Goal: Task Accomplishment & Management: Use online tool/utility

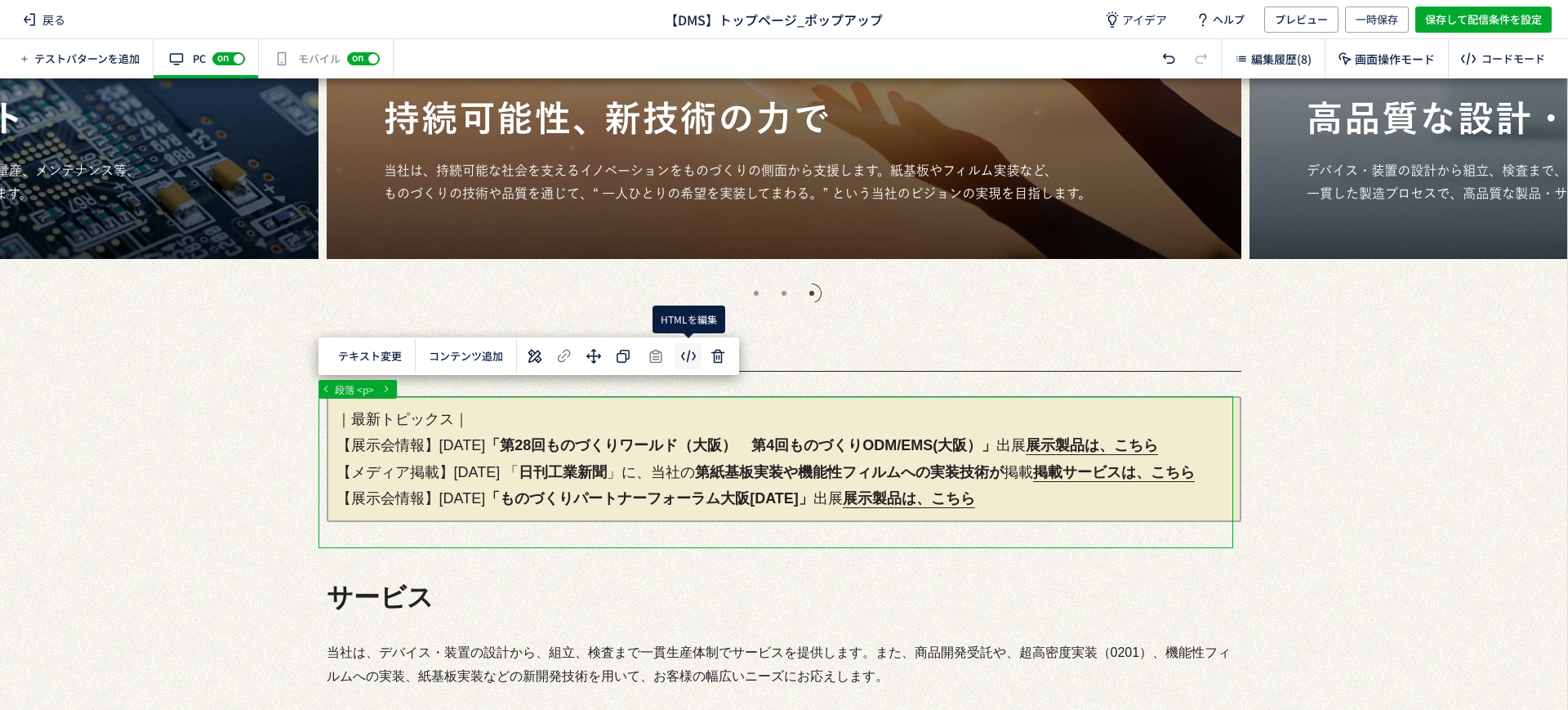
click at [691, 350] on body "戻る 【DMS】トップページ_ポップアップ アイデア ヘルプ プレビュー 一時保存 保存して配信条件を設定 テストパターンを追加 有効な編集箇所が確認されませ…" at bounding box center [784, 355] width 1568 height 710
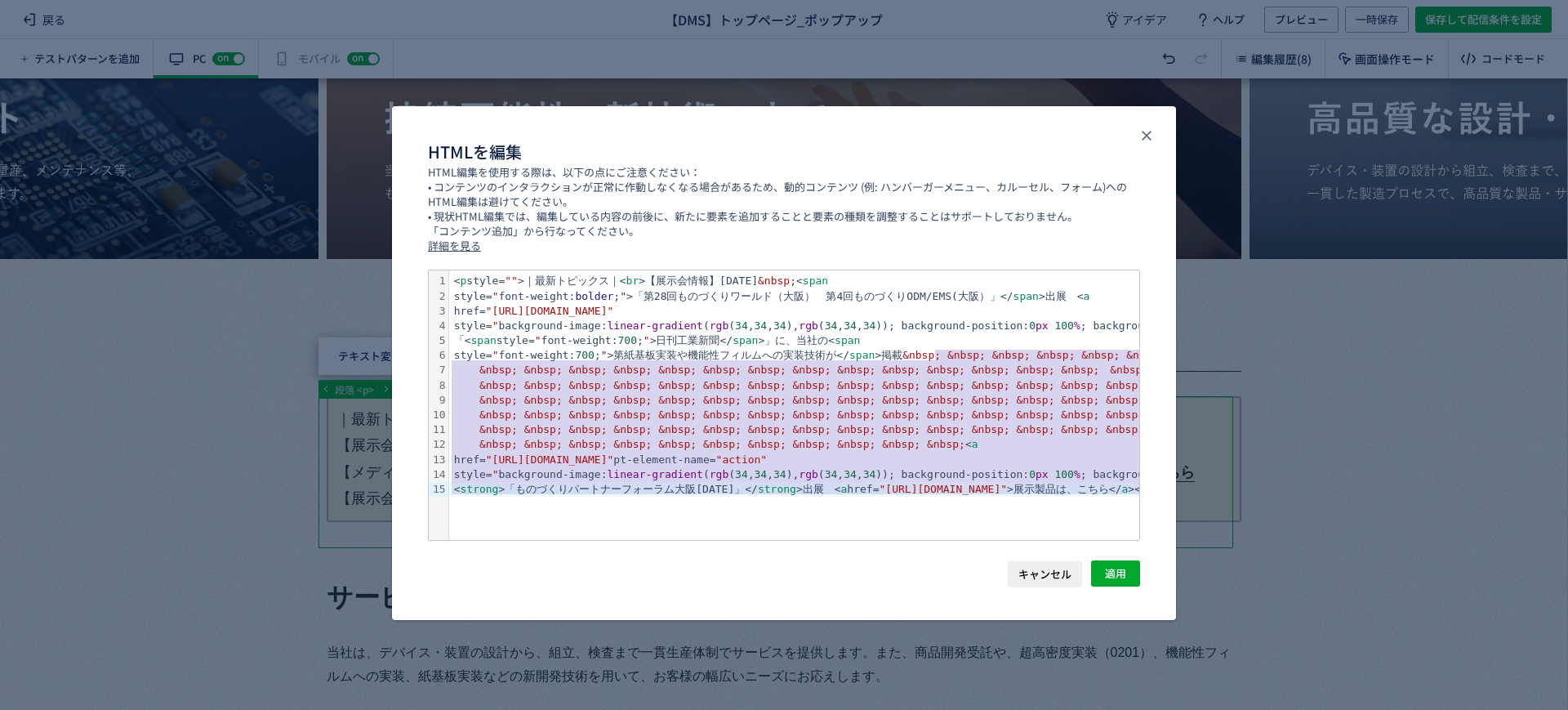
drag, startPoint x: 932, startPoint y: 355, endPoint x: 1075, endPoint y: 515, distance: 214.6
click at [1075, 515] on div "< p style= "" >｜最新トピックス｜< br >【展示会情報】[DATE] &nbsp; < span style= " font-weight:…" at bounding box center [1458, 405] width 2017 height 269
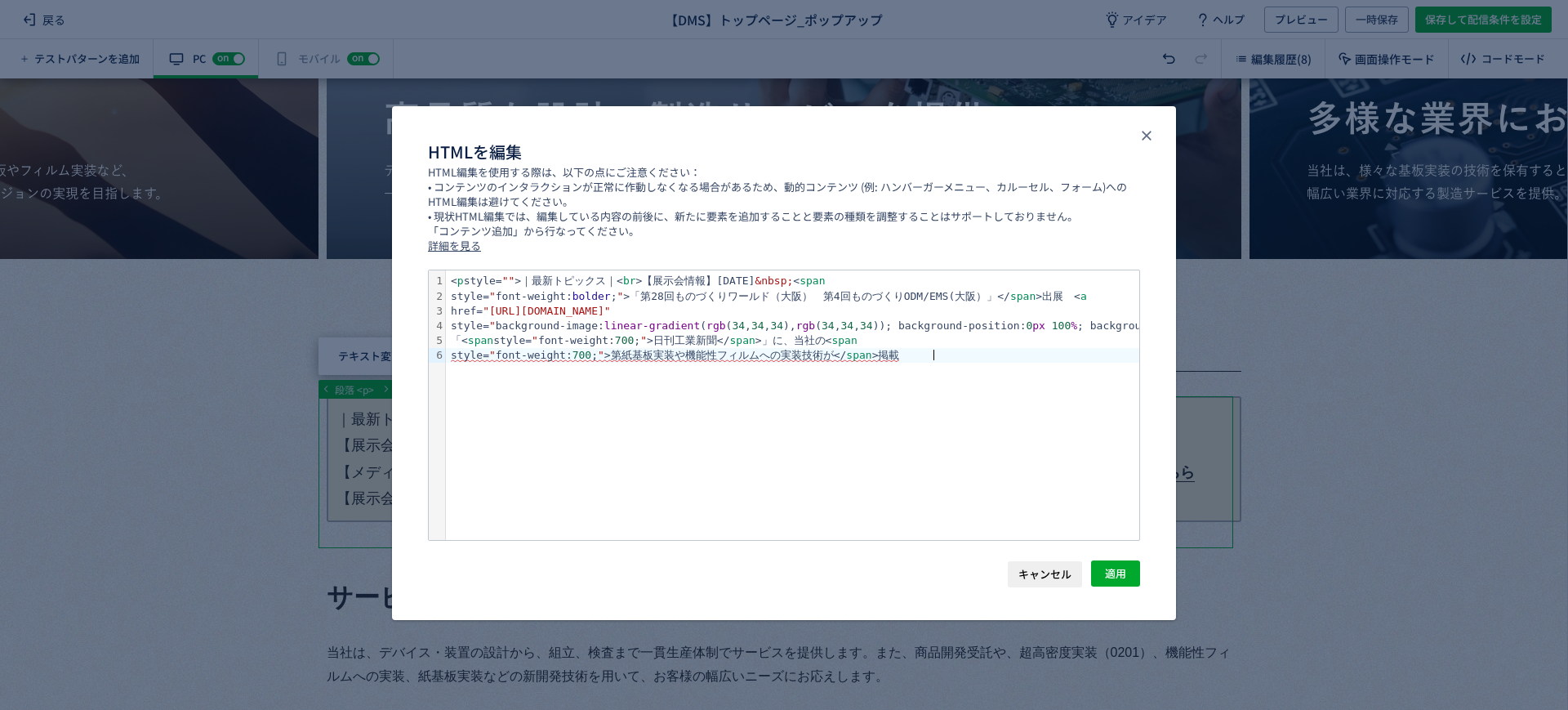
click at [952, 429] on div "< p style= "" >｜最新トピックス｜< br >【展示会情報】[DATE] &nbsp; < span style= " font-weight:…" at bounding box center [1444, 405] width 1996 height 269
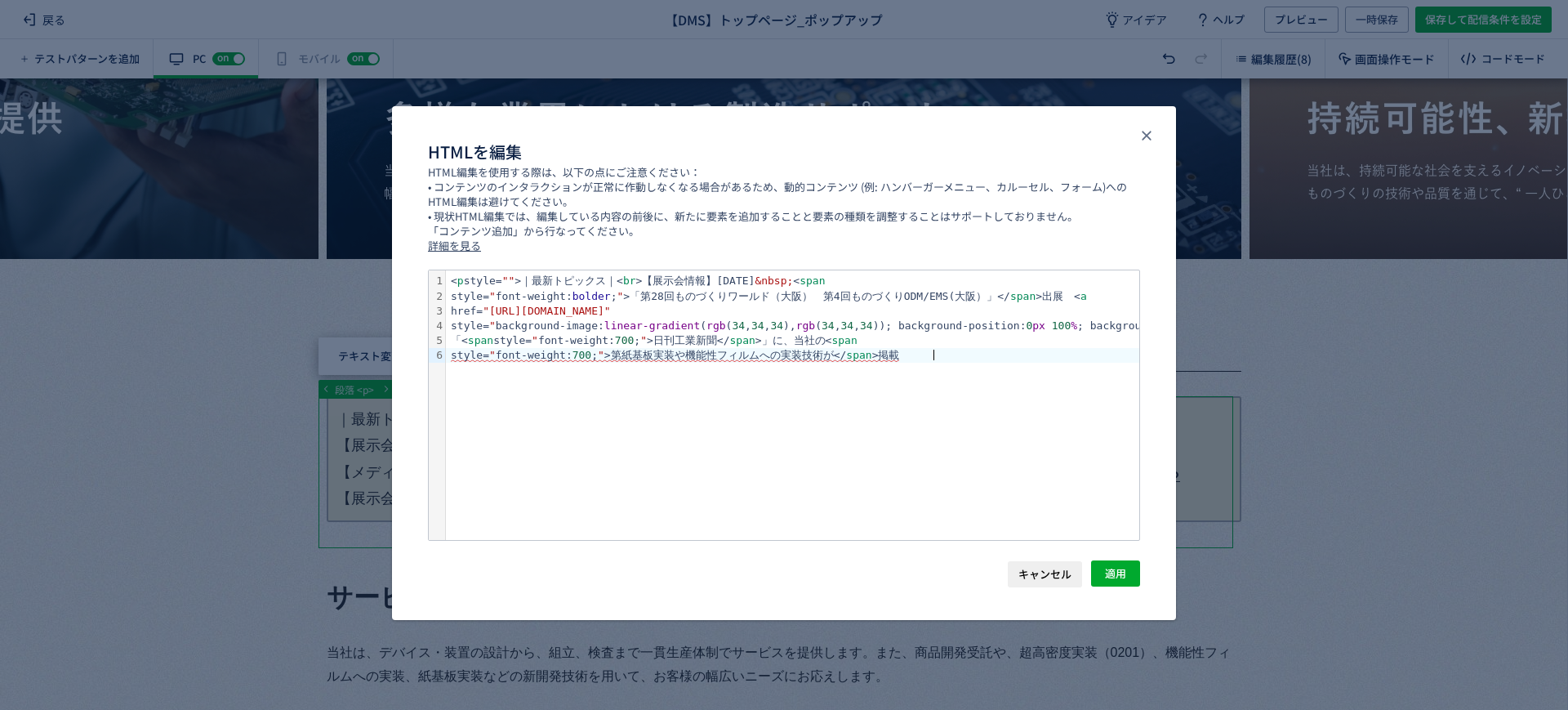
scroll to position [0, 86]
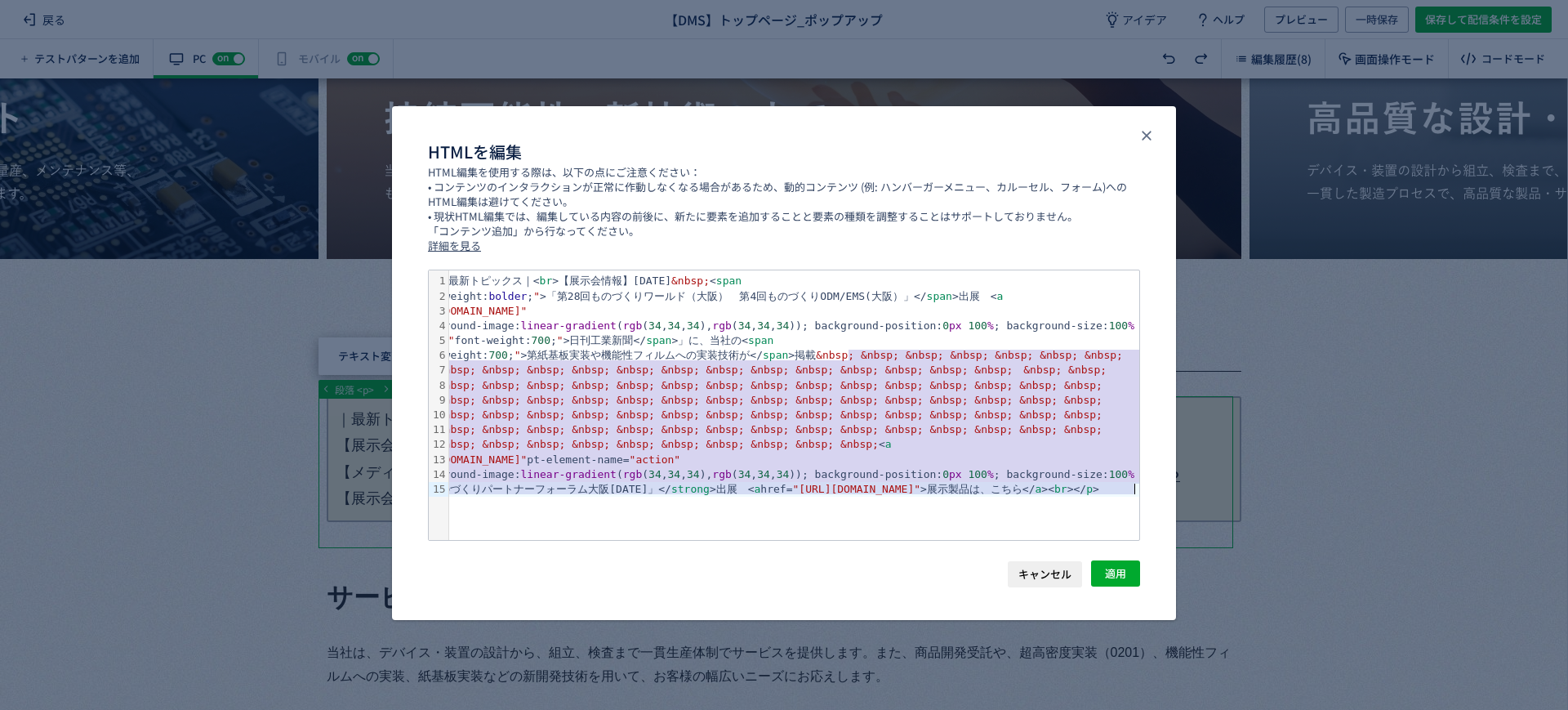
click at [846, 459] on div "href= "[URL][DOMAIN_NAME]" pt-element-name= "action"" at bounding box center [1371, 460] width 2017 height 15
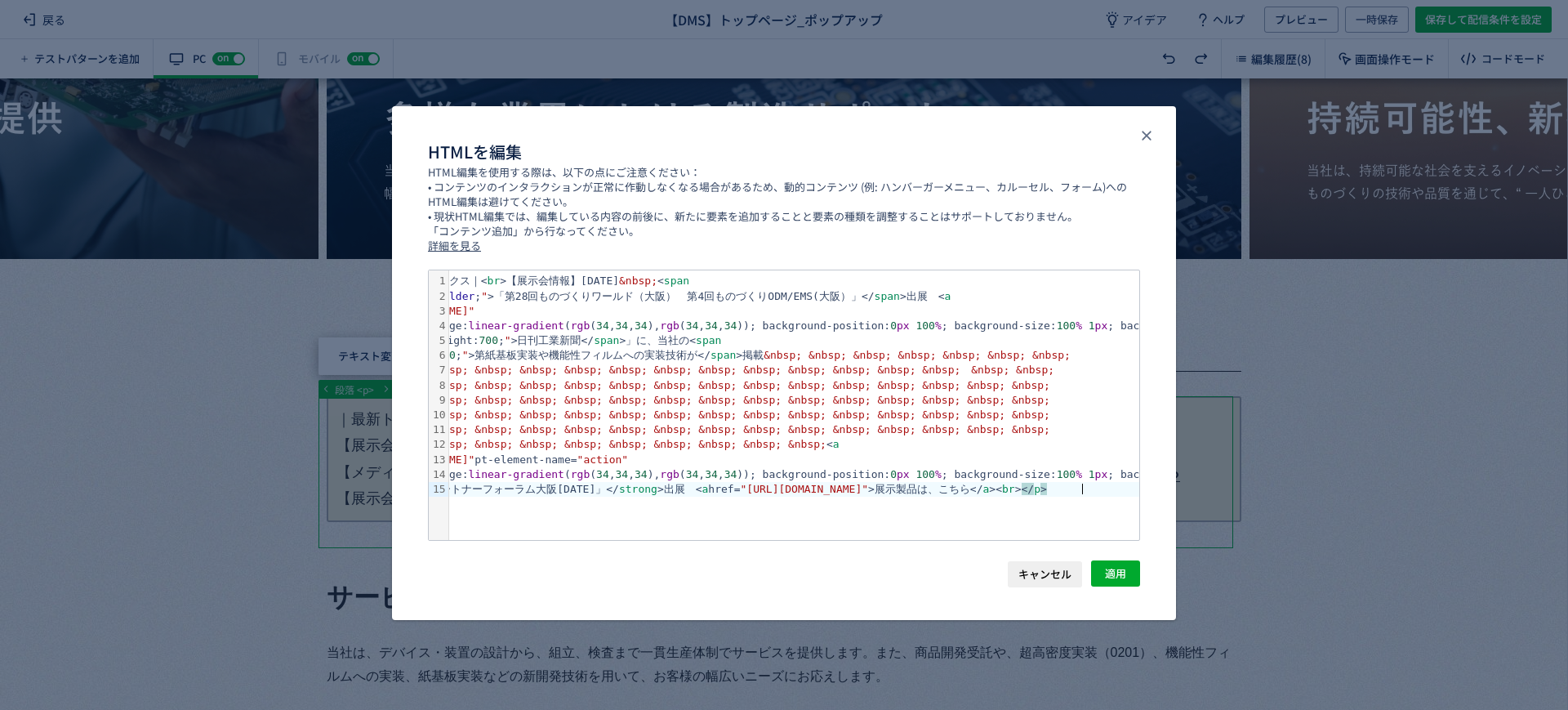
click at [1136, 489] on div "< strong >「ものづくりパートナーフォーラム大阪[DATE]」</ strong >出展　< a href= "[URL][DOMAIN_NAME]"…" at bounding box center [1319, 489] width 2017 height 15
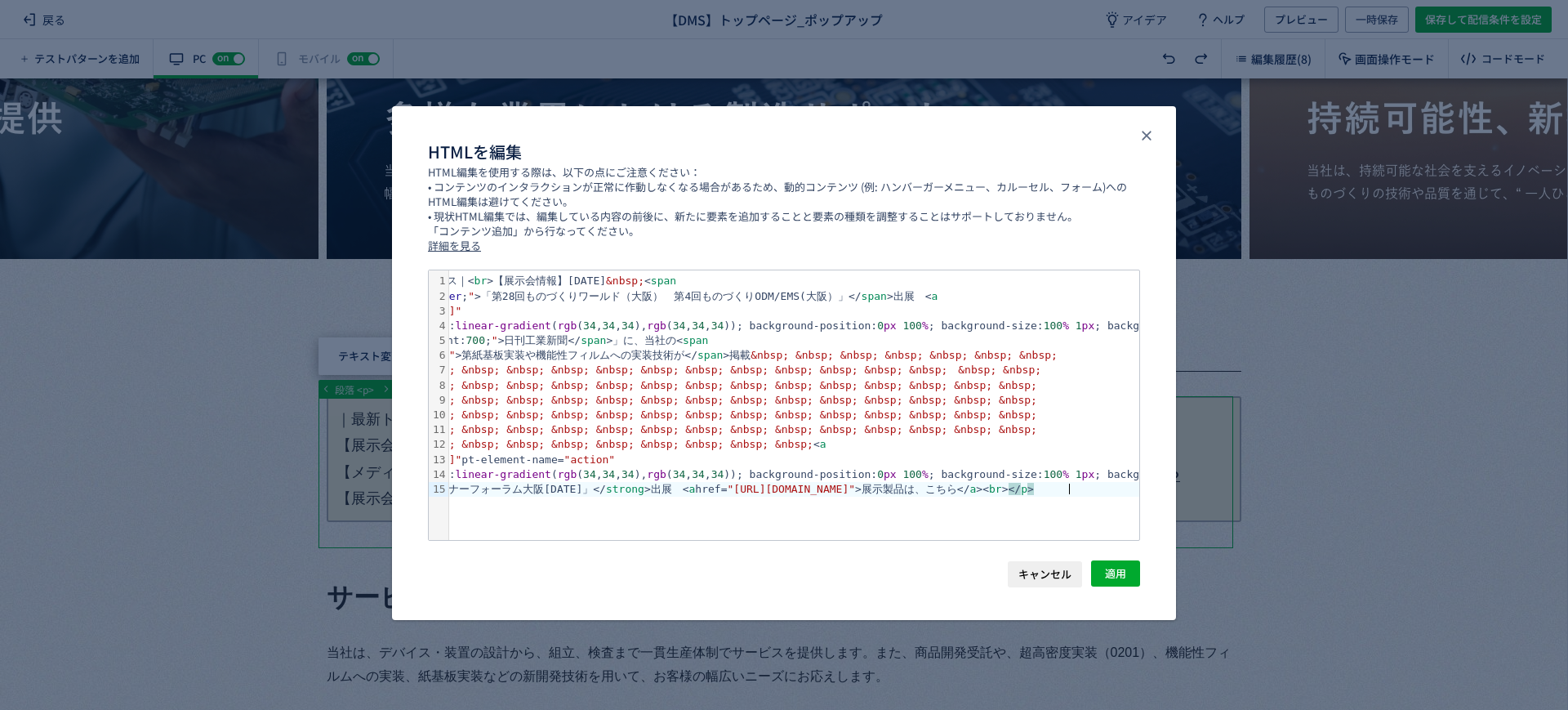
click at [1122, 491] on div "< strong >「ものづくりパートナーフォーラム大阪[DATE]」</ strong >出展　< a href= "[URL][DOMAIN_NAME]"…" at bounding box center [1305, 489] width 2017 height 15
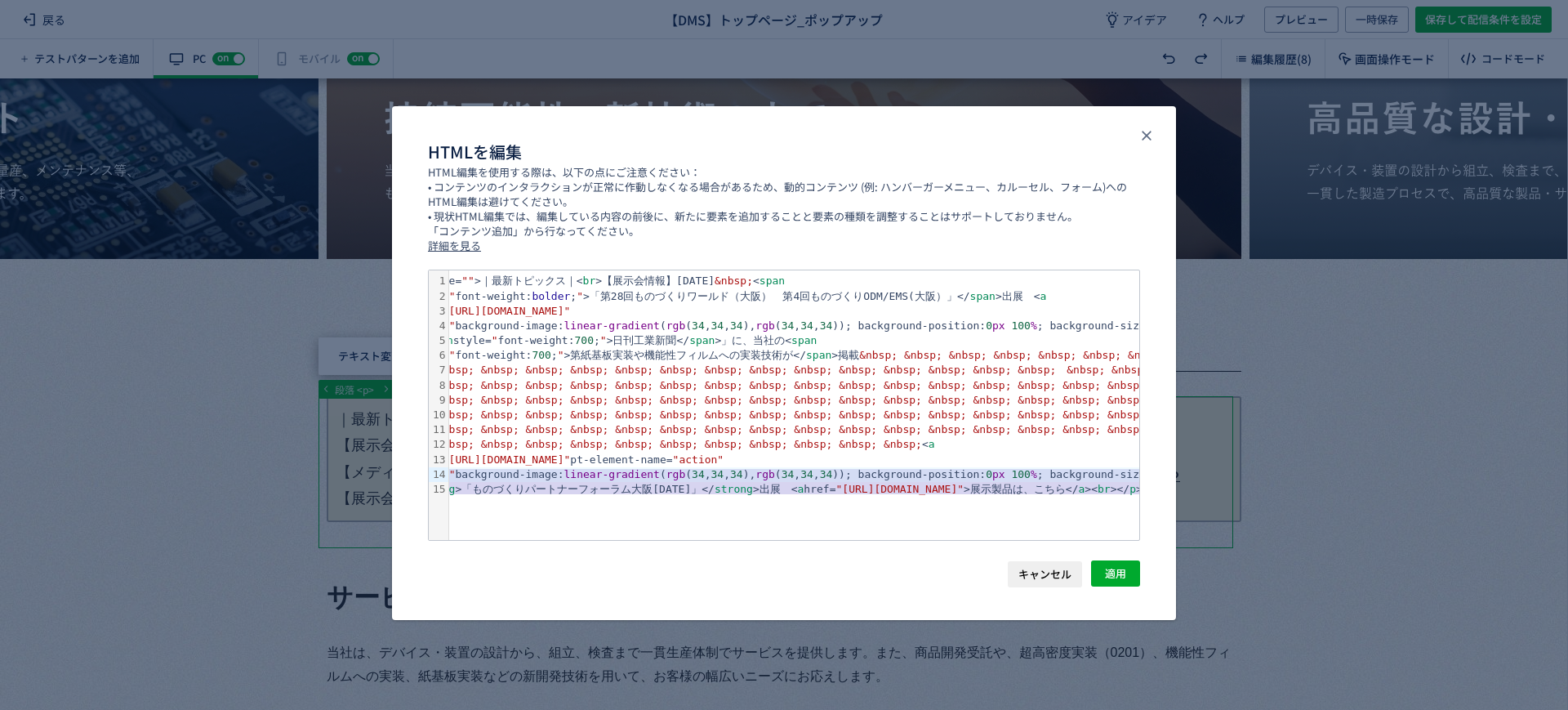
scroll to position [0, 0]
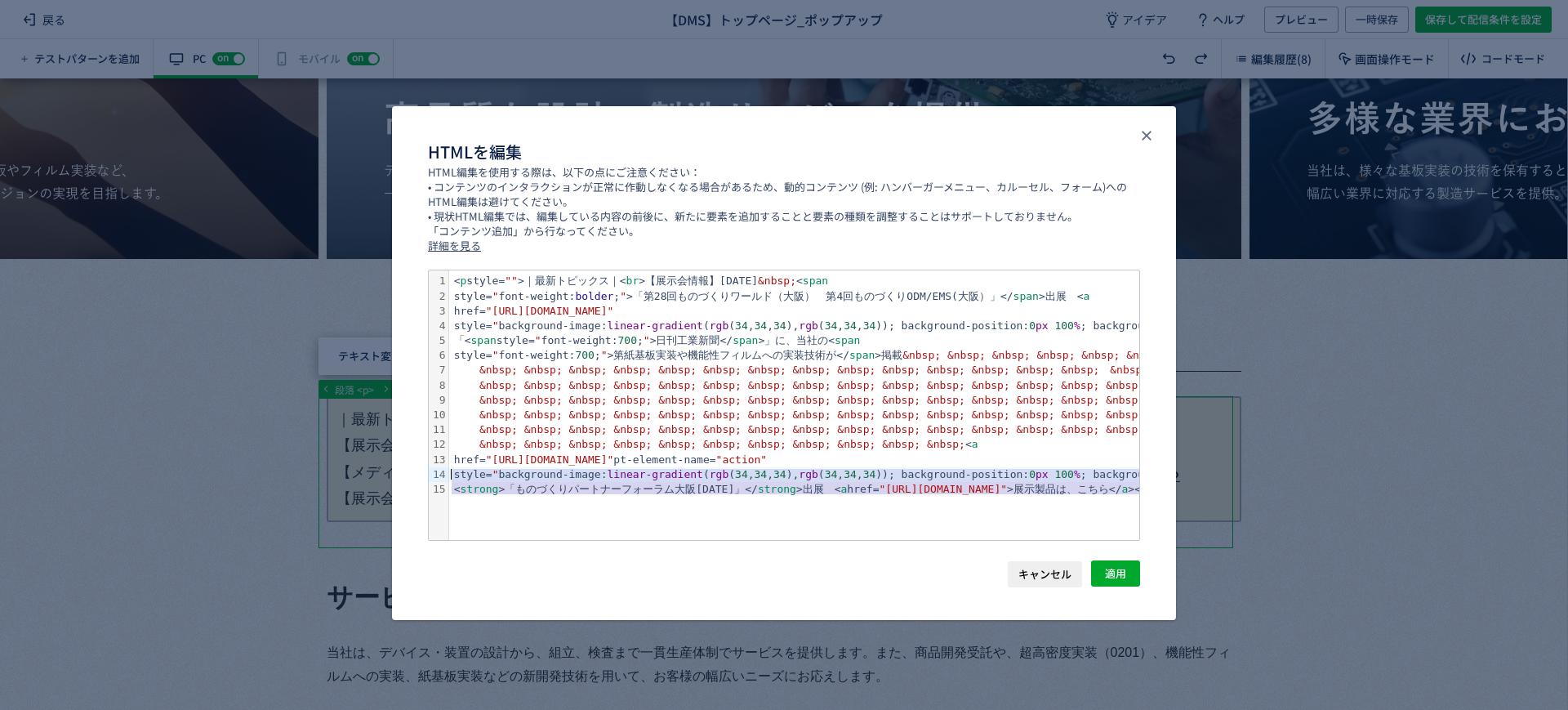
drag, startPoint x: 1078, startPoint y: 489, endPoint x: 423, endPoint y: 467, distance: 655.4
click at [423, 467] on div "Selection deleted 99 1 2 3 4 5 6 7 8 9 10 11 12 13 14 15 › ⌄ < p style= "" >｜最新…" at bounding box center [784, 414] width 784 height 290
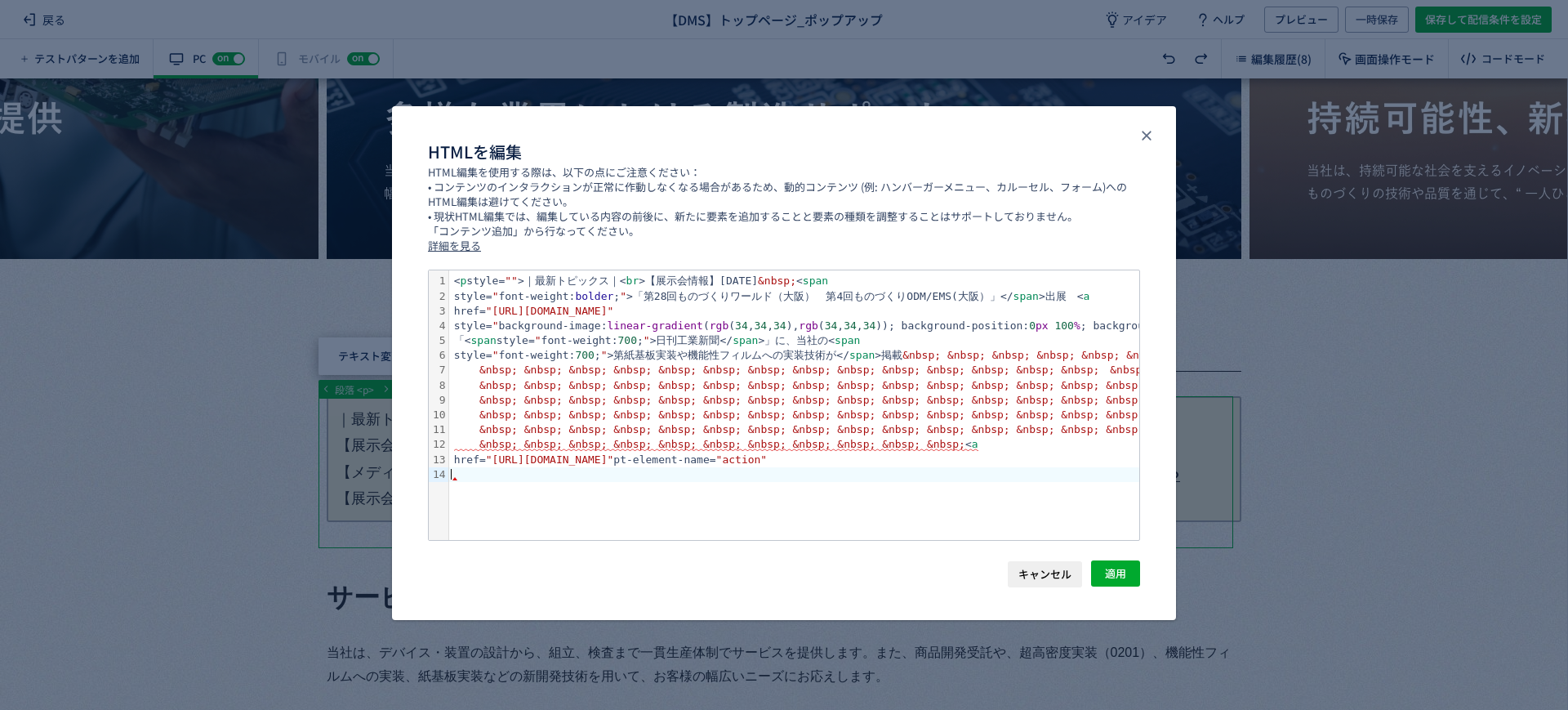
click at [948, 468] on div "dialog" at bounding box center [1446, 475] width 1996 height 15
click at [1116, 569] on span "適用" at bounding box center [1115, 574] width 21 height 26
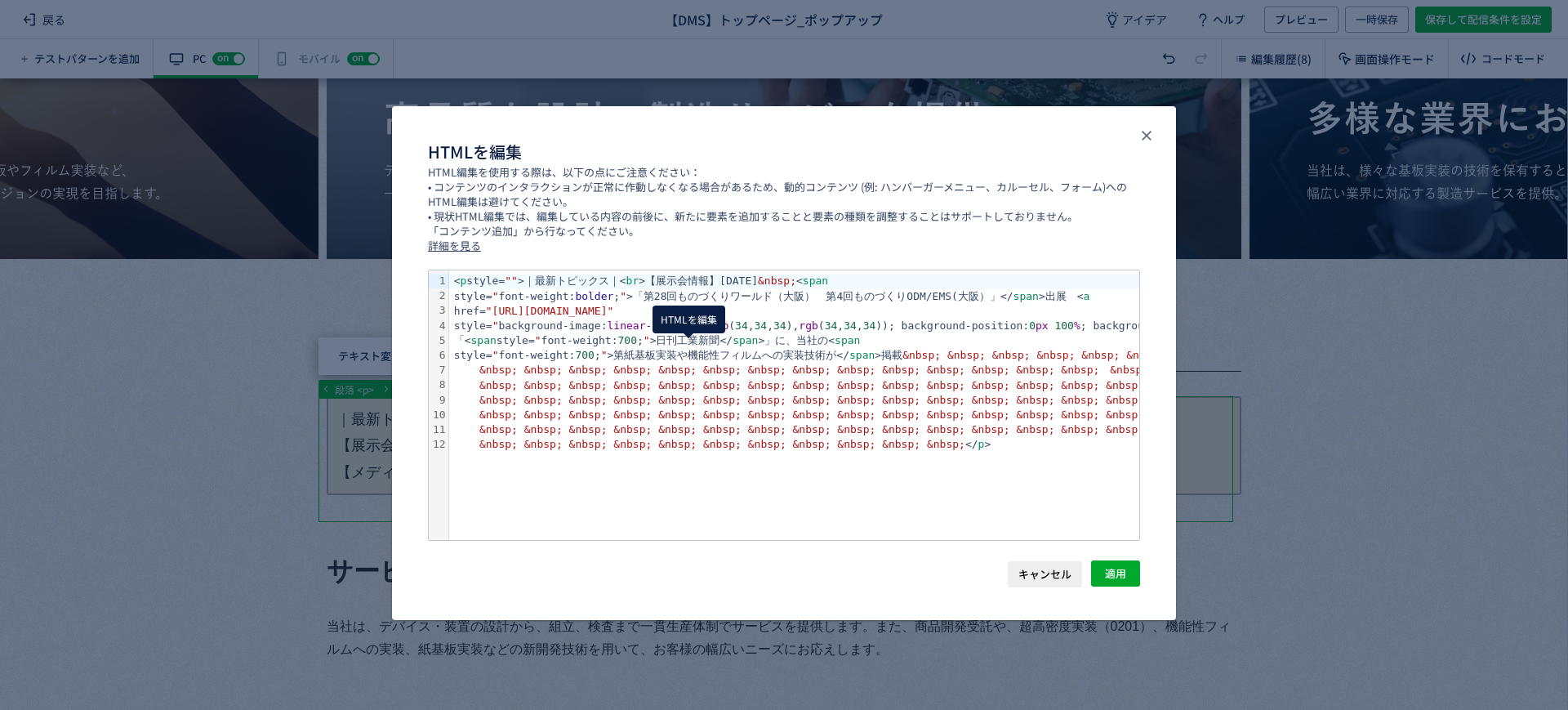
click at [676, 359] on body "戻る 【DMS】トップページ_ポップアップ アイデア ヘルプ プレビュー 一時保存 保存して配信条件を設定 テストパターンを追加 有効な編集箇所が確認されませ…" at bounding box center [784, 355] width 1568 height 710
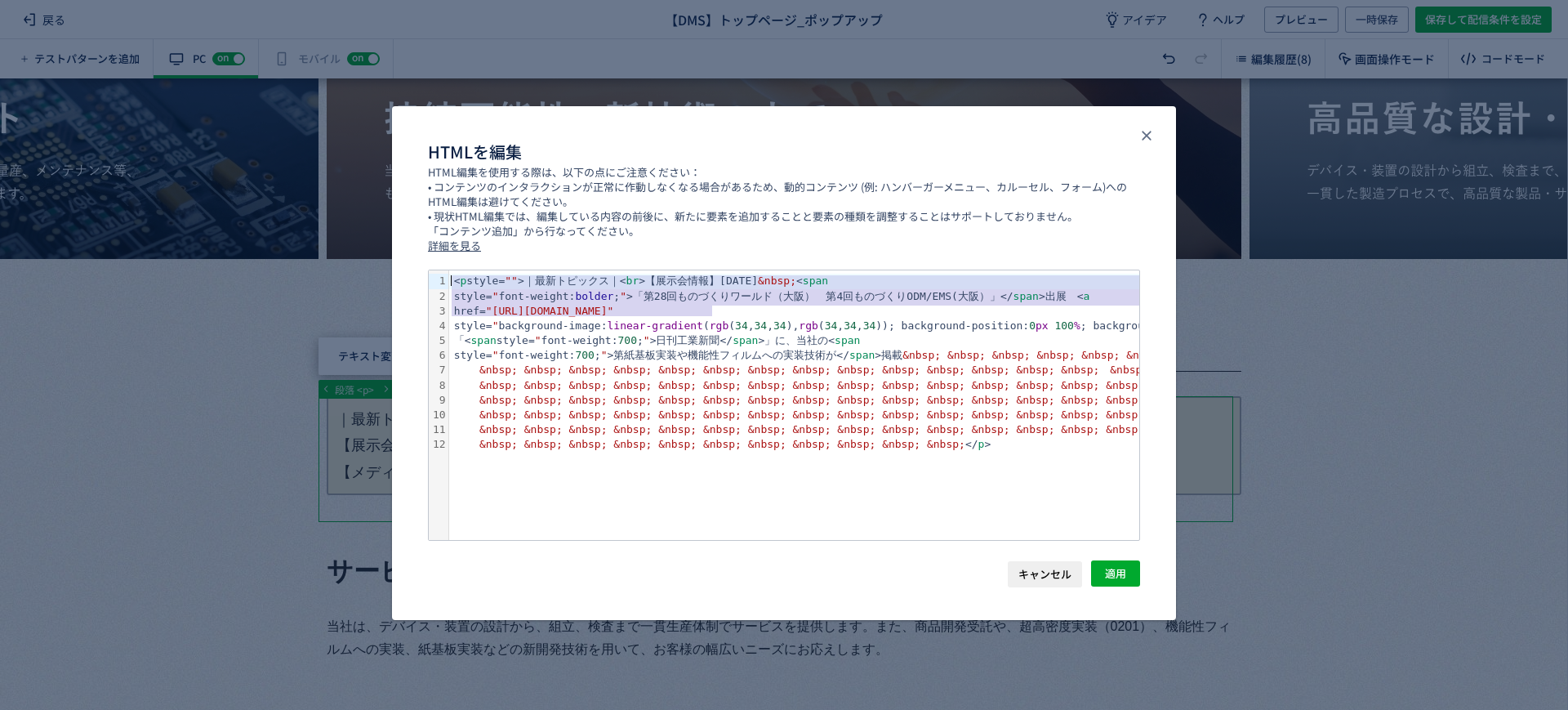
drag, startPoint x: 723, startPoint y: 310, endPoint x: 431, endPoint y: 267, distance: 295.1
click at [431, 267] on div "HTMLを編集 HTML編集を使用する際は、以下の点にご注意ください： • コンテンツのインタラクションが正常に作動しなくなる場合があるため、動的コンテンツ …" at bounding box center [784, 363] width 784 height 514
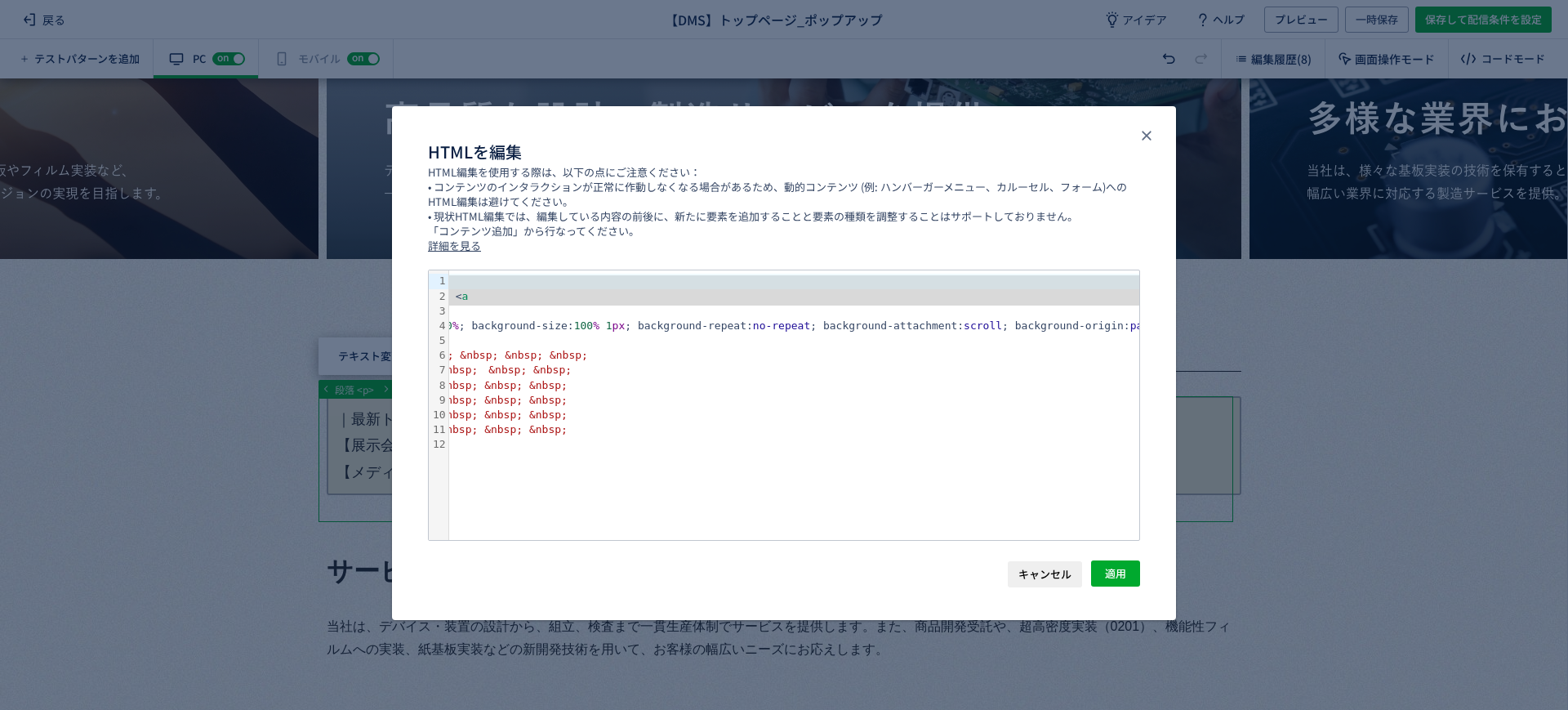
scroll to position [0, 1125]
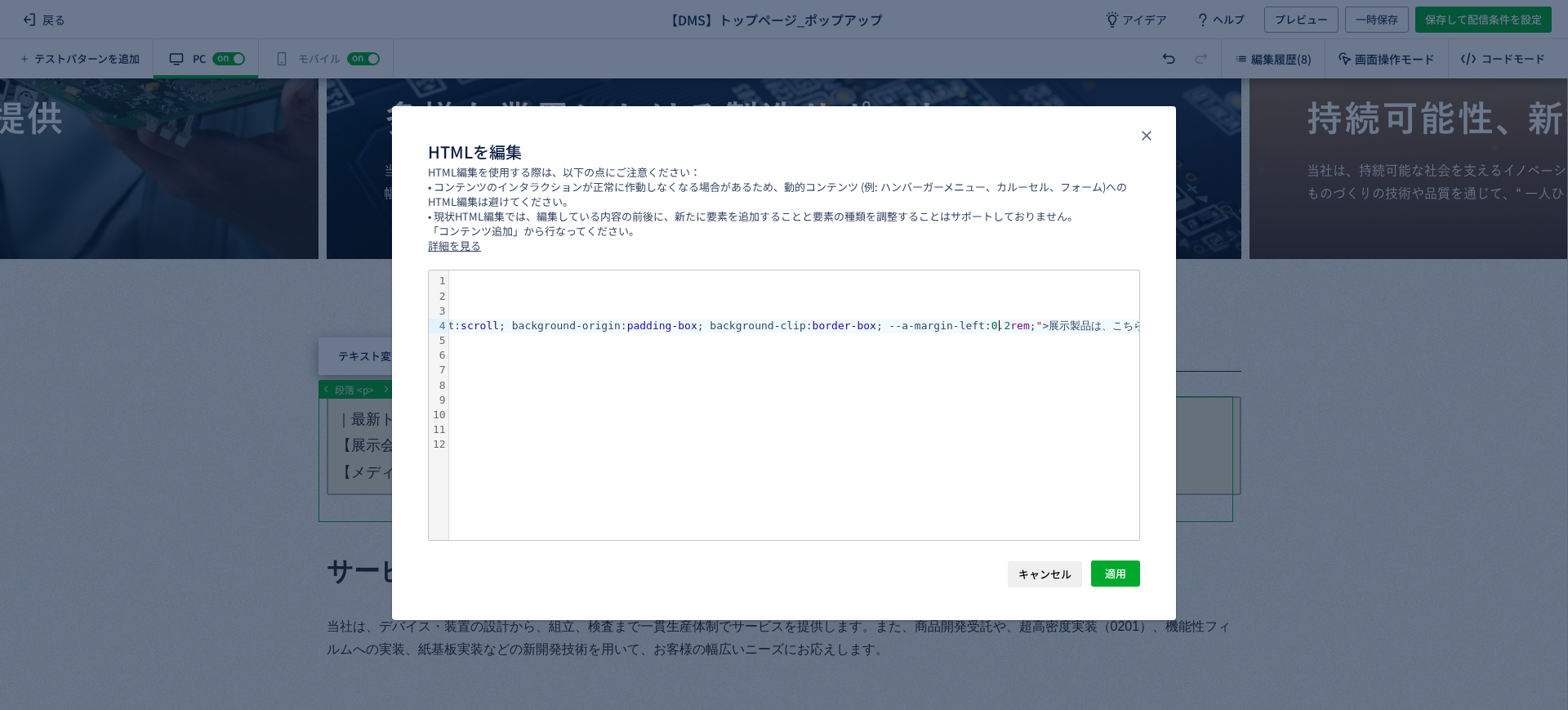
click at [1003, 329] on div "style= " background-image: linear-gradient ( rgb ( 34 , 34 , 34 ), rgb ( 34 , 3…" at bounding box center [322, 326] width 1996 height 15
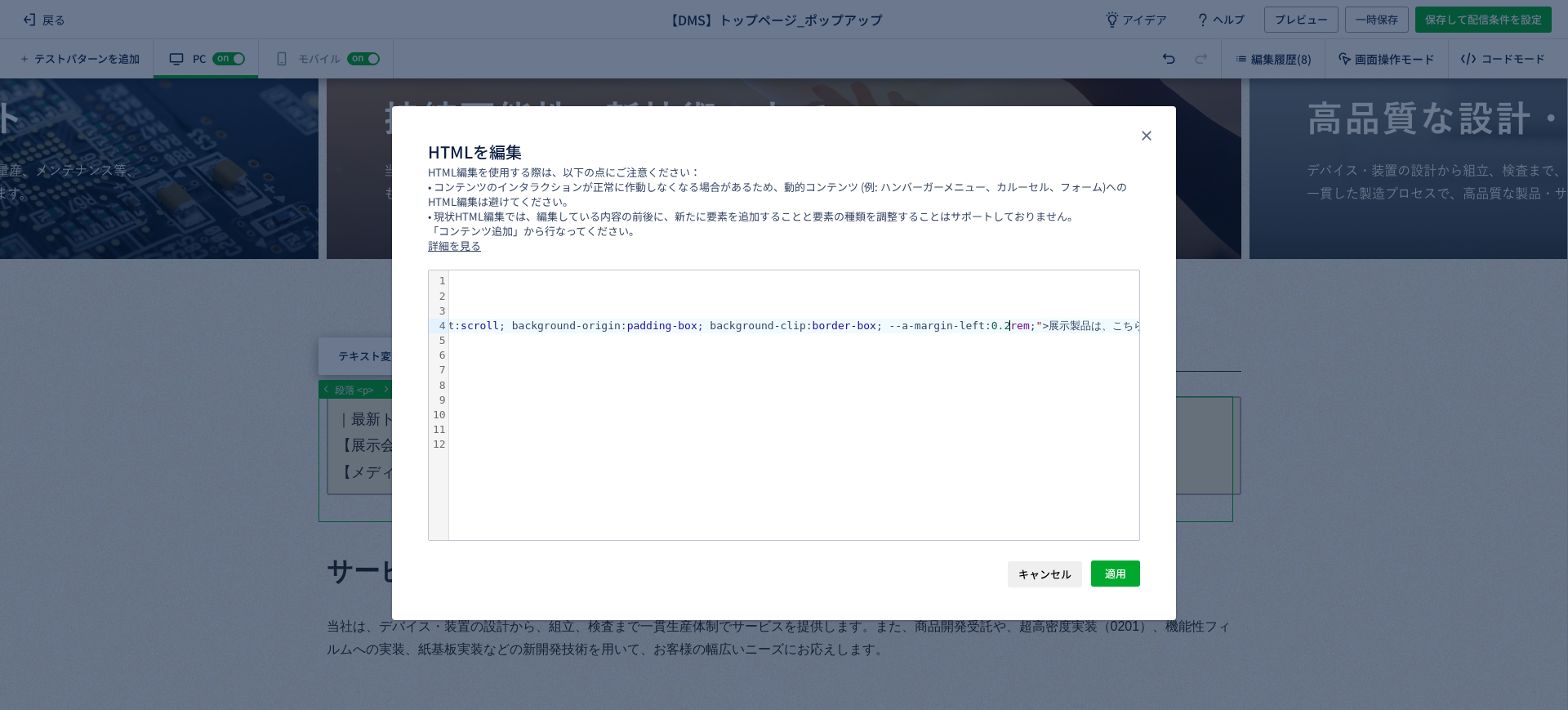
click at [1006, 322] on div "style= " background-image: linear-gradient ( rgb ( 34 , 34 , 34 ), rgb ( 34 , 3…" at bounding box center [322, 326] width 1996 height 15
click at [1000, 319] on div "style= " background-image: linear-gradient ( rgb ( 34 , 34 , 34 ), rgb ( 34 , 3…" at bounding box center [322, 326] width 1996 height 15
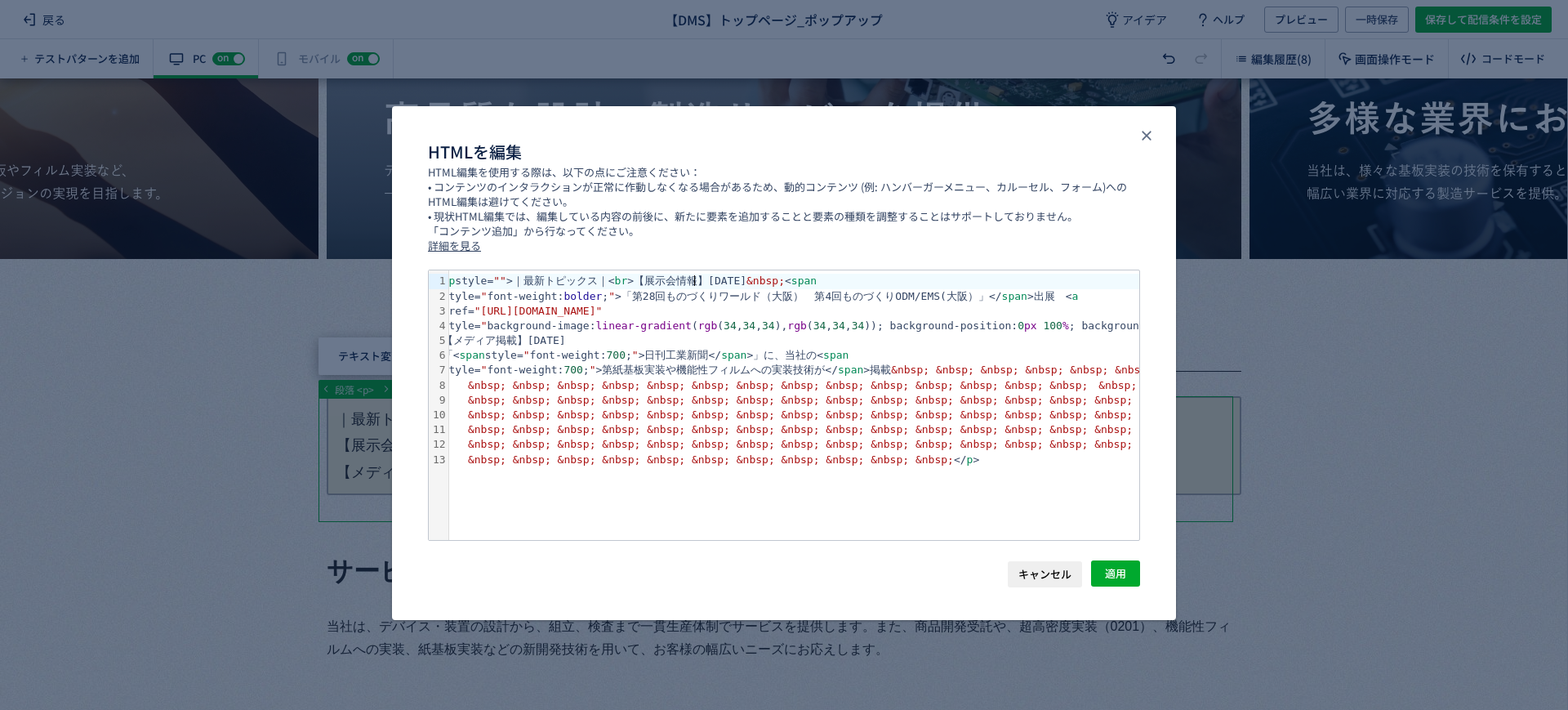
click at [696, 286] on div "< p style= "" >｜最新トピックス｜< br >【展示会情報】[DATE] &nbsp; < span" at bounding box center [1374, 281] width 1872 height 15
click at [616, 278] on div "< p style= "" >｜最新トピックス｜ < br > 【展示会情報】[DATE] &nbsp; < span" at bounding box center [1374, 281] width 1872 height 15
click at [627, 279] on div "< p style= "" >｜最新トピックス｜ < br > 【展示会情報】[DATE] &nbsp; < span" at bounding box center [1374, 281] width 1872 height 15
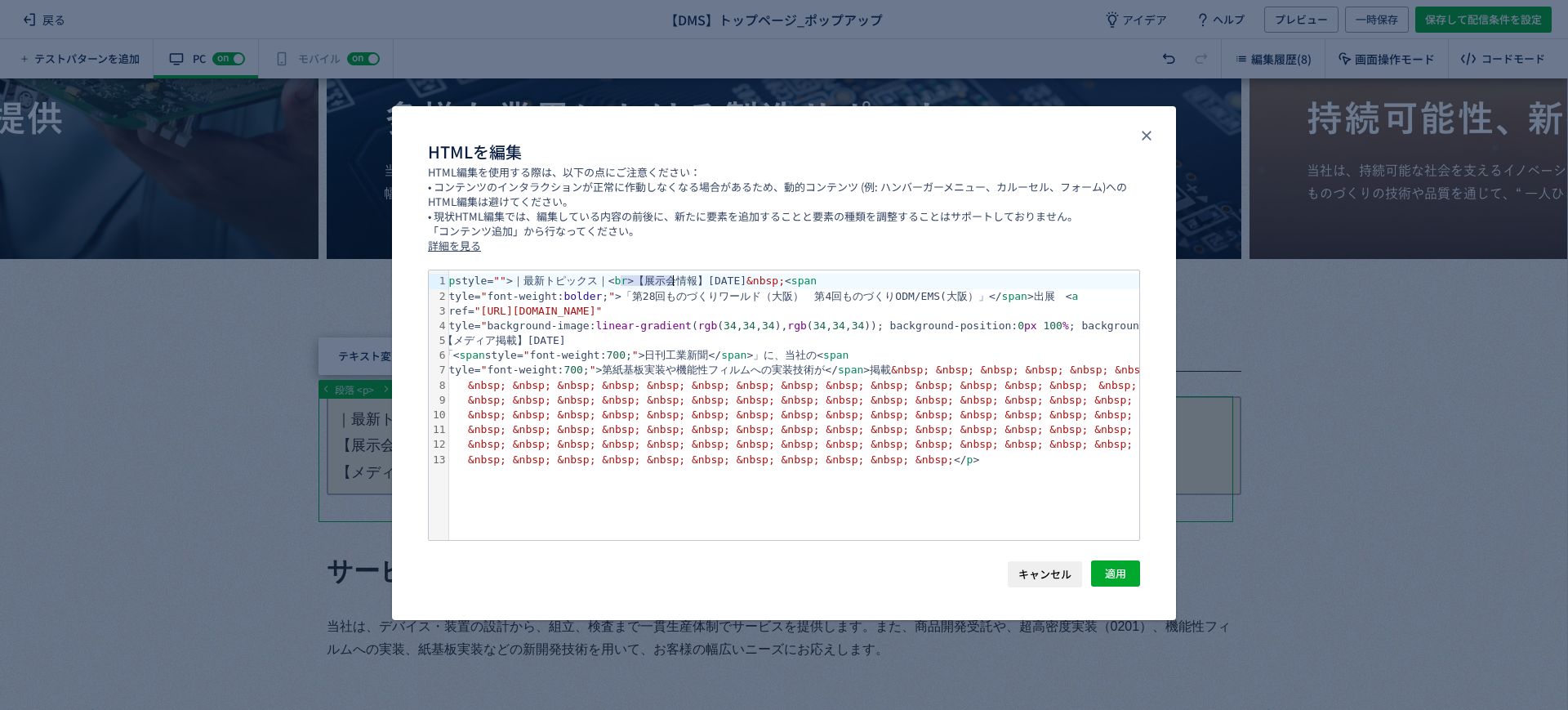
drag, startPoint x: 625, startPoint y: 277, endPoint x: 670, endPoint y: 286, distance: 45.9
click at [670, 286] on div "< p style= "" >｜最新トピックス｜< br >【展示会情報】[DATE] &nbsp; < span" at bounding box center [1374, 281] width 1872 height 15
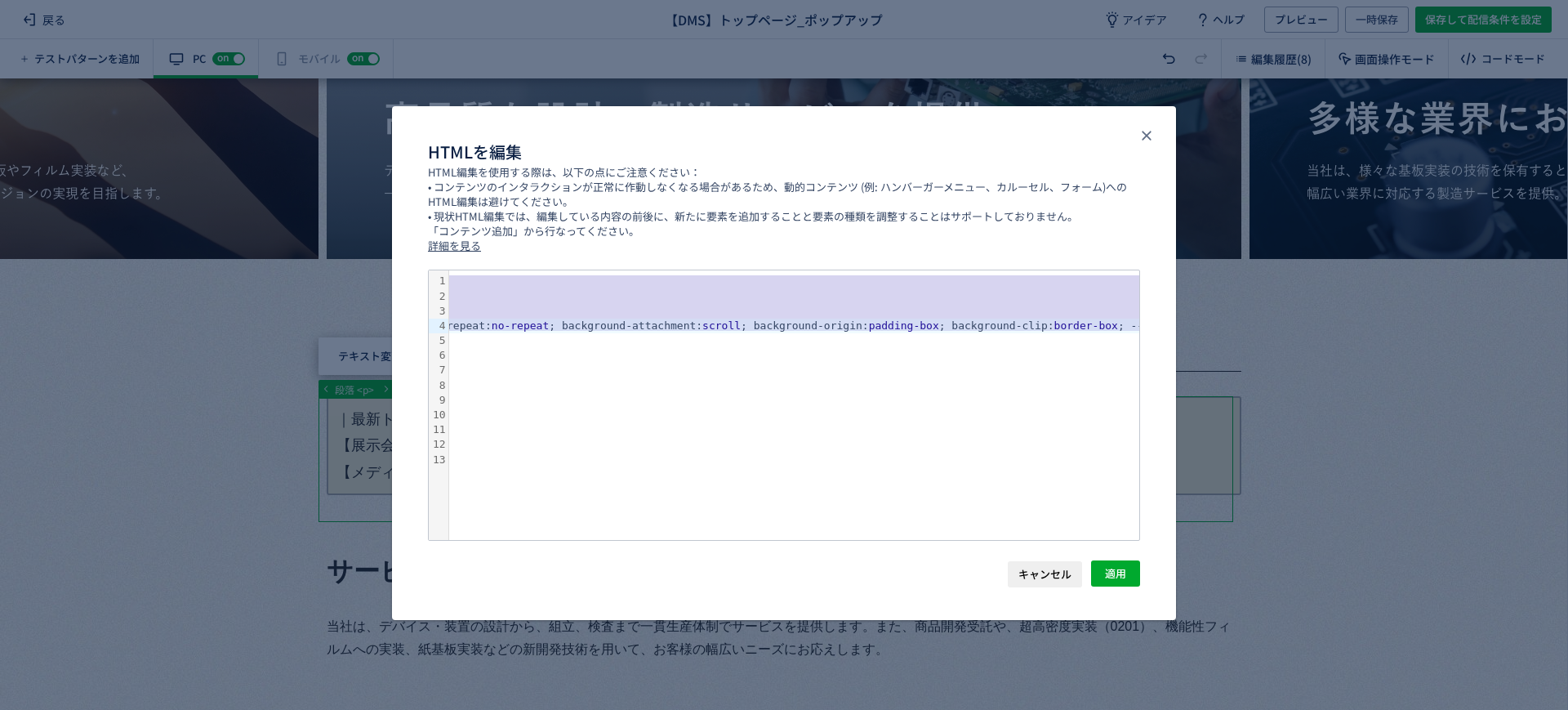
scroll to position [0, 986]
drag, startPoint x: 597, startPoint y: 283, endPoint x: 1176, endPoint y: 323, distance: 580.4
click at [1176, 323] on div "HTMLを編集 HTML編集を使用する際は、以下の点にご注意ください： • コンテンツのインタラクションが正常に作動しなくなる場合があるため、動的コンテンツ …" at bounding box center [784, 355] width 1568 height 710
copy div "< br >【展示会情報】[DATE] &nbsp; < span style= " font-weight: bolder ; " >「第28回ものづくりワ…"
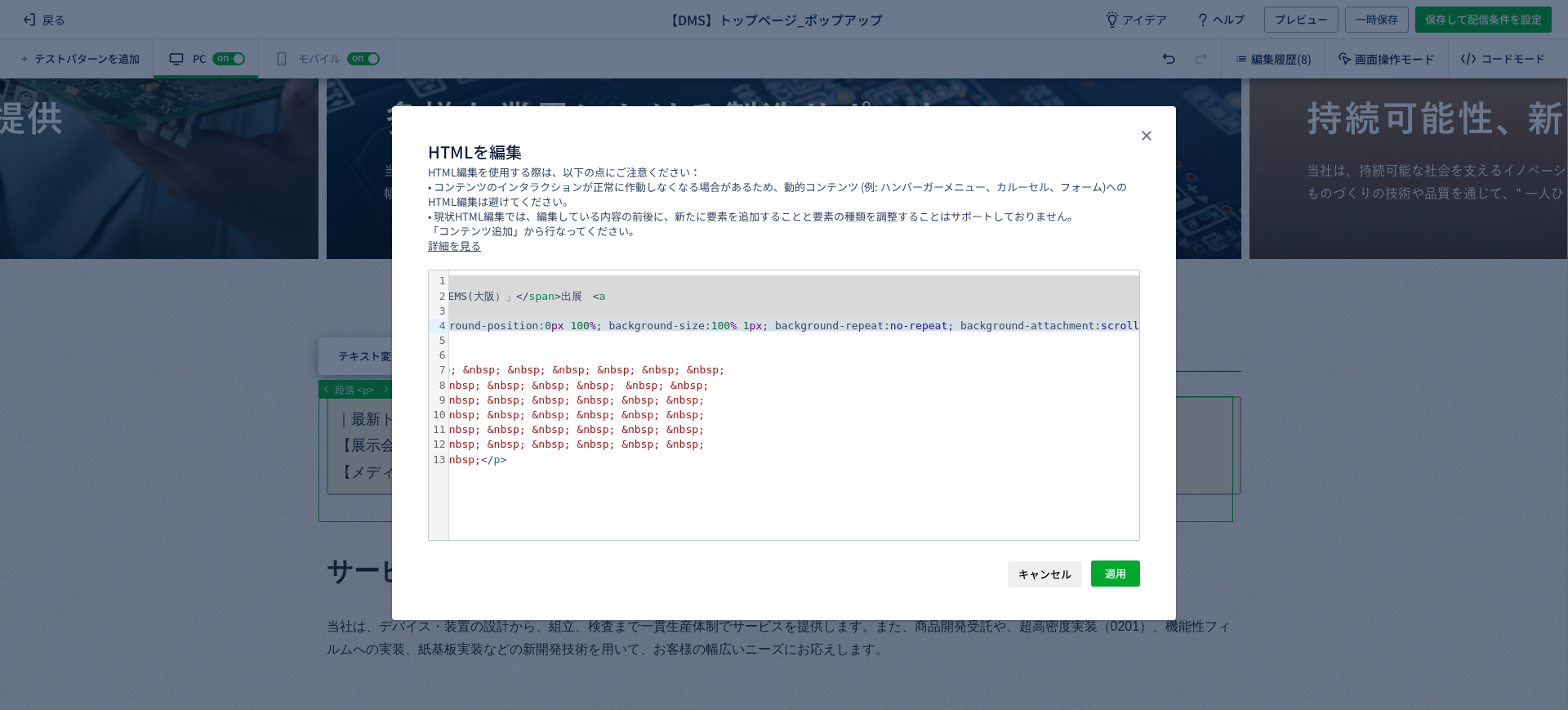
scroll to position [0, 0]
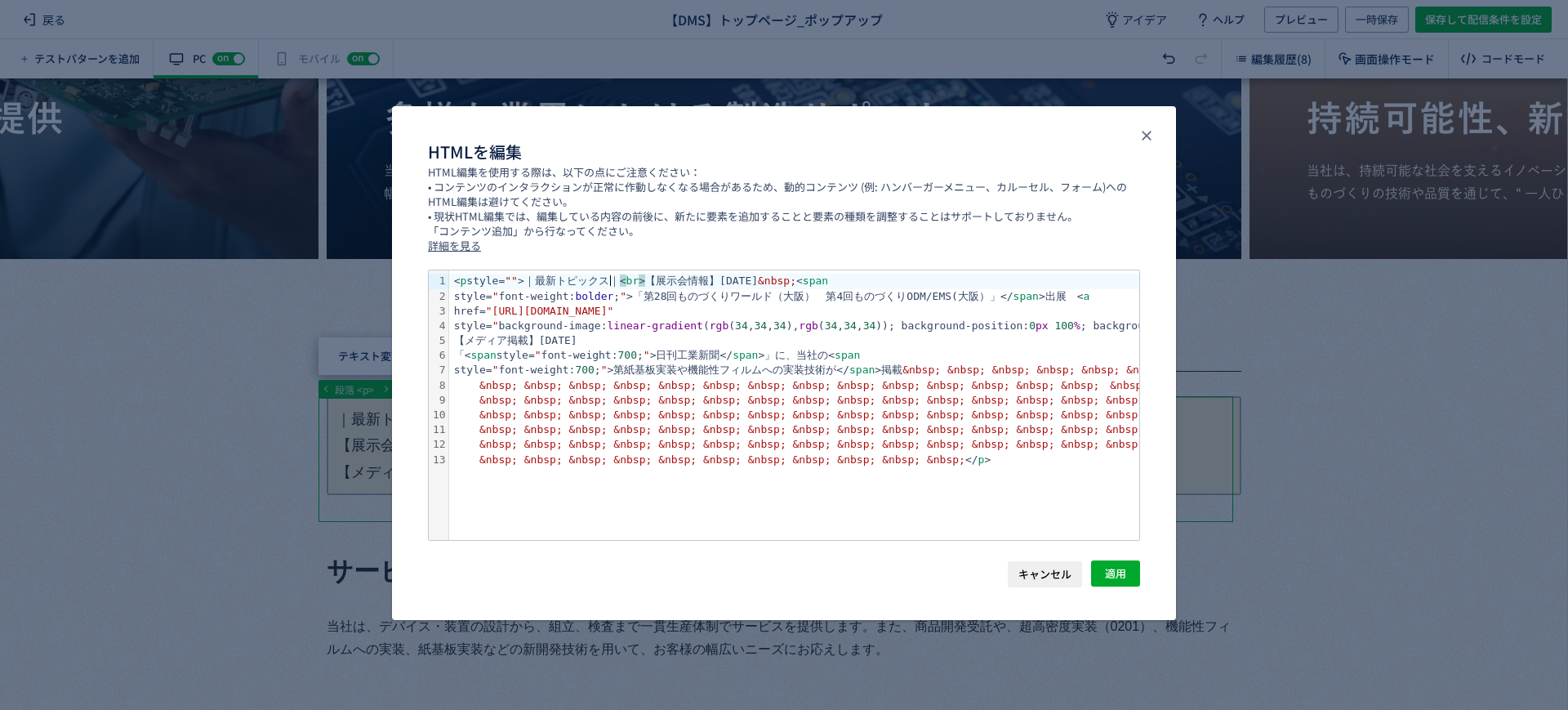
click at [610, 283] on div "< p style= "" >｜最新トピックス｜ < br > 【展示会情報】[DATE] &nbsp; < span" at bounding box center [1385, 281] width 1872 height 15
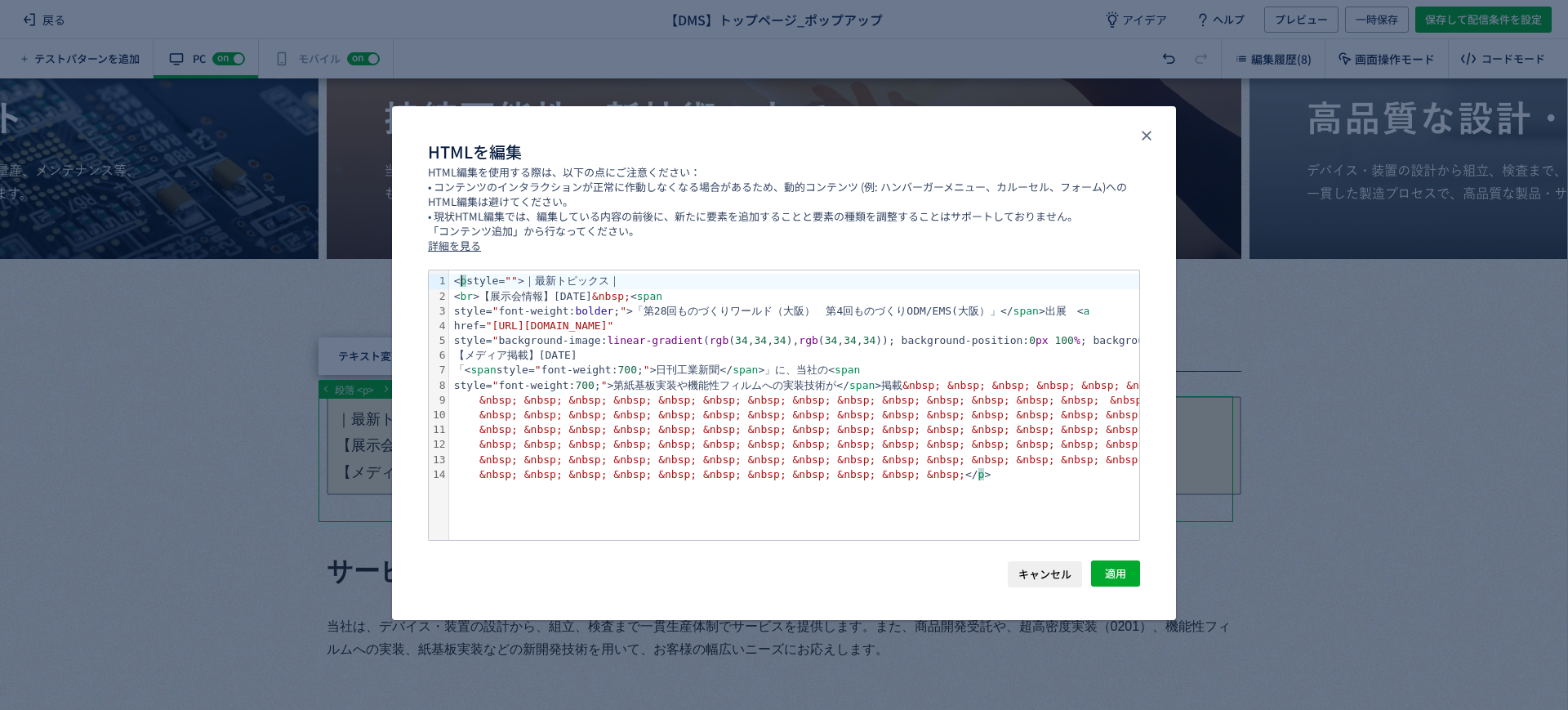
click at [679, 281] on div "< p style= "" >｜最新トピックス｜" at bounding box center [1385, 281] width 1872 height 15
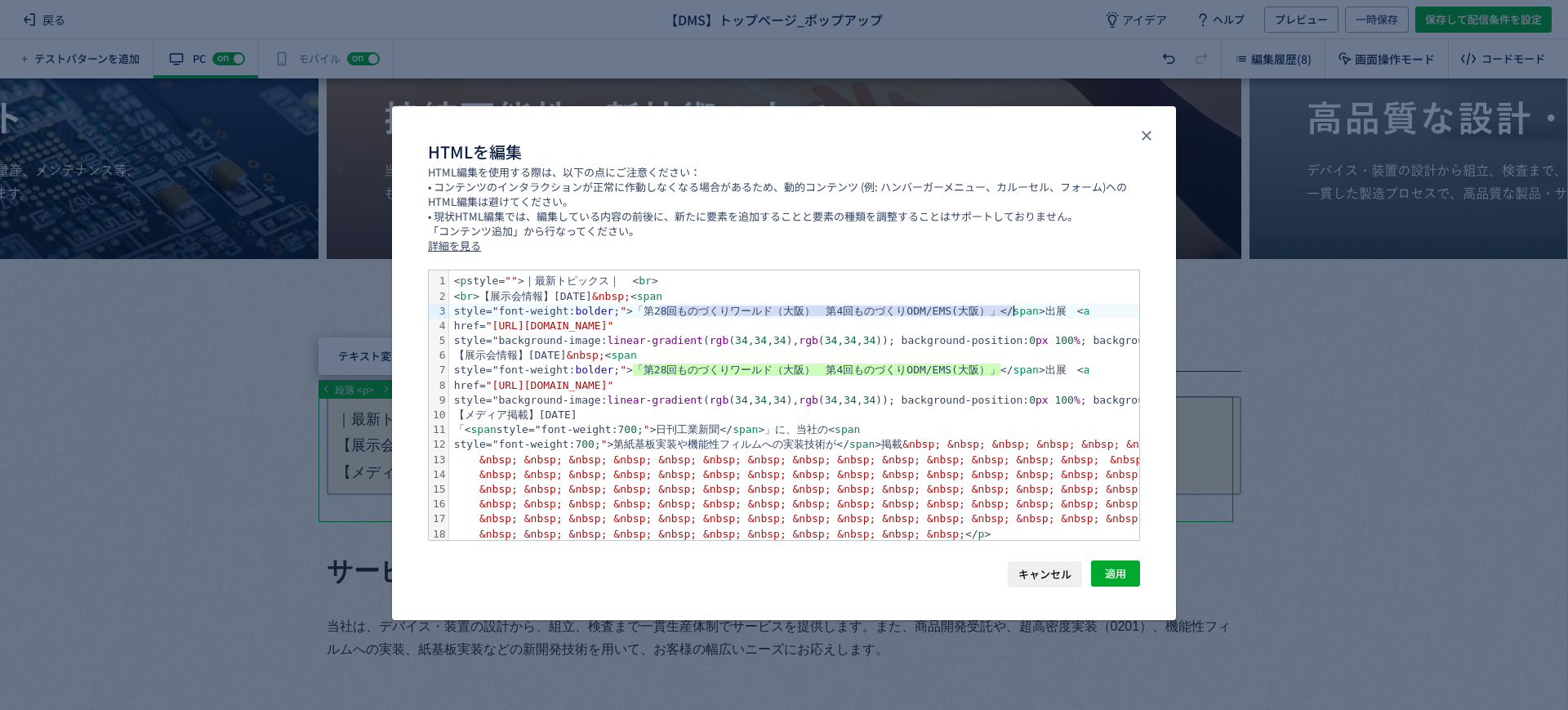
drag, startPoint x: 664, startPoint y: 305, endPoint x: 1010, endPoint y: 314, distance: 346.1
click at [1010, 314] on div "style= " font-weight: bolder ; " >「第28回ものづくりワールド（大阪）　第4回ものづくりODM/EMS(大阪）」</ spa…" at bounding box center [1385, 311] width 1872 height 15
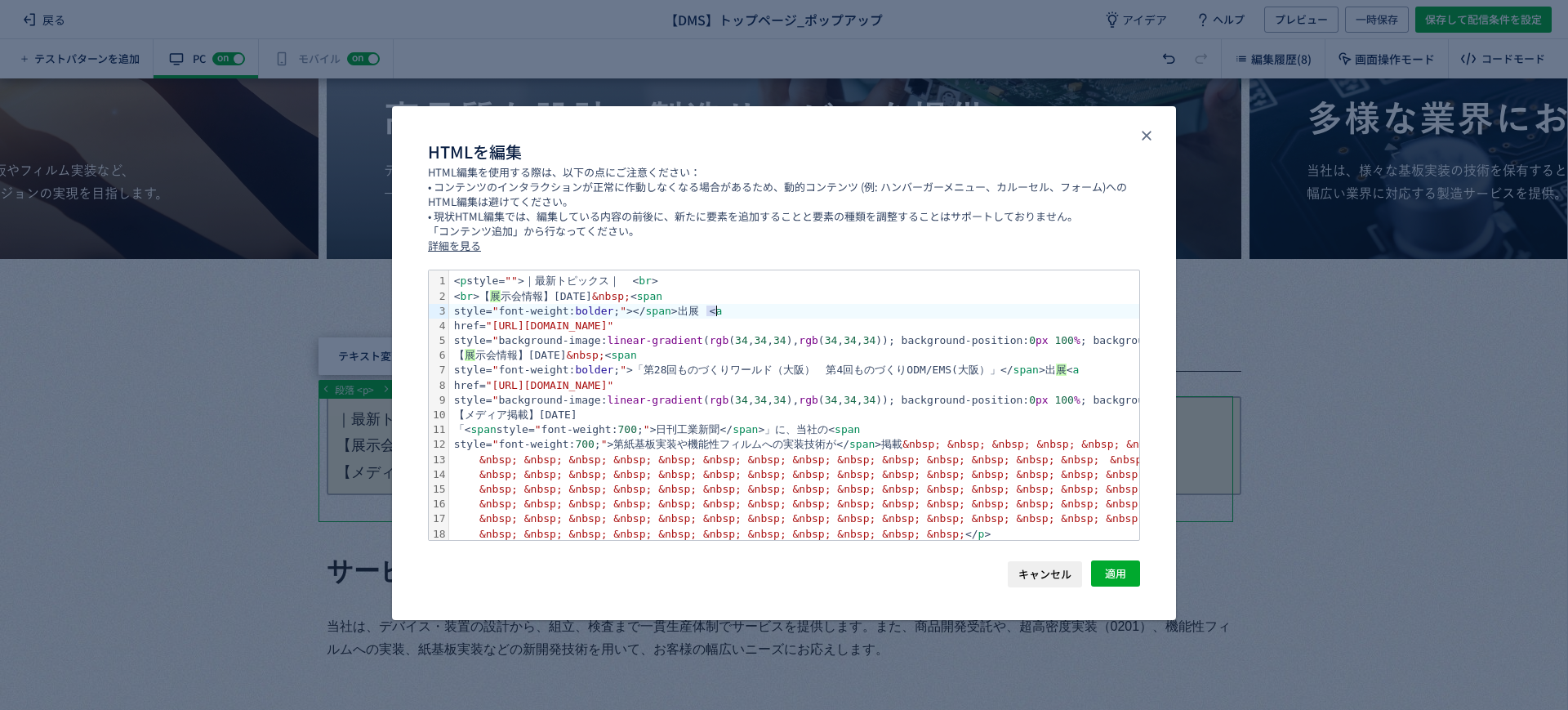
drag, startPoint x: 702, startPoint y: 308, endPoint x: 718, endPoint y: 309, distance: 16.0
click at [718, 309] on div "style= " font-weight: bolder ; " ></ span >出展　< a" at bounding box center [1385, 311] width 1872 height 15
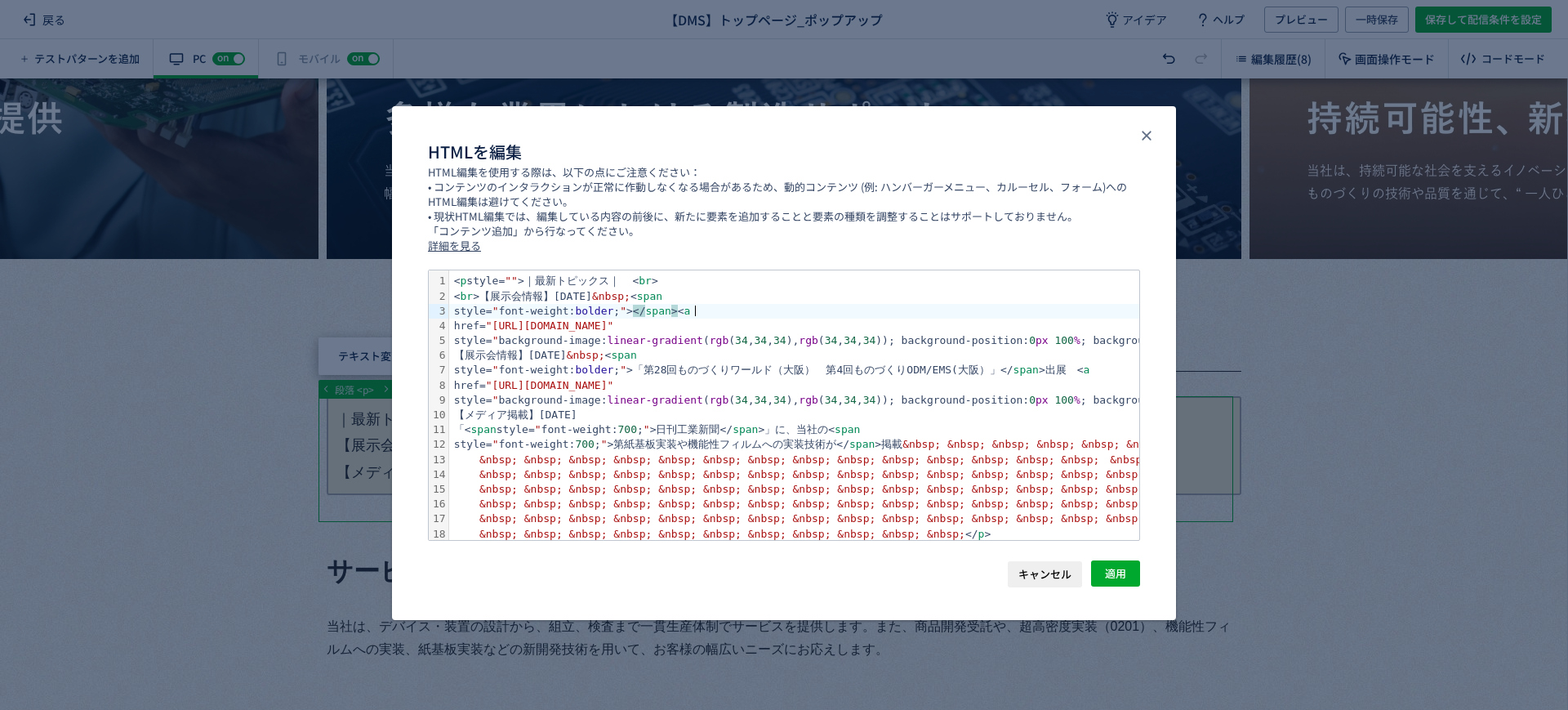
click at [697, 310] on div "style= " font-weight: bolder ; " > </ span > 　< a" at bounding box center [1385, 311] width 1872 height 15
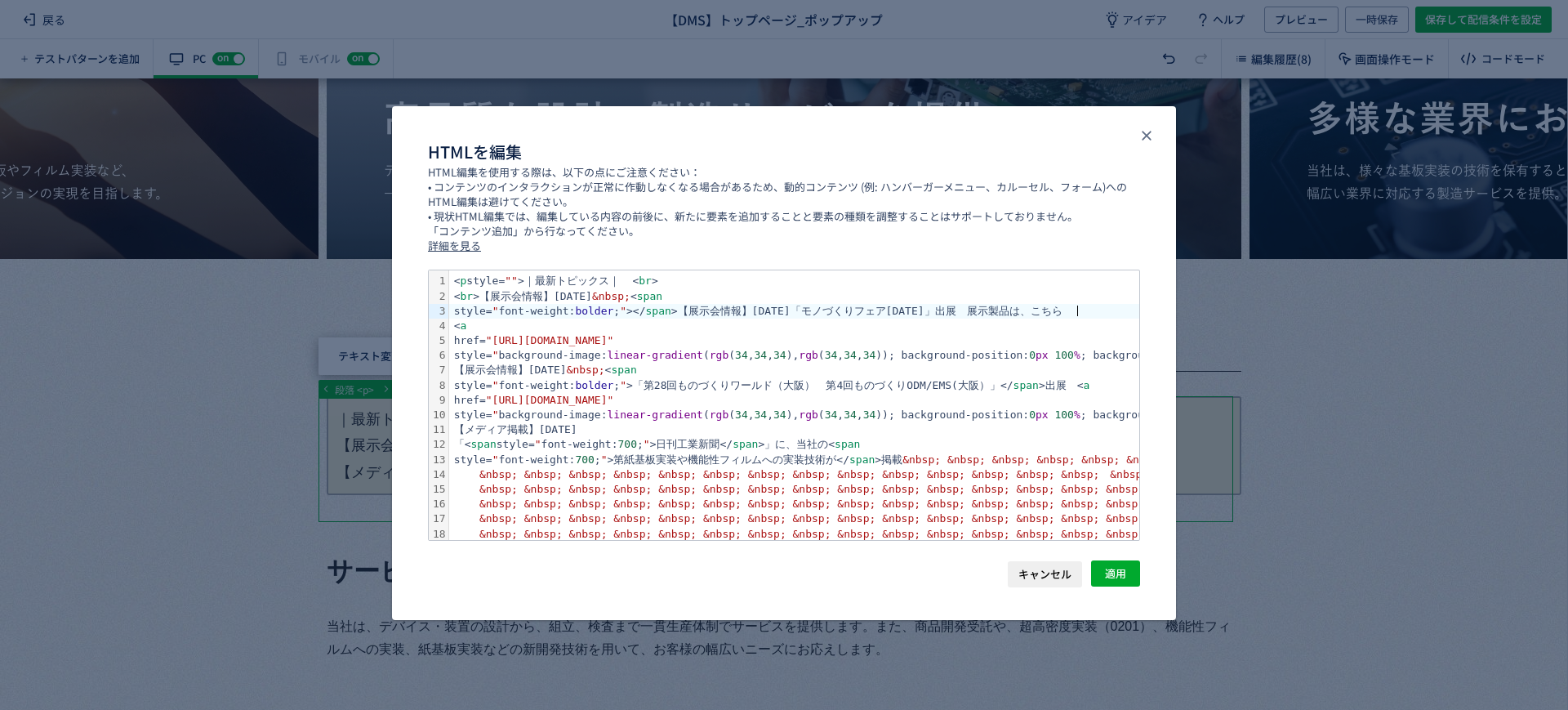
click at [1099, 311] on div "style= " font-weight: bolder ; " ></ span >【展示会情報】[DATE]「モノづくりフェア[DATE]」出展　展示製品…" at bounding box center [1385, 311] width 1872 height 15
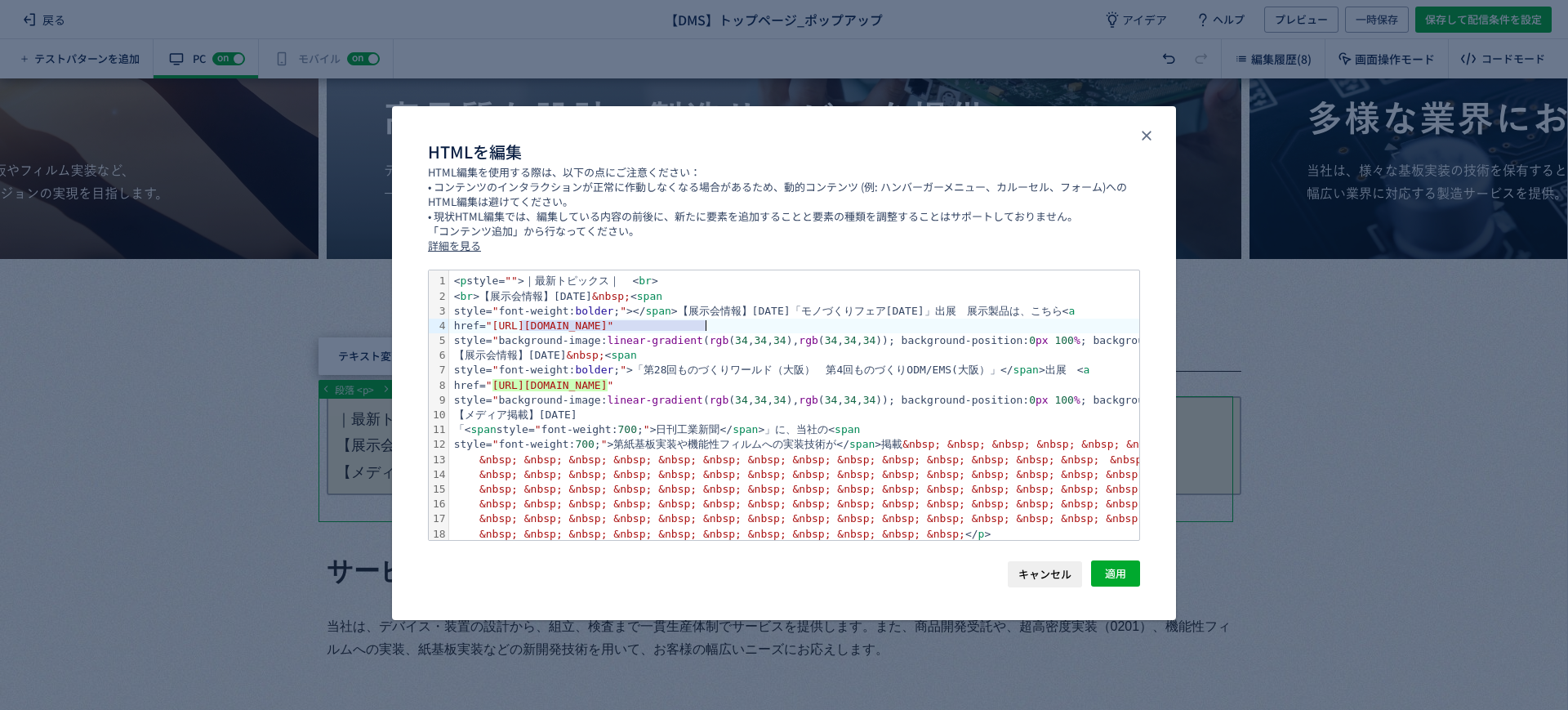
drag, startPoint x: 521, startPoint y: 321, endPoint x: 706, endPoint y: 324, distance: 185.0
click at [614, 324] on span ""[URL][DOMAIN_NAME]"" at bounding box center [550, 325] width 128 height 12
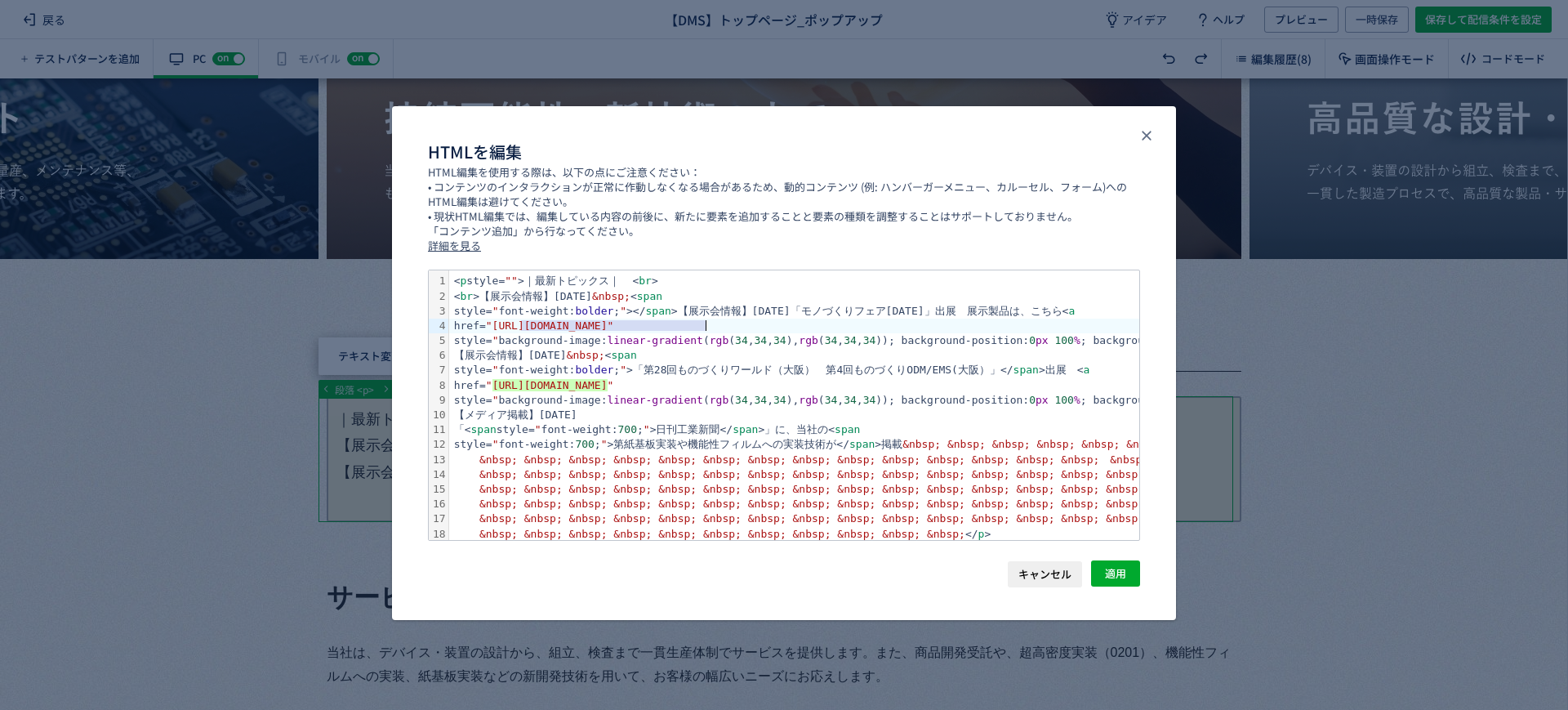
click at [614, 325] on span ""[URL][DOMAIN_NAME]"" at bounding box center [550, 325] width 128 height 12
click at [830, 326] on div "href= "[URL][DOMAIN_NAME]"" at bounding box center [1385, 326] width 1872 height 15
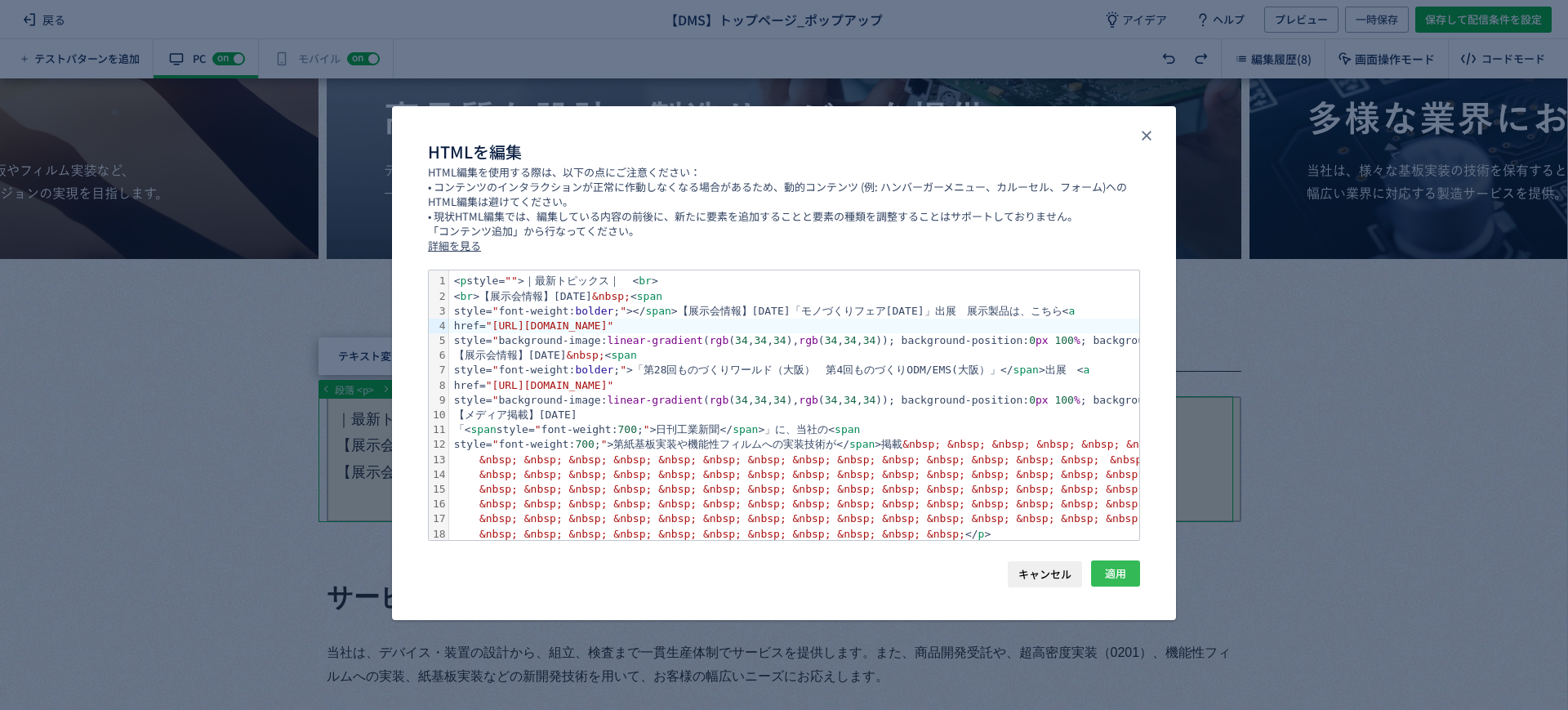
click at [1122, 576] on span "適用" at bounding box center [1115, 574] width 21 height 26
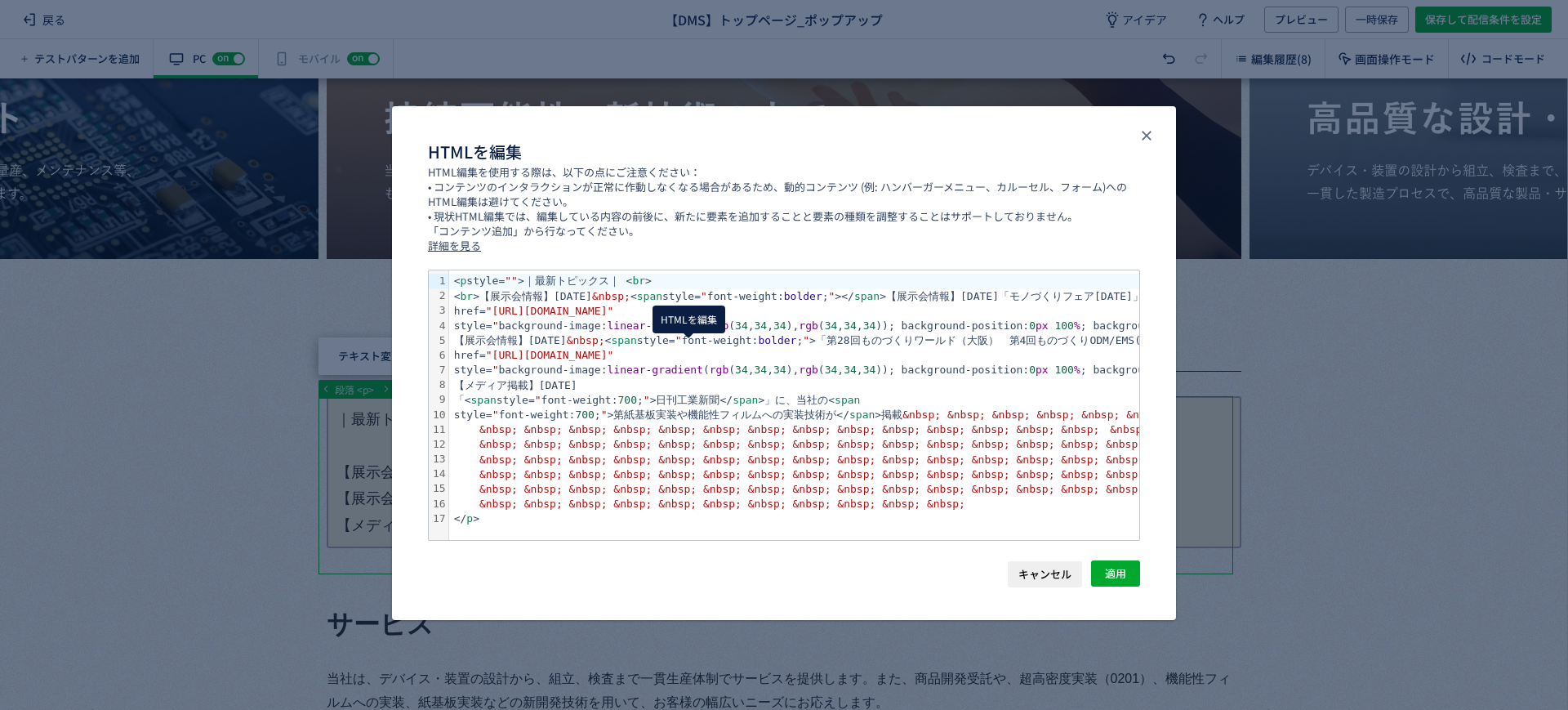
click at [686, 356] on body "戻る 【DMS】トップページ_ポップアップ アイデア ヘルプ プレビュー 一時保存 保存して配信条件を設定 テストパターンを追加 有効な編集箇所が確認されませ…" at bounding box center [784, 355] width 1568 height 710
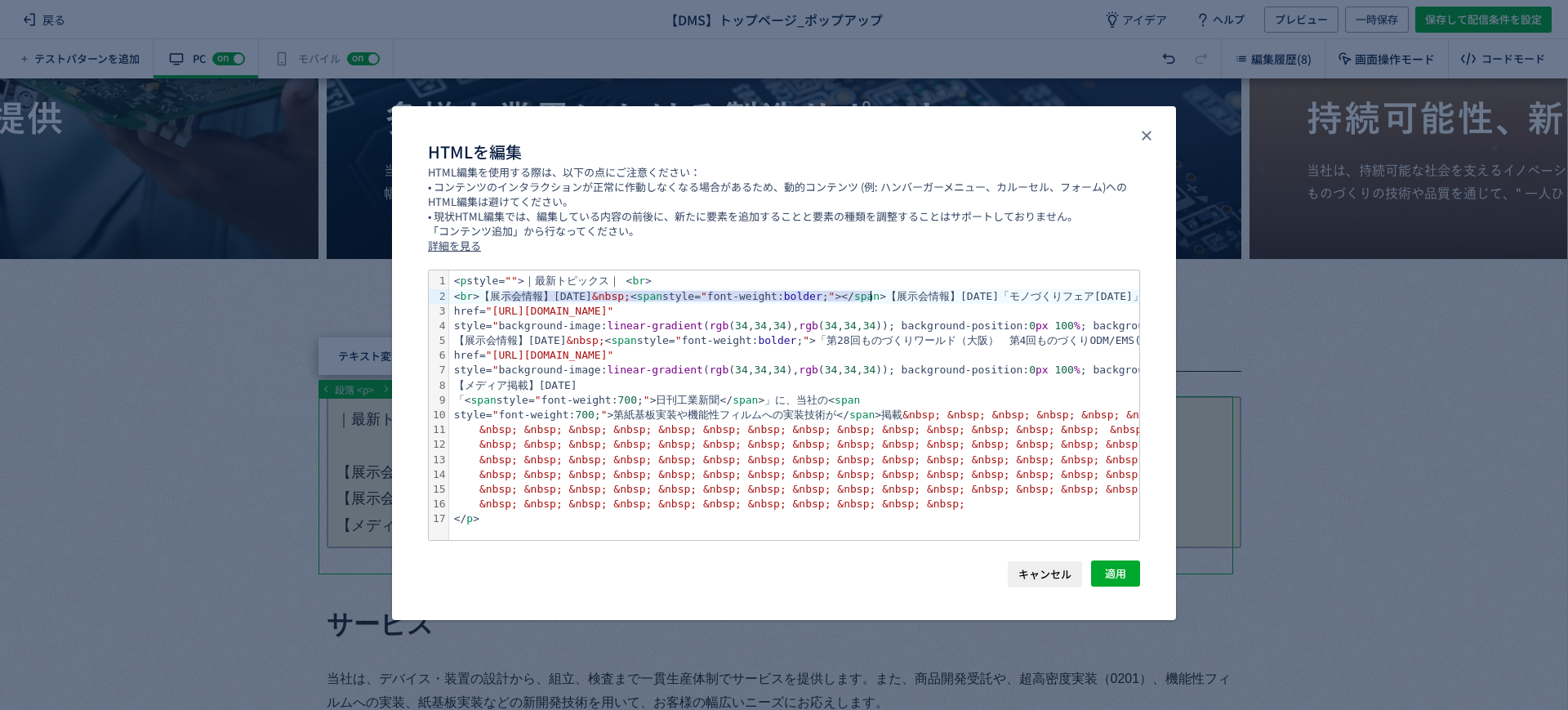
drag, startPoint x: 500, startPoint y: 291, endPoint x: 875, endPoint y: 297, distance: 375.0
click at [875, 297] on div "< br >【展示会情報】[DATE] &nbsp; < span style= " font-weight: bolder ; " ></ span >【展…" at bounding box center [1385, 297] width 1872 height 15
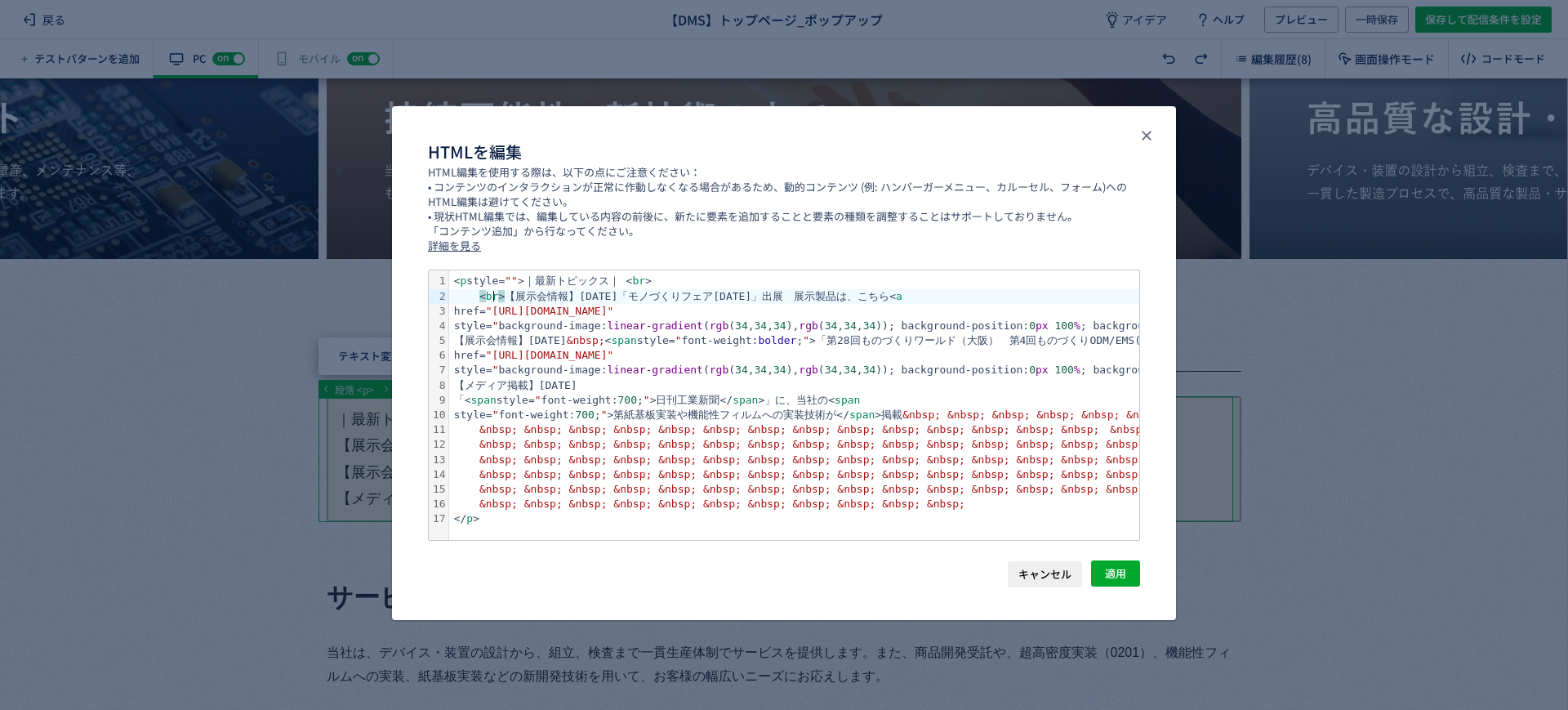
click at [649, 327] on span "linear-gradient" at bounding box center [655, 325] width 96 height 12
click at [1119, 571] on span "適用" at bounding box center [1115, 574] width 21 height 26
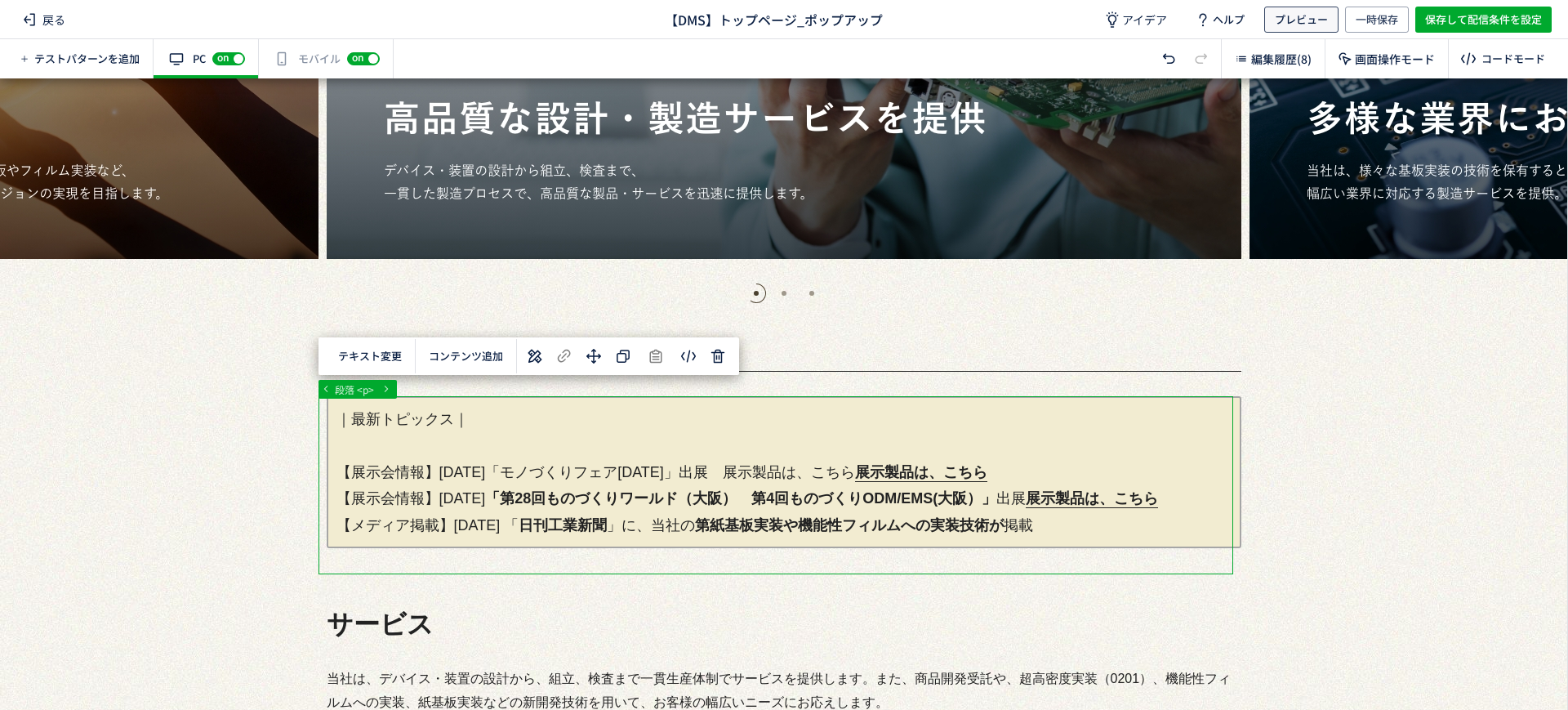
click at [1310, 18] on span "プレビュー" at bounding box center [1301, 19] width 53 height 26
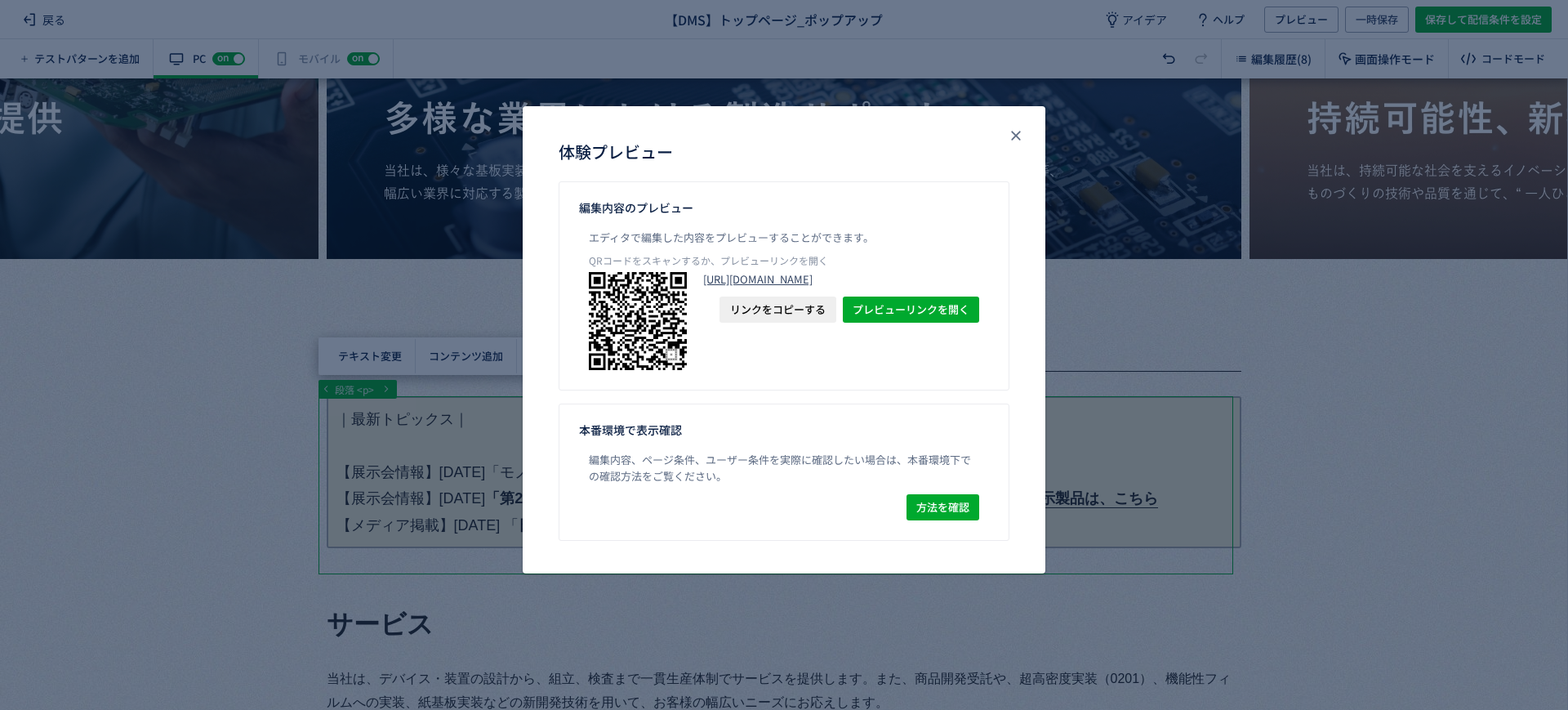
click at [861, 287] on link "[URL][DOMAIN_NAME]" at bounding box center [842, 279] width 276 height 15
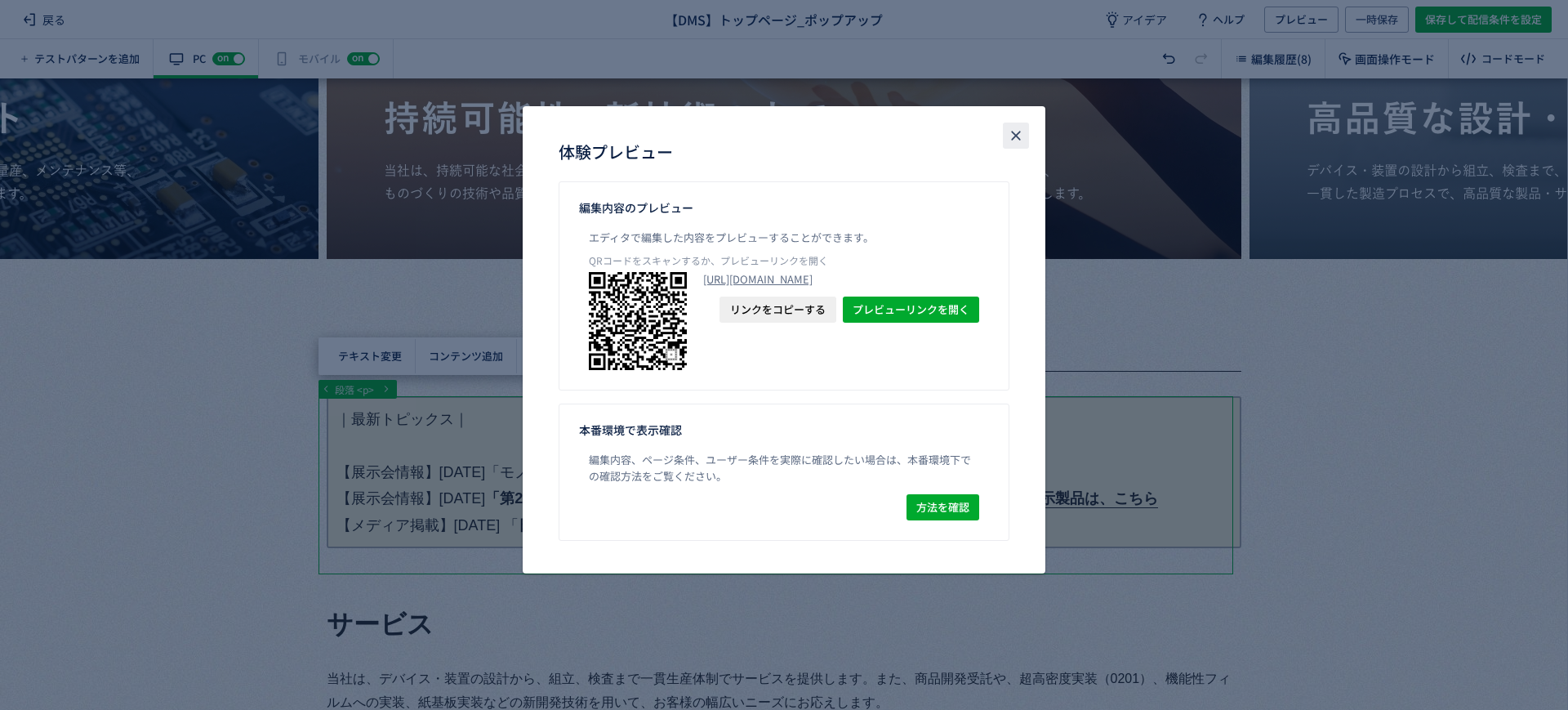
click at [1017, 136] on use "close" at bounding box center [1016, 136] width 9 height 9
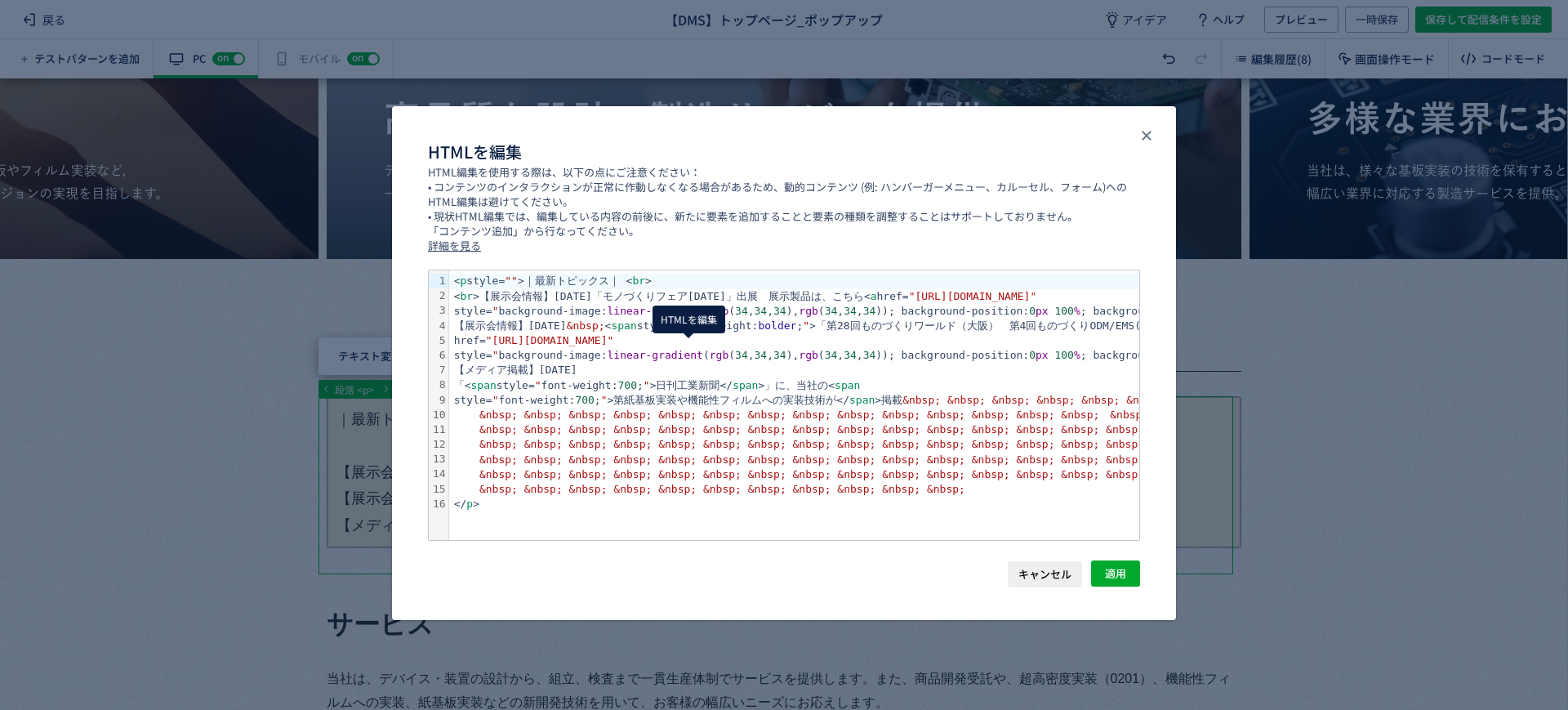
click at [686, 358] on body "戻る 【DMS】トップページ_ポップアップ アイデア ヘルプ プレビュー 一時保存 保存して配信条件を設定 テストパターンを追加 有効な編集箇所が確認されませ…" at bounding box center [784, 355] width 1568 height 710
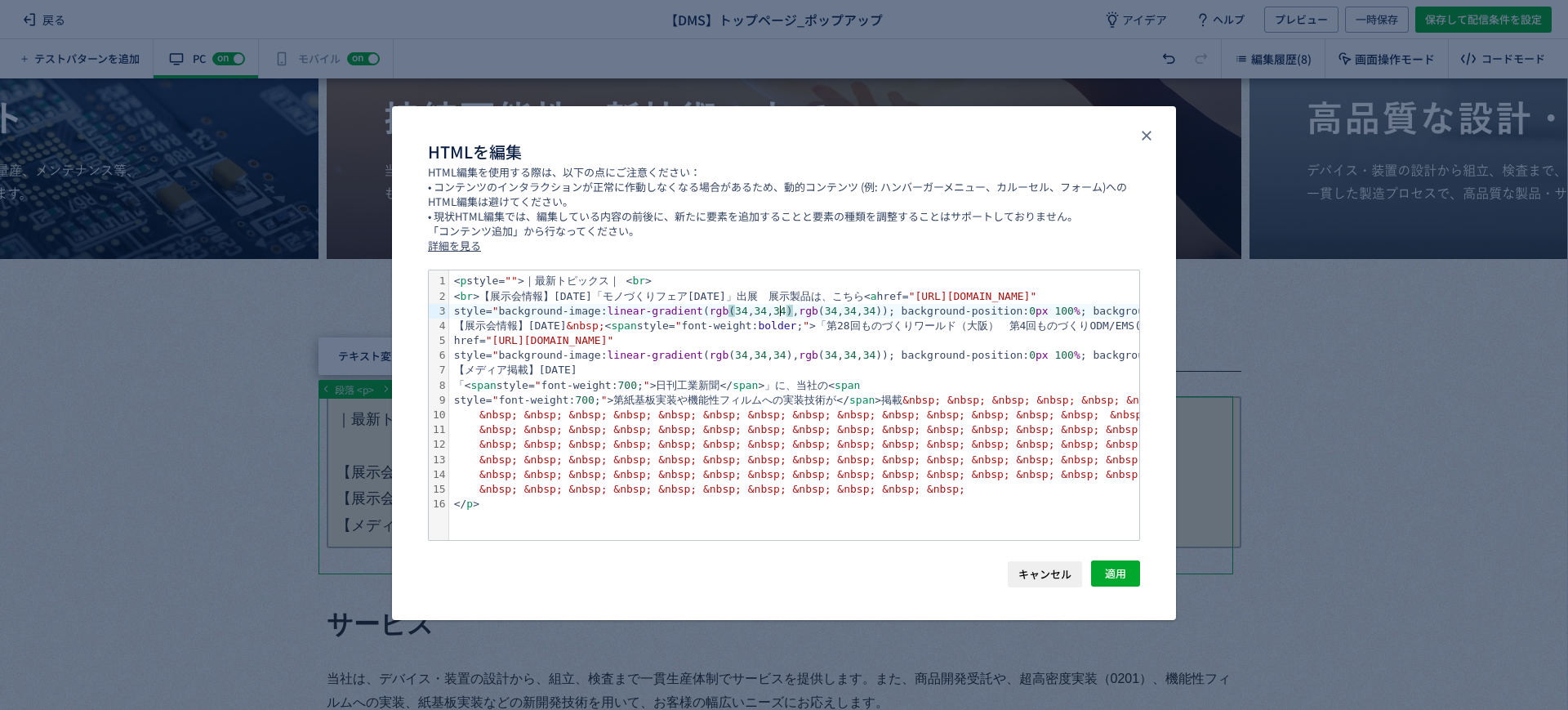
click at [780, 314] on span "34" at bounding box center [780, 310] width 13 height 12
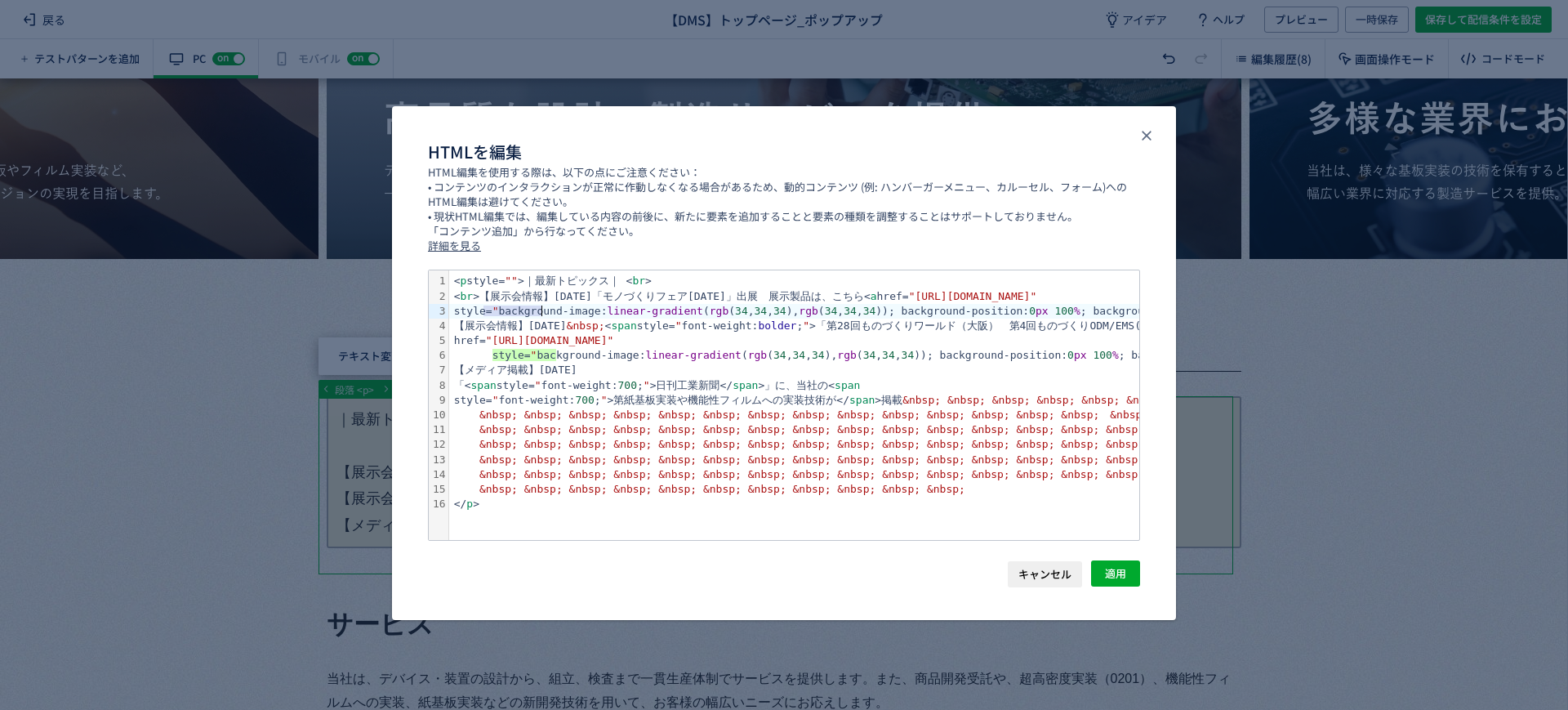
drag, startPoint x: 484, startPoint y: 310, endPoint x: 542, endPoint y: 313, distance: 58.1
click at [542, 313] on div "style= " background-image: linear-gradient ( rgb ( 34 , 34 , 34 ), rgb ( 34 , 3…" at bounding box center [1405, 311] width 1911 height 15
click at [519, 353] on div "style= " bac kground-image: linear-gradient ( rgb ( 34 , 34 , 34 ), rgb ( 34 , …" at bounding box center [1405, 355] width 1911 height 15
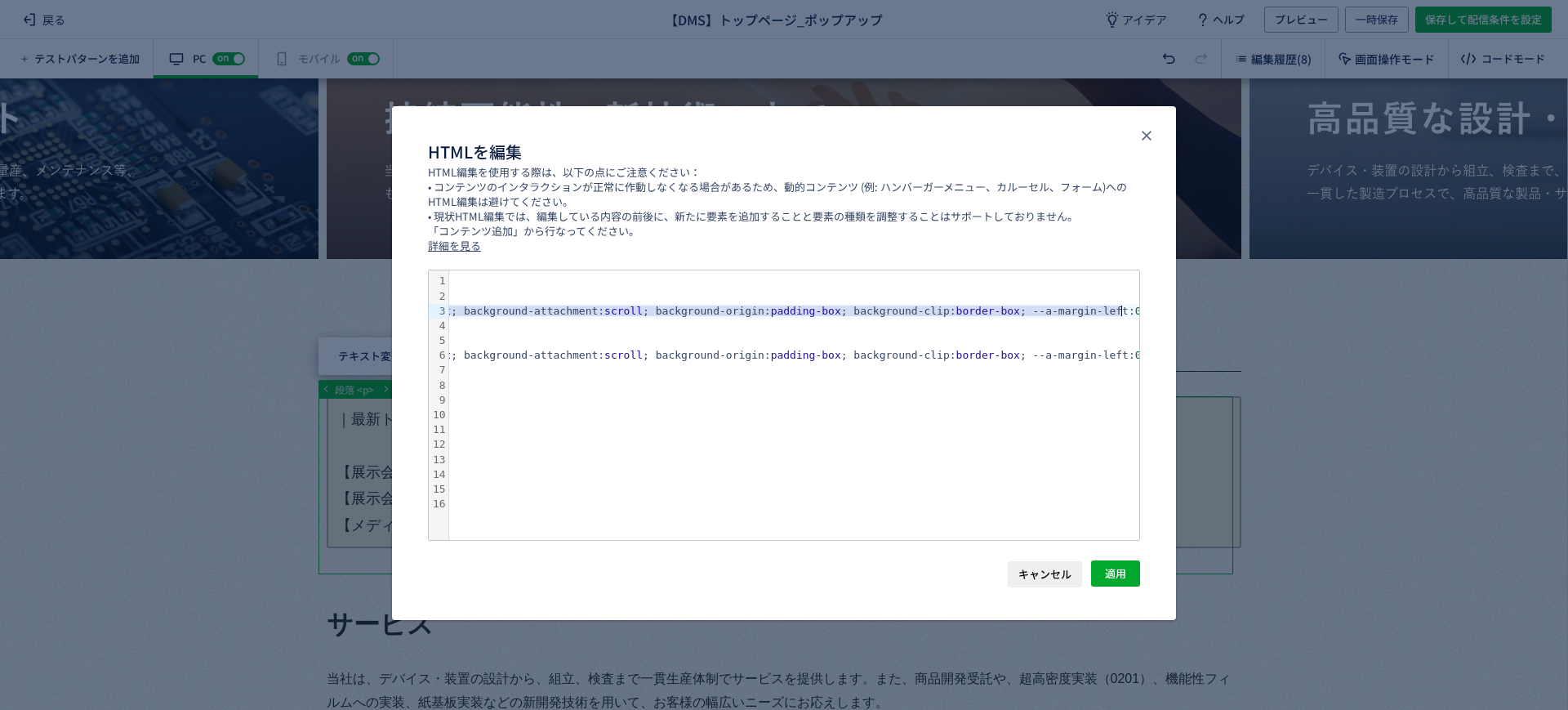
scroll to position [0, 986]
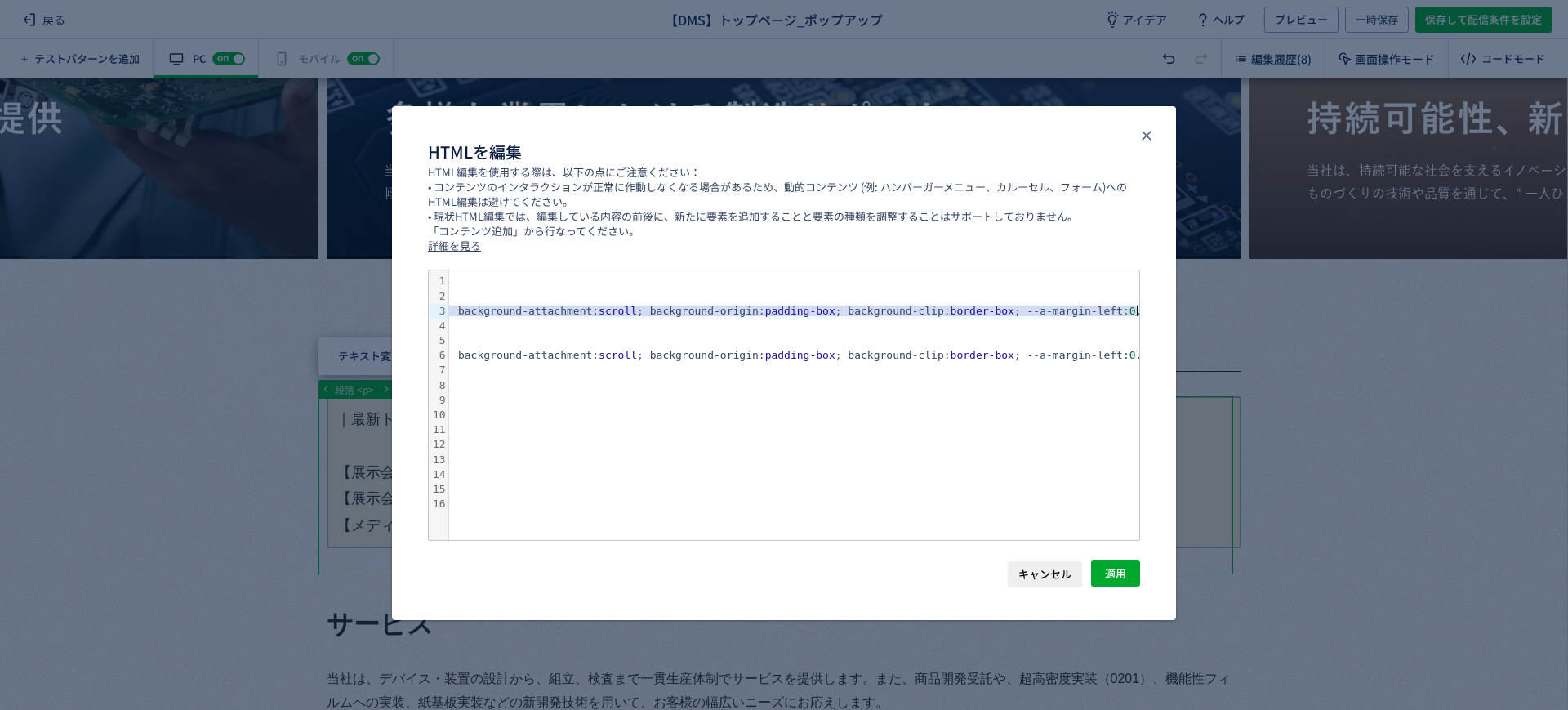
drag, startPoint x: 488, startPoint y: 313, endPoint x: 1150, endPoint y: 313, distance: 662.0
click at [1150, 313] on div "99 1 2 3 4 5 6 7 8 9 10 11 12 13 14 15 16 › ⌄ < p style= "" >｜最新トピックス｜ < br > <…" at bounding box center [784, 414] width 784 height 290
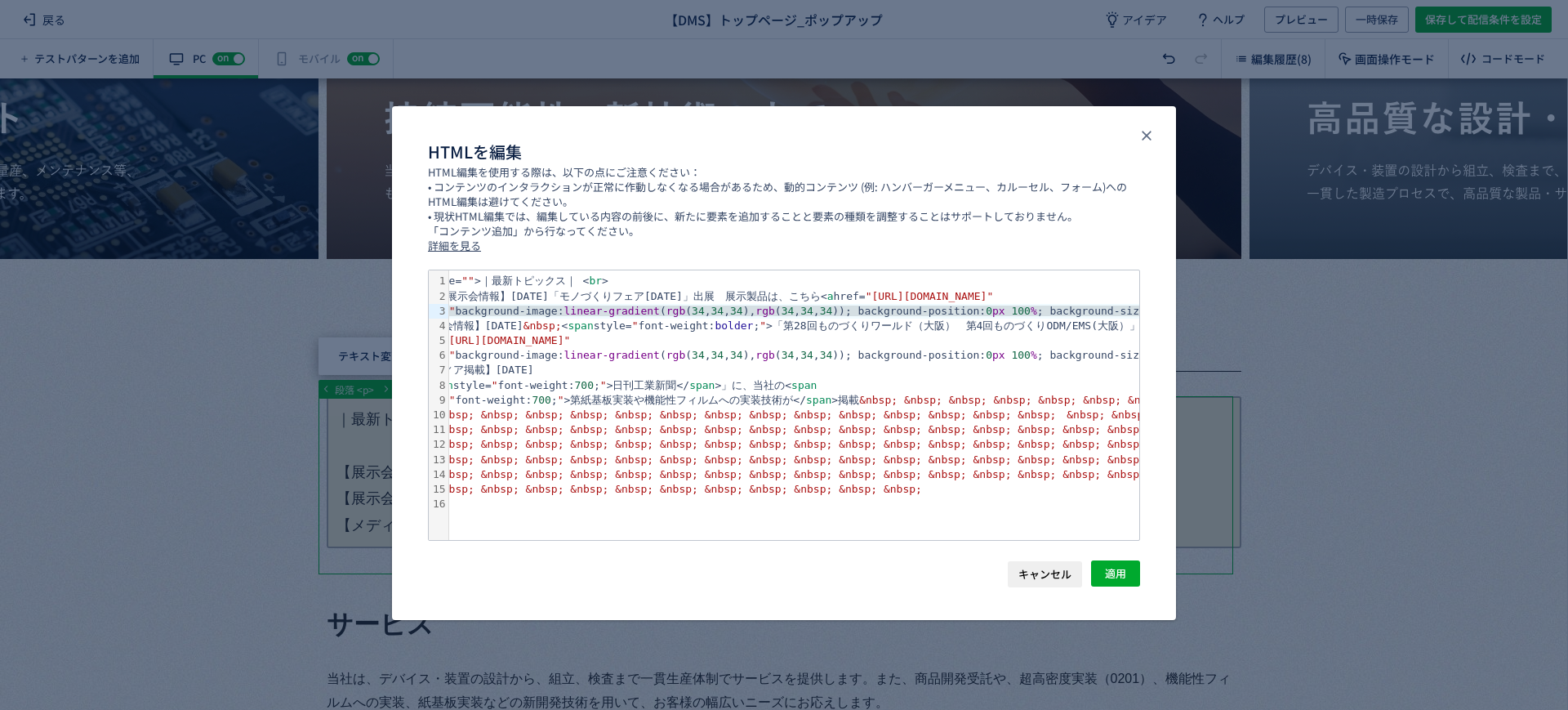
scroll to position [0, 0]
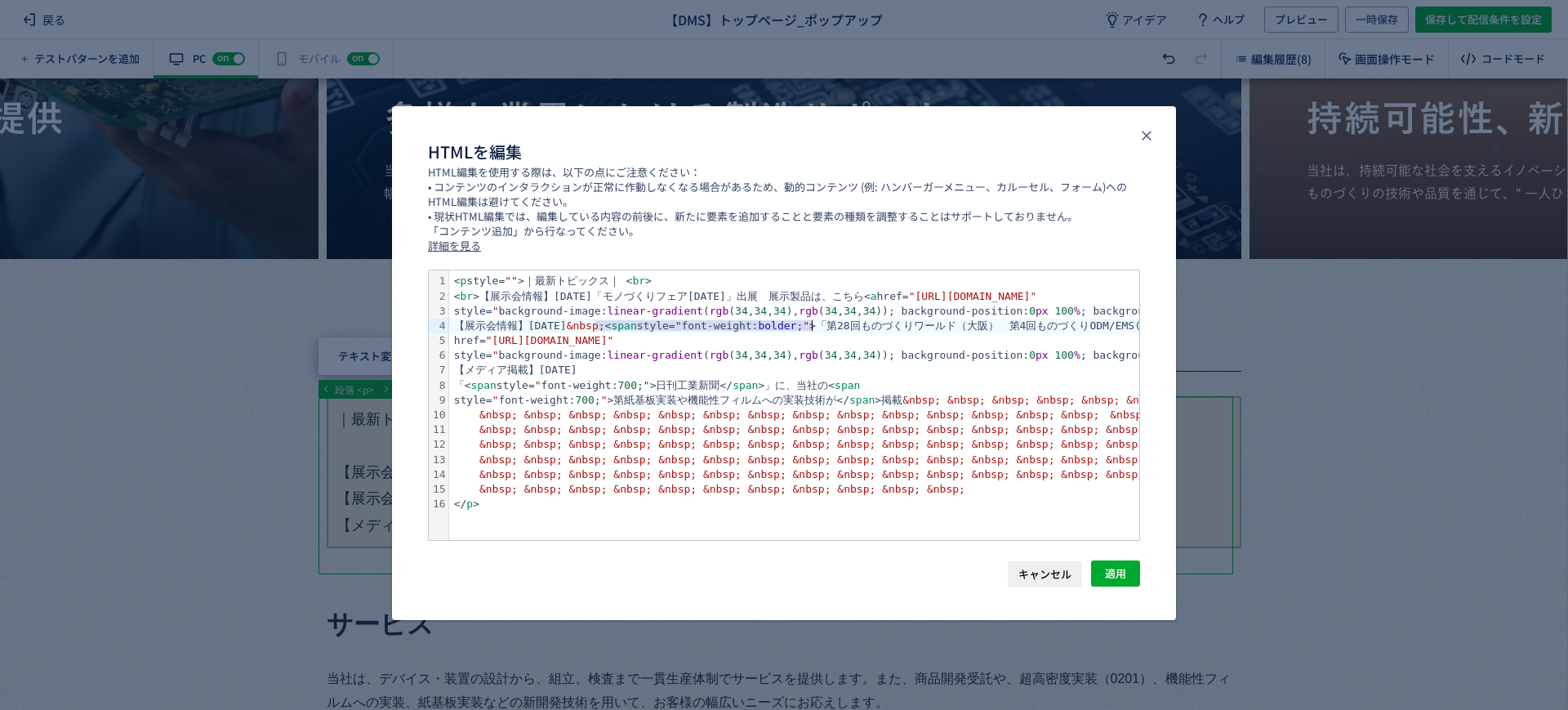
drag, startPoint x: 594, startPoint y: 324, endPoint x: 815, endPoint y: 326, distance: 221.0
click at [815, 326] on div "【展示会情報】[DATE] &nbsp; < span style= " font-weight: bolder ; " >「第28回ものづくりワールド（[G…" at bounding box center [1385, 326] width 1872 height 15
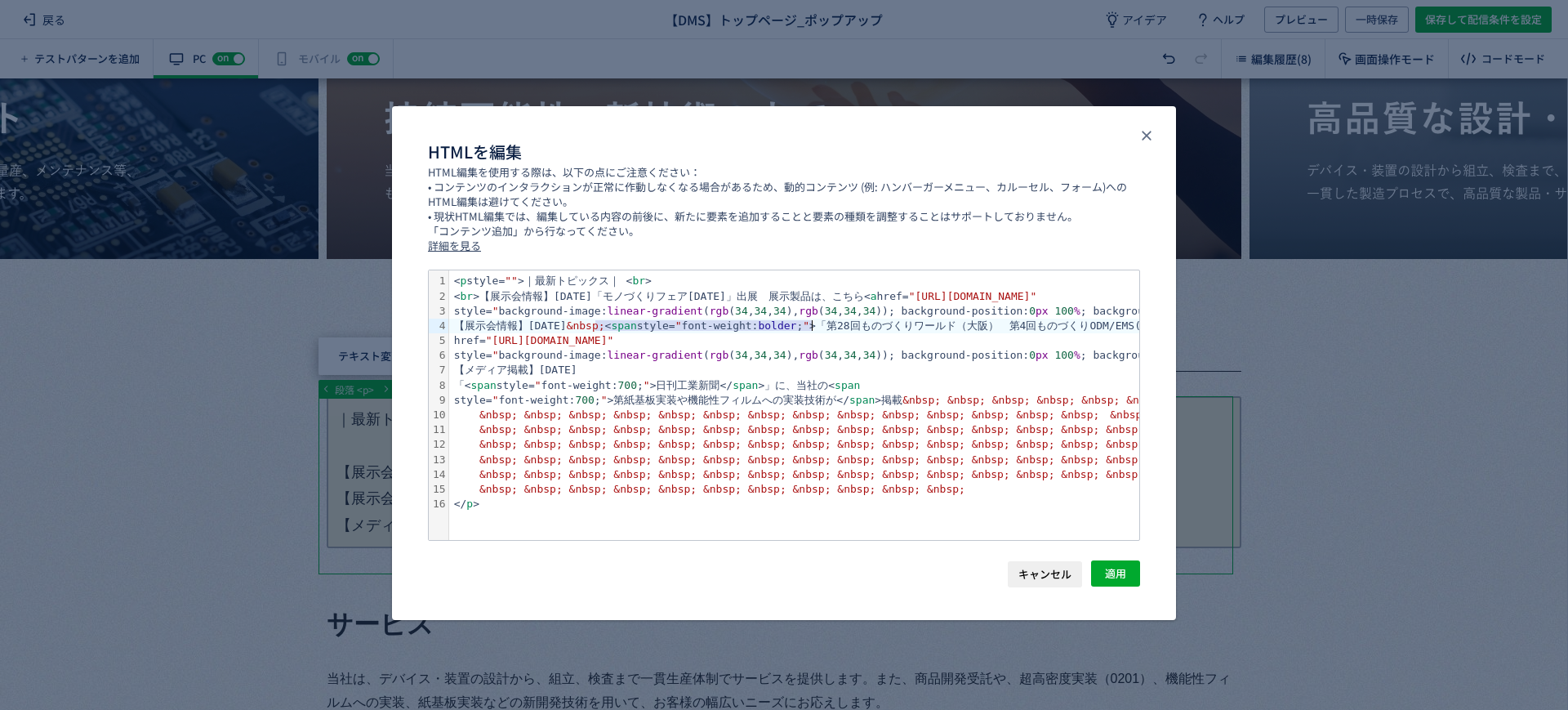
copy div "【展示会情報】[DATE] &nbsp; < span style= " font-weight: bolder ; " >"
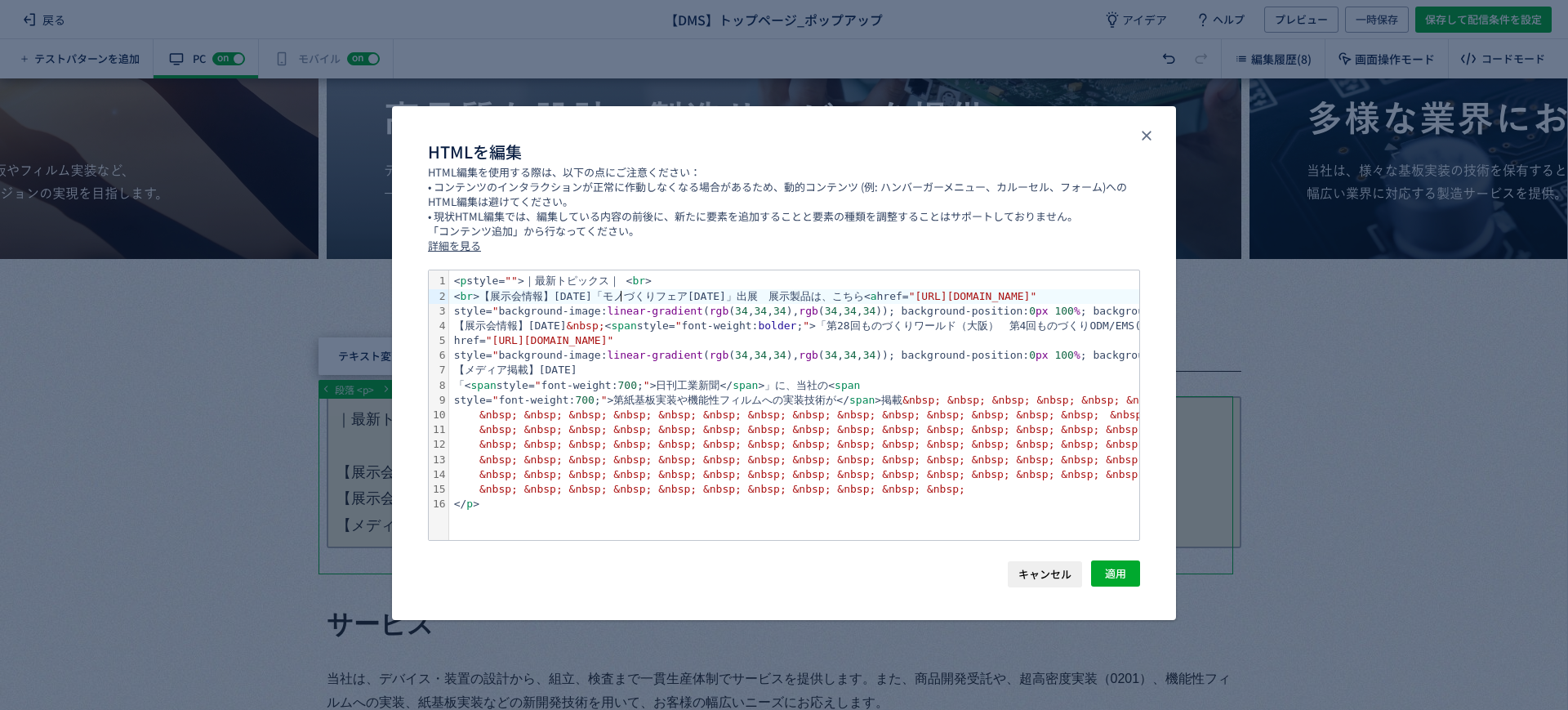
click at [624, 297] on div "< br >【展示会情報】[DATE]「モノづくりフェア[DATE]」出展　展示製品は、こちら< a href= "[URL][DOMAIN_NAME]"" at bounding box center [1385, 297] width 1872 height 15
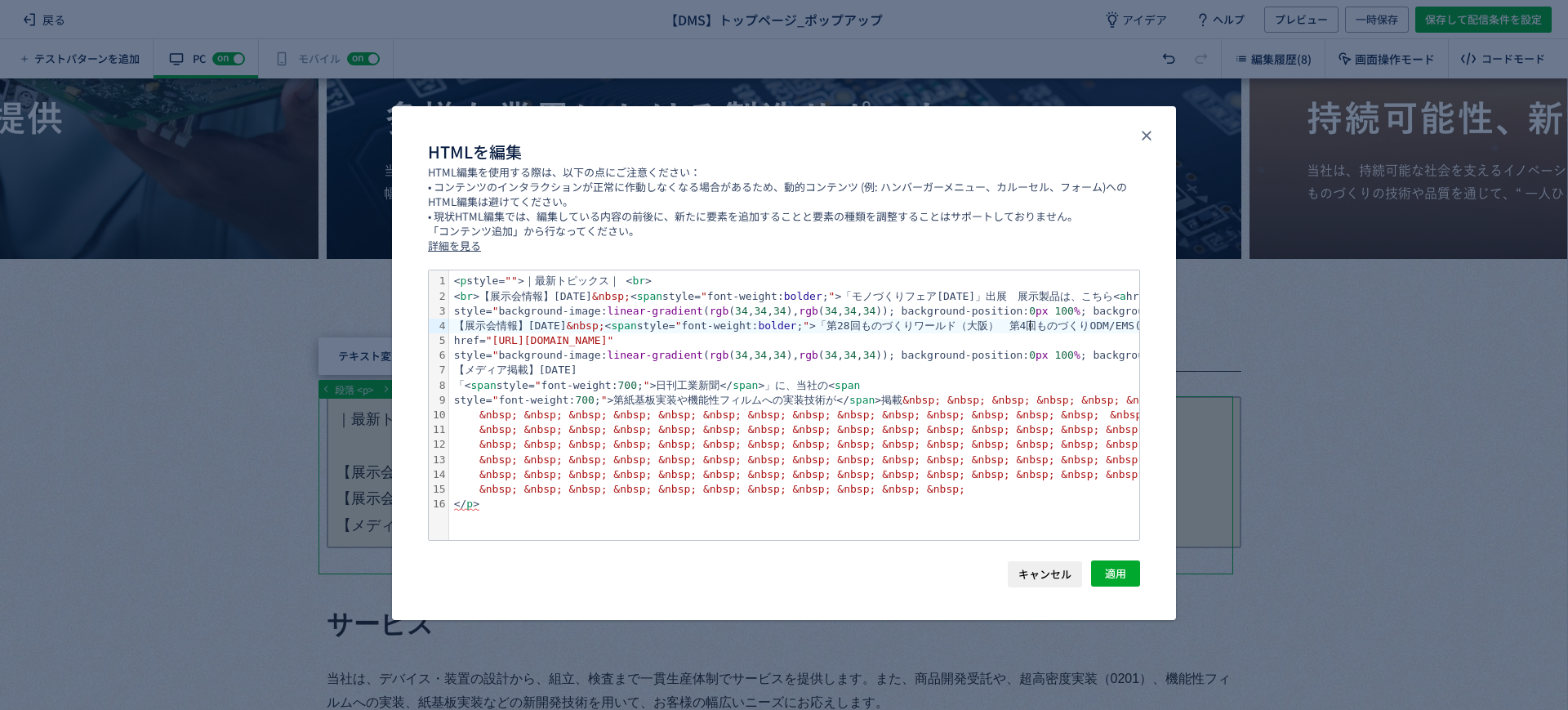
click at [1031, 320] on div "【展示会情報】[DATE] &nbsp; < span style= " font-weight: bolder ; " >「第28回ものづくりワールド（[G…" at bounding box center [1385, 326] width 1872 height 15
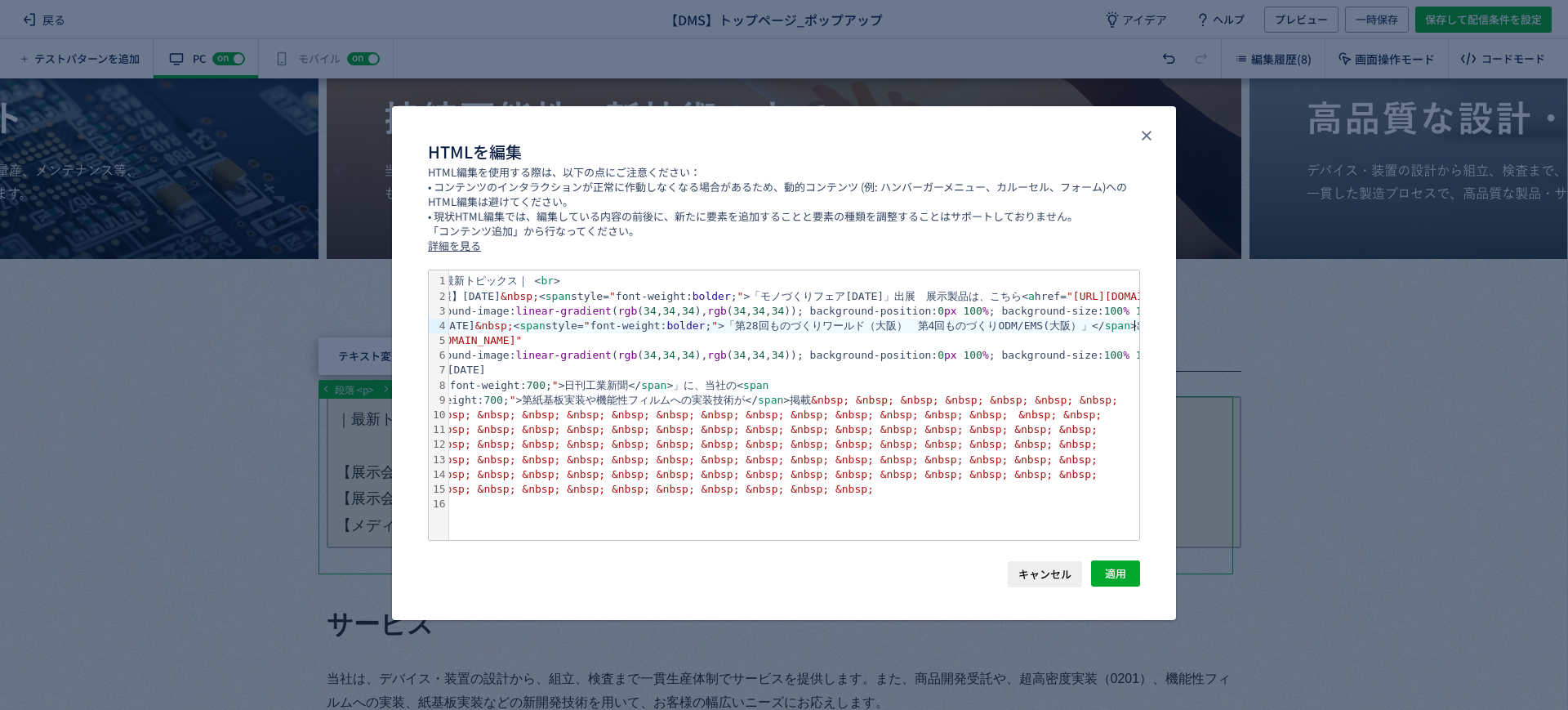
scroll to position [0, 1]
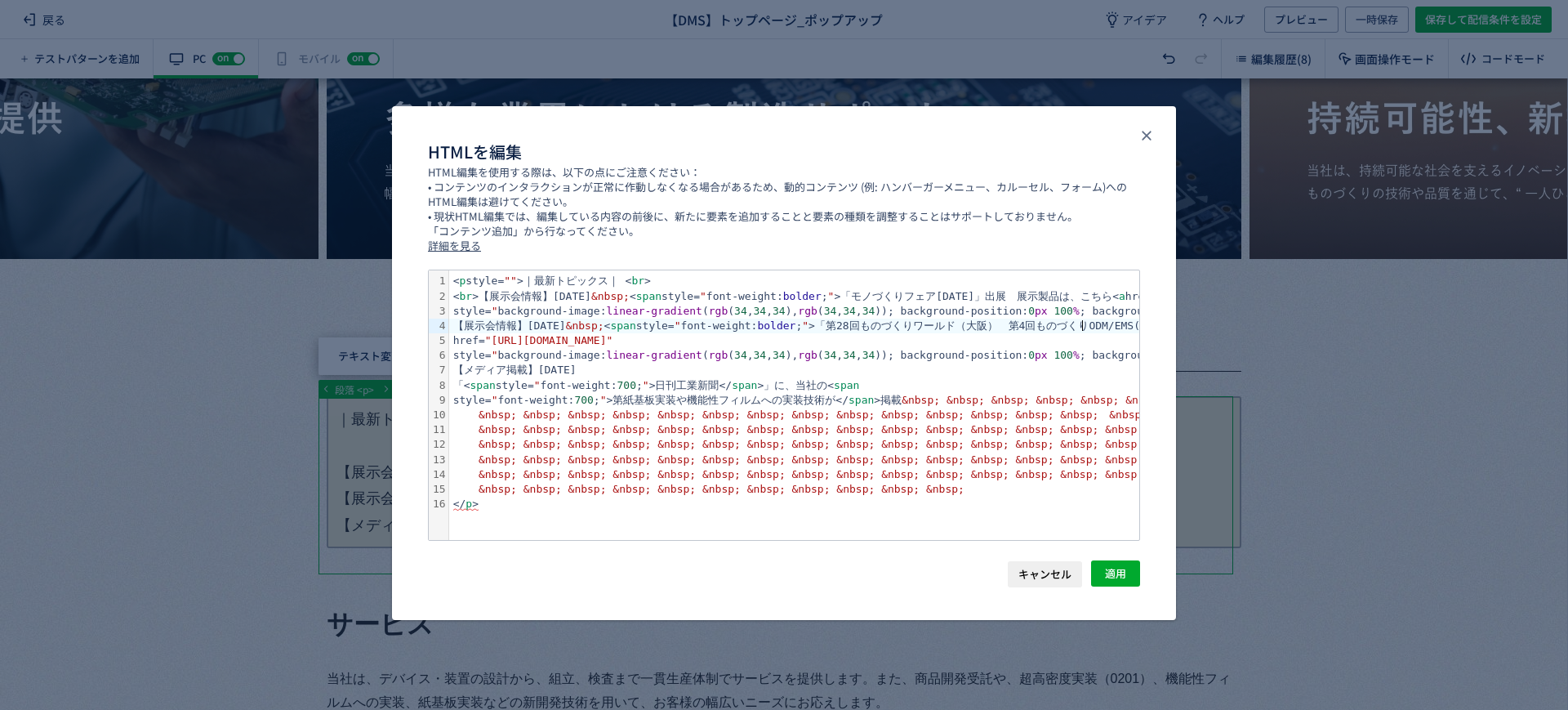
click at [1083, 318] on div "【展示会情報】[DATE] &nbsp; < span style= " font-weight: bolder ; " >「第28回ものづくりワールド（[G…" at bounding box center [1384, 326] width 1872 height 15
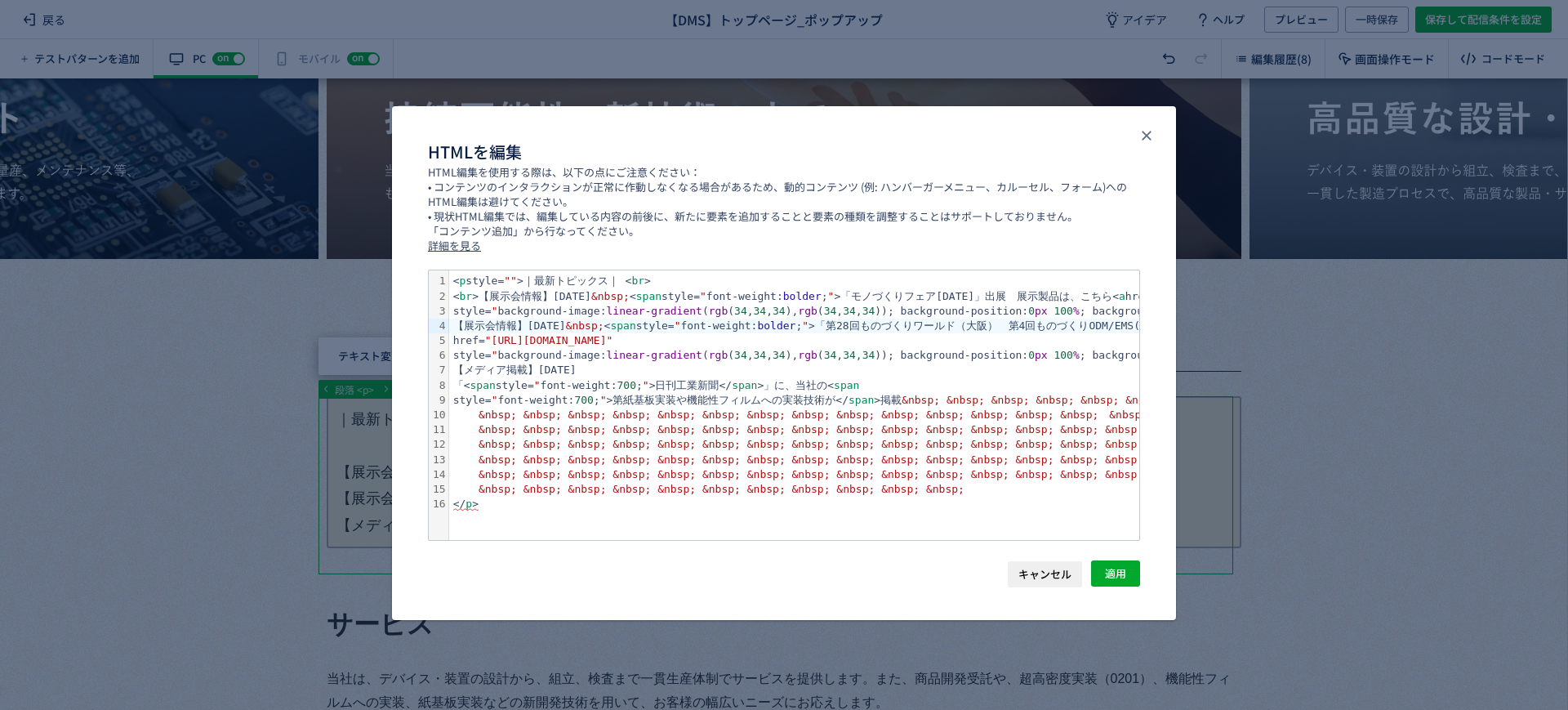
scroll to position [0, 112]
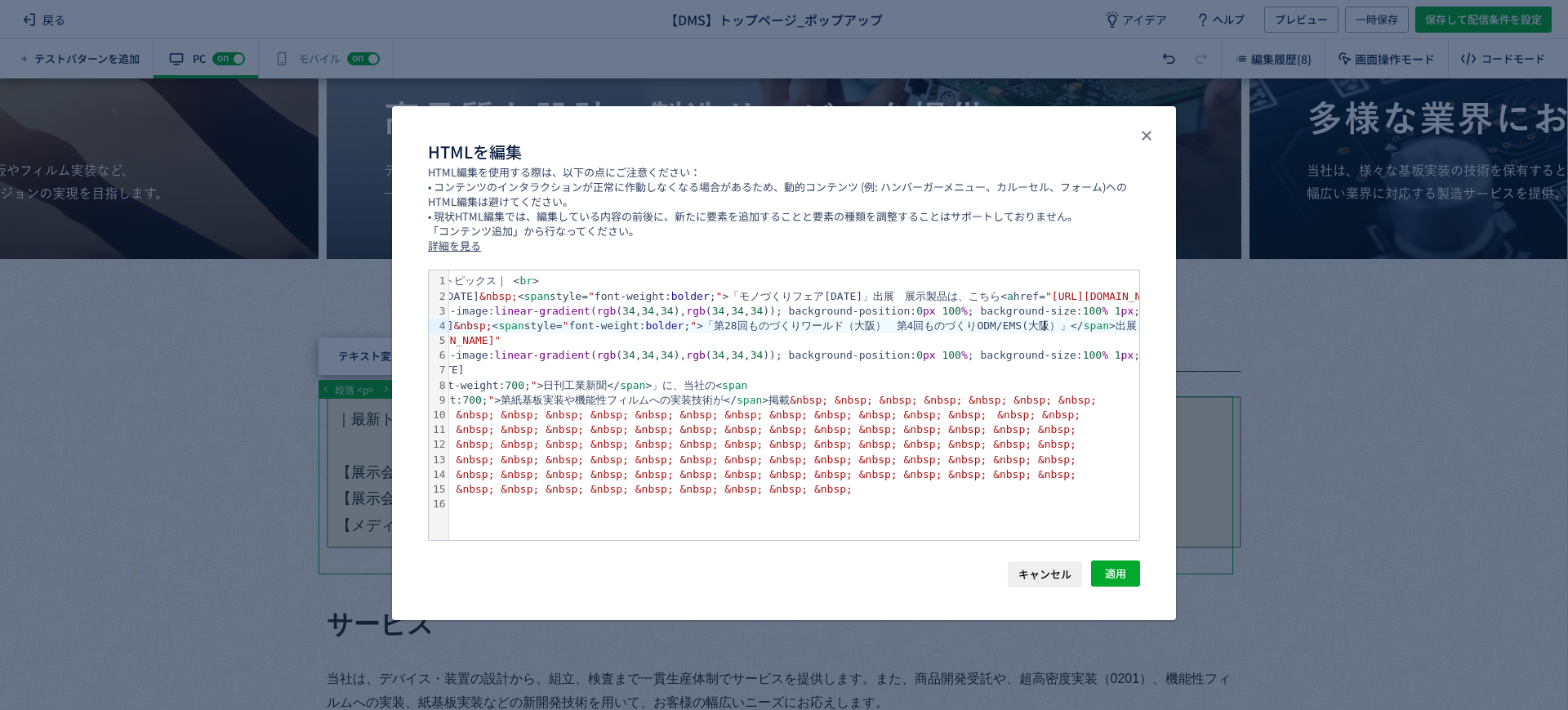
click at [1047, 327] on div "【展示会情報】[DATE] &nbsp; < span style= " font-weight: bolder ; " >「第28回ものづくりワールド（[G…" at bounding box center [1273, 326] width 1872 height 15
drag, startPoint x: 1055, startPoint y: 322, endPoint x: 1094, endPoint y: 326, distance: 39.2
click at [1094, 326] on div "【展示会情報】[DATE] &nbsp; < span style= " font-weight: bolder ; " >「第28回ものづくりワールド（[G…" at bounding box center [1273, 326] width 1872 height 15
copy div "</ span >"
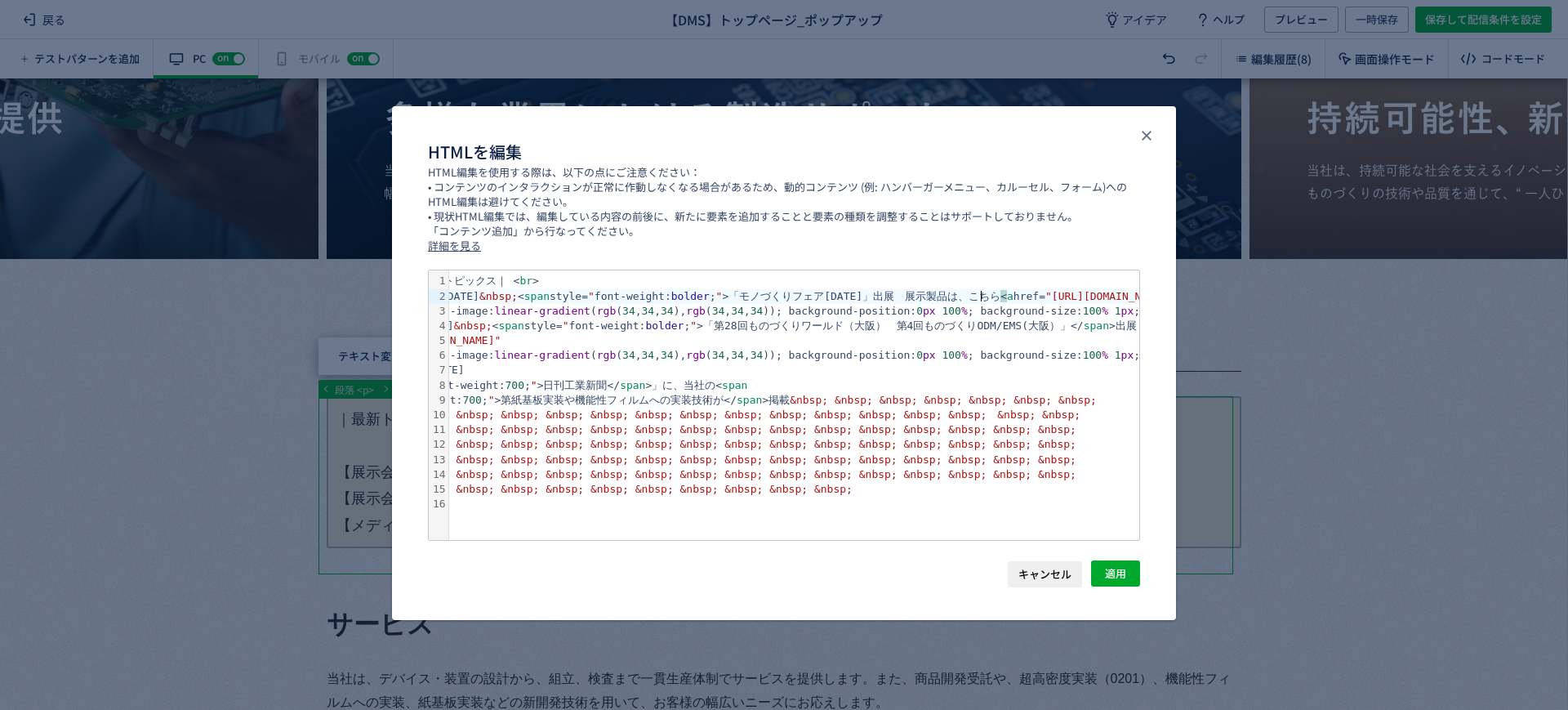
click at [979, 290] on div "< br >【展示会情報】[DATE] &nbsp; < span style= " font-weight: bolder ; " >「モノづくりフェア[D…" at bounding box center [1273, 297] width 1872 height 15
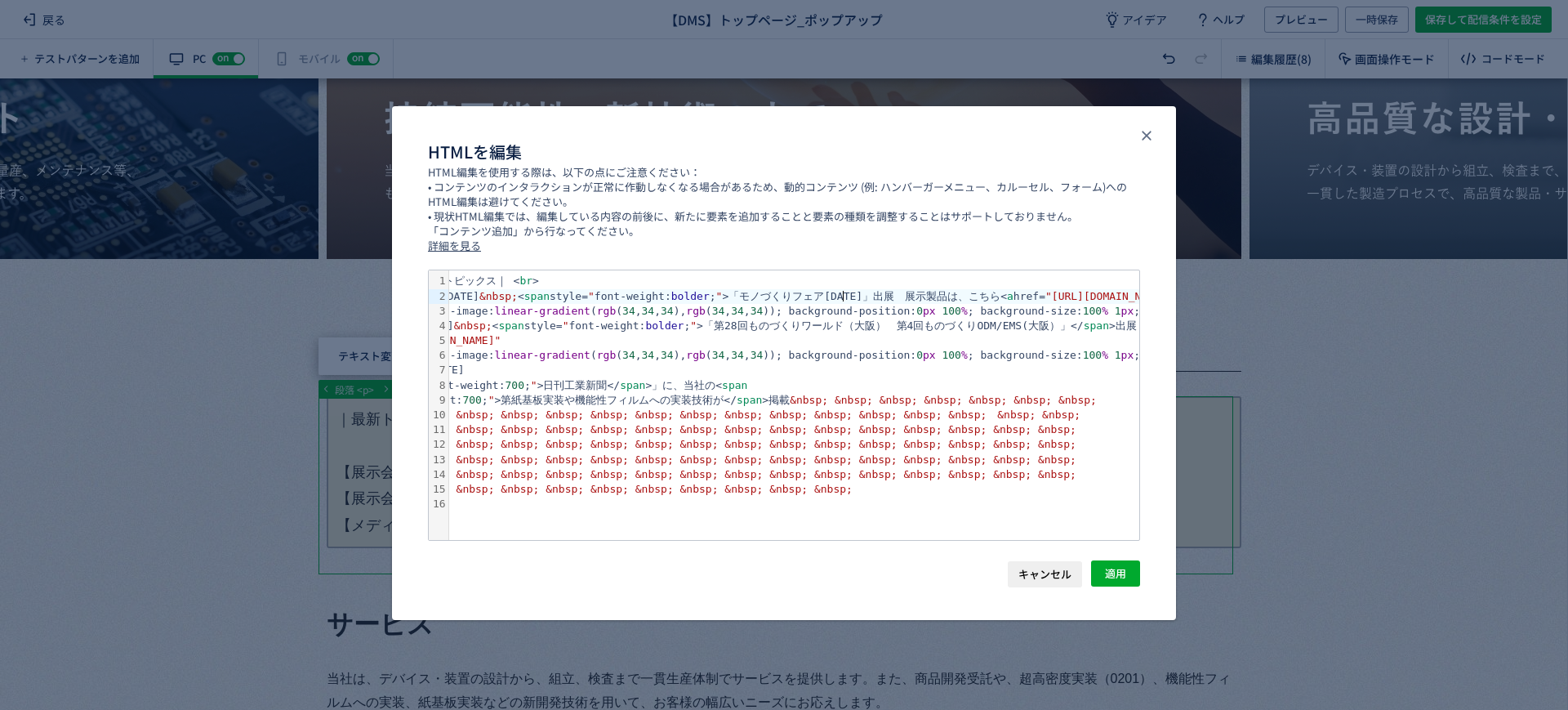
click at [848, 297] on div "< br >【展示会情報】[DATE] &nbsp; < span style= " font-weight: bolder ; " >「モノづくりフェア[D…" at bounding box center [1273, 297] width 1872 height 15
click at [842, 294] on div "< br >【展示会情報】[DATE] &nbsp; < span style= " font-weight: bolder ; " >「モノづくりフェア[D…" at bounding box center [1273, 297] width 1872 height 15
click at [852, 293] on div "< br >【展示会情報】[DATE] &nbsp; < span style= " font-weight: bolder ; " >「モノづくりフェア[D…" at bounding box center [1273, 297] width 1872 height 15
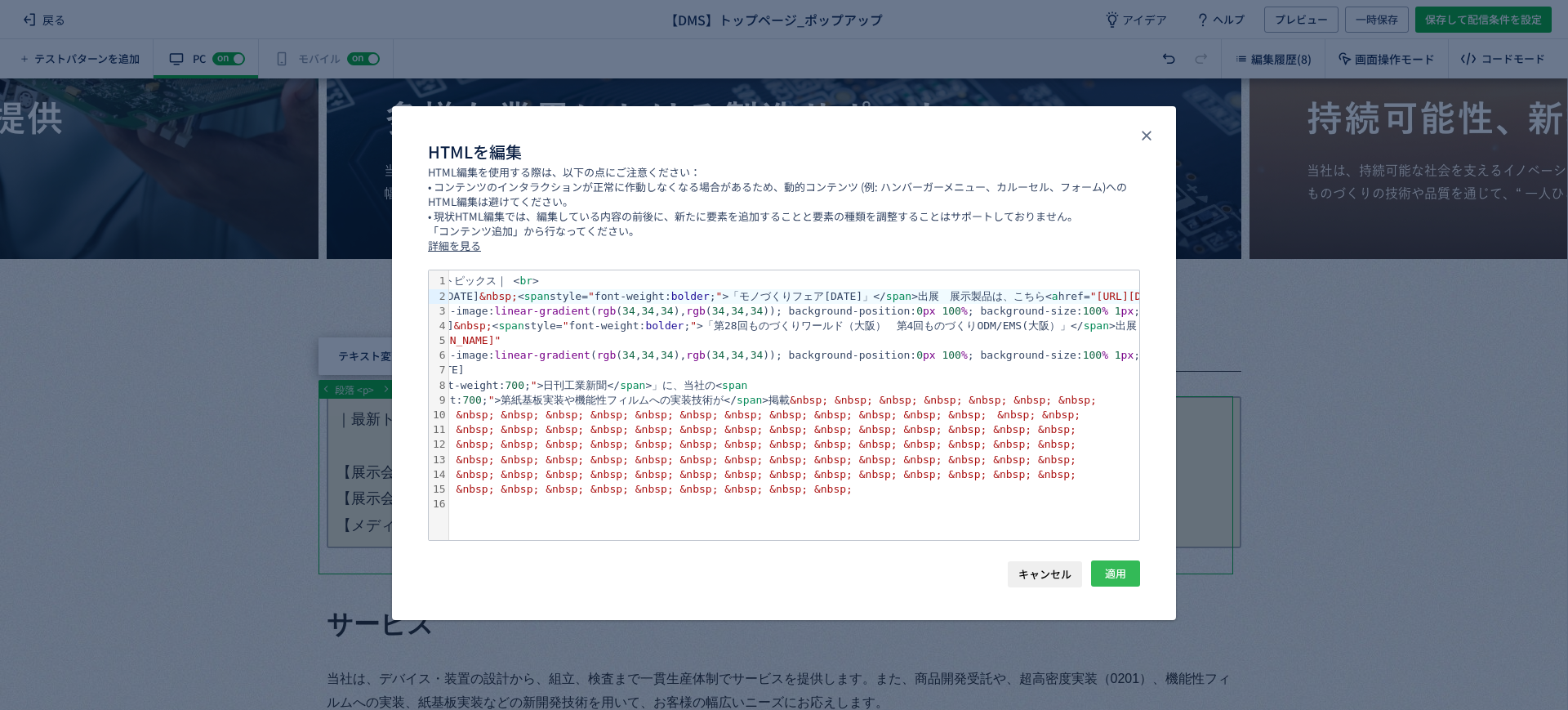
click at [1116, 581] on span "適用" at bounding box center [1115, 574] width 21 height 26
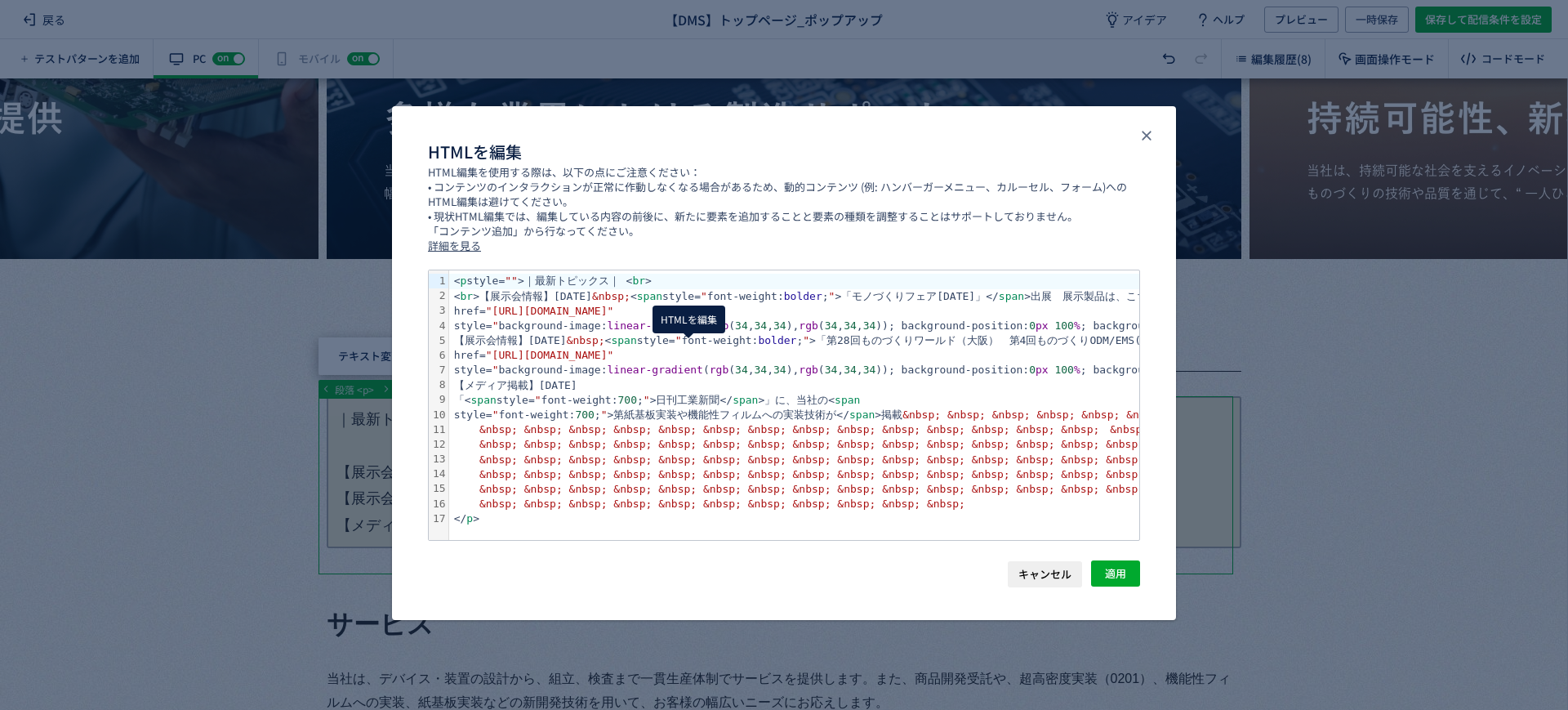
click at [688, 356] on body "戻る 【DMS】トップページ_ポップアップ アイデア ヘルプ プレビュー 一時保存 保存して配信条件を設定 テストパターンを追加 有効な編集箇所が確認されませ…" at bounding box center [784, 355] width 1568 height 710
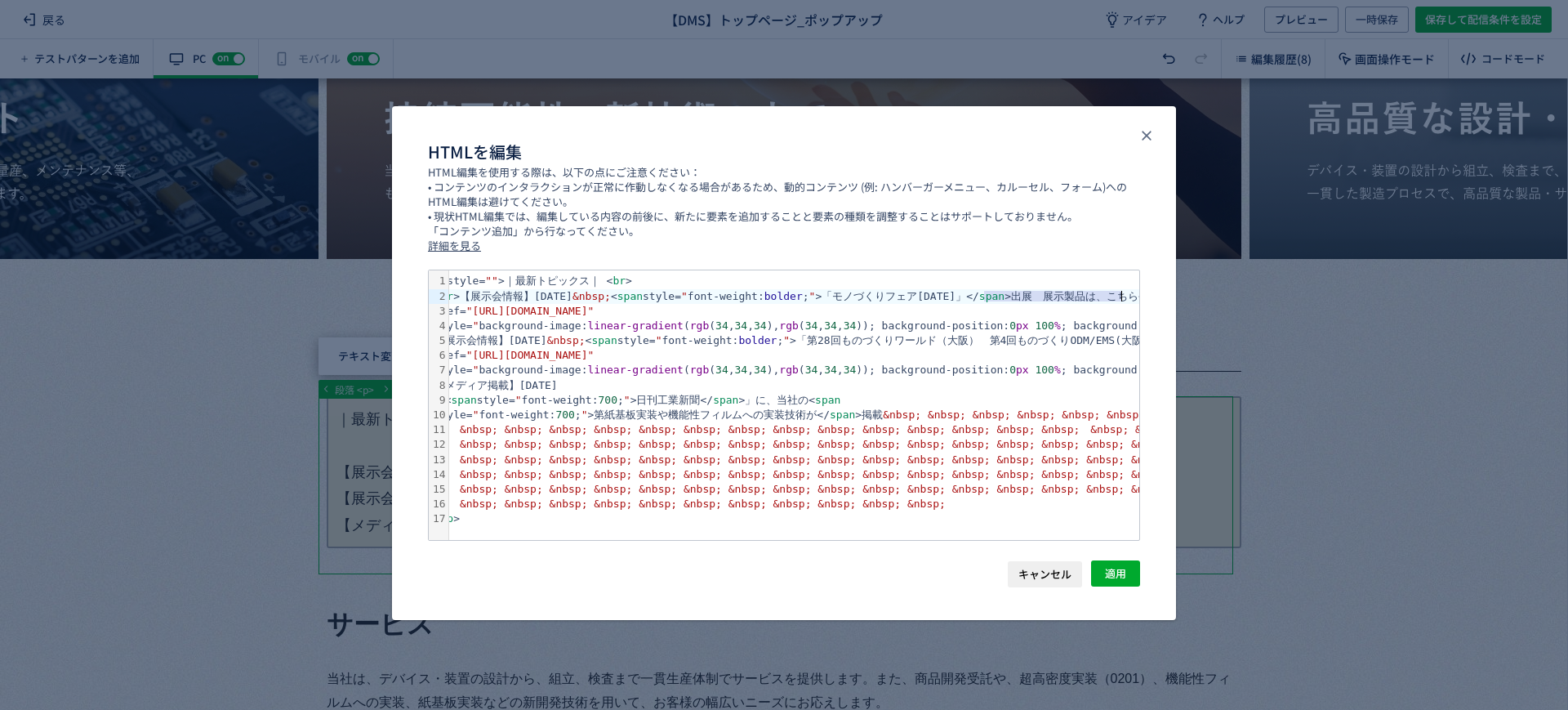
scroll to position [0, 39]
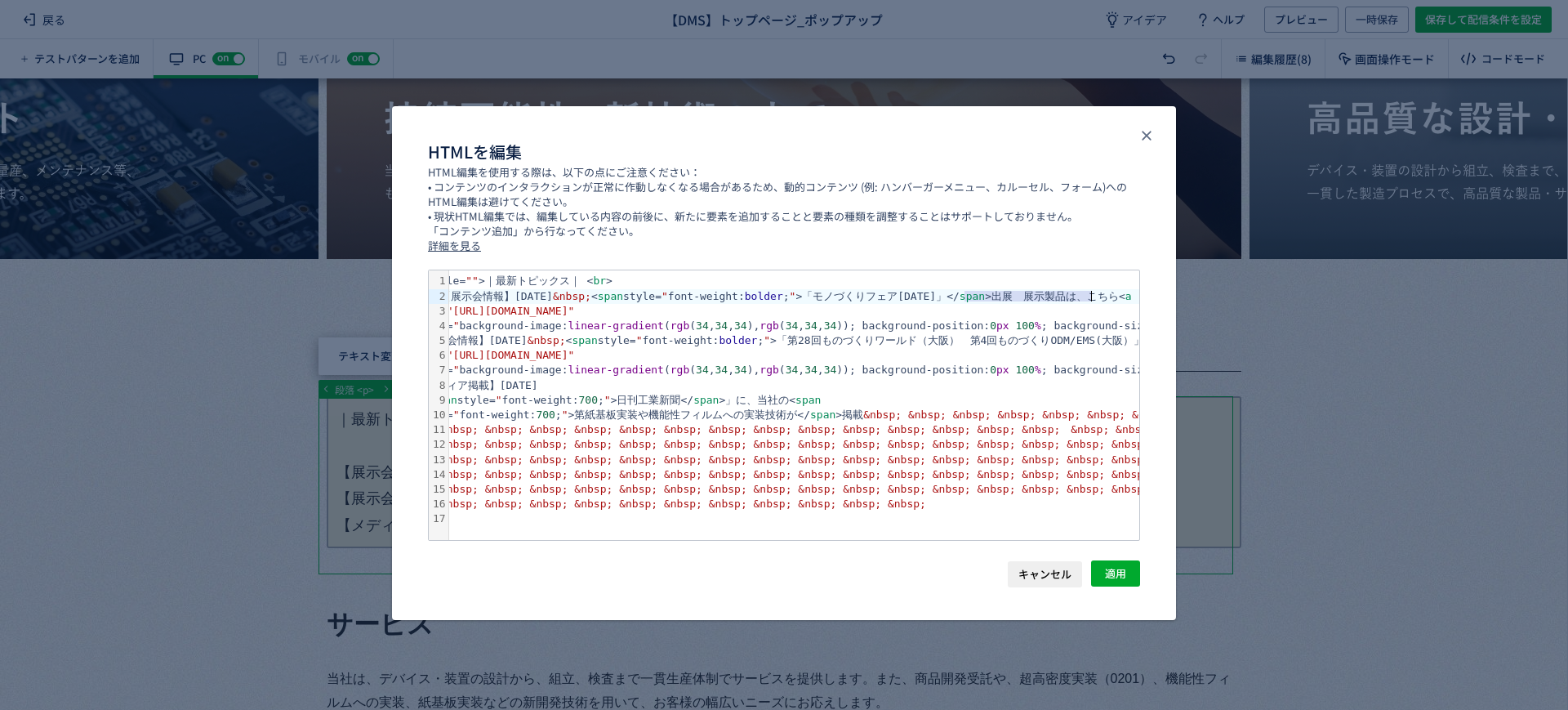
drag, startPoint x: 1007, startPoint y: 297, endPoint x: 1093, endPoint y: 298, distance: 86.0
click at [1093, 298] on div "< br >【展示会情報】[DATE] &nbsp; < span style= " font-weight: bolder ; " >「モノづくりフェア[D…" at bounding box center [1346, 297] width 1872 height 15
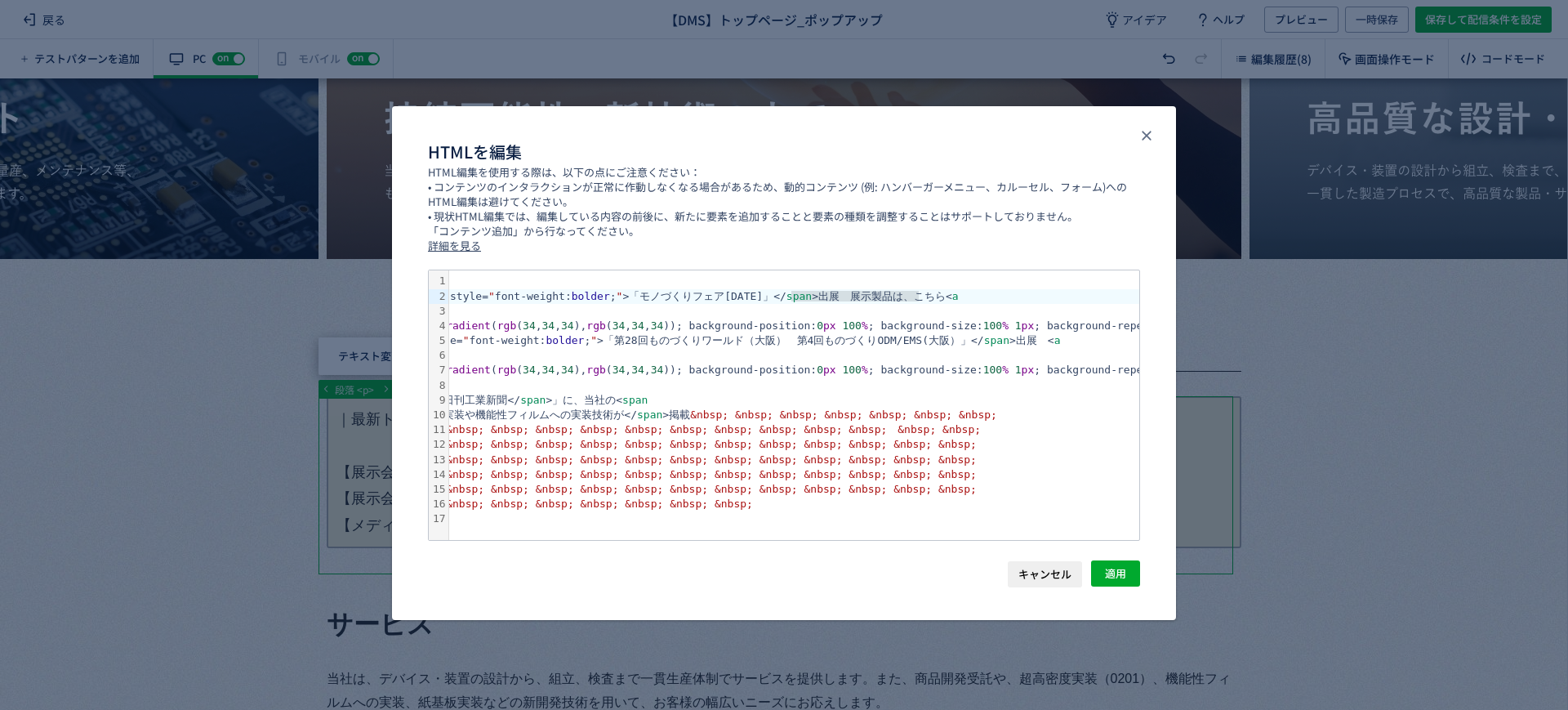
scroll to position [0, 118]
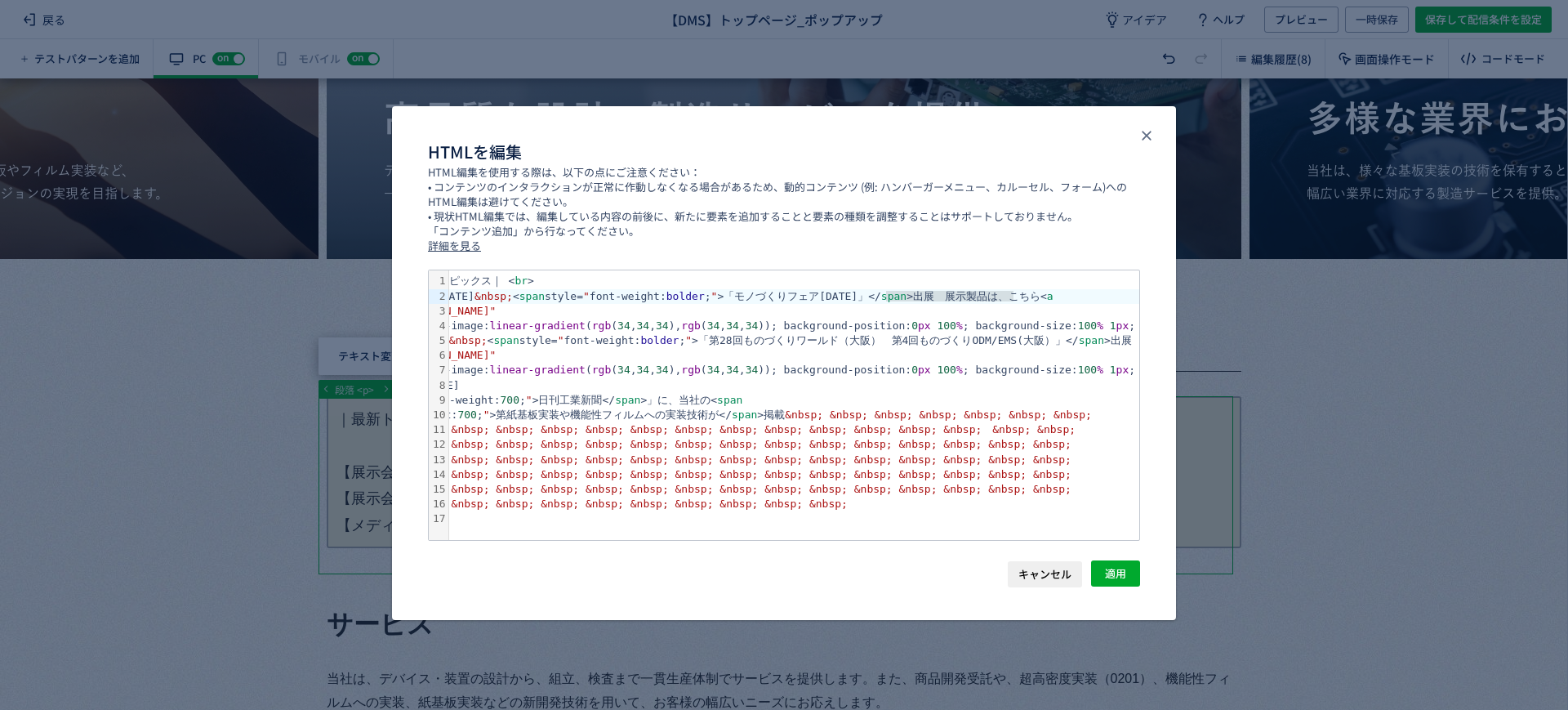
click at [1333, 574] on div "HTMLを編集 HTML編集を使用する際は、以下の点にご注意ください： • コンテンツのインタラクションが正常に作動しなくなる場合があるため、動的コンテンツ …" at bounding box center [784, 355] width 1568 height 710
click at [1125, 570] on span "適用" at bounding box center [1115, 574] width 21 height 26
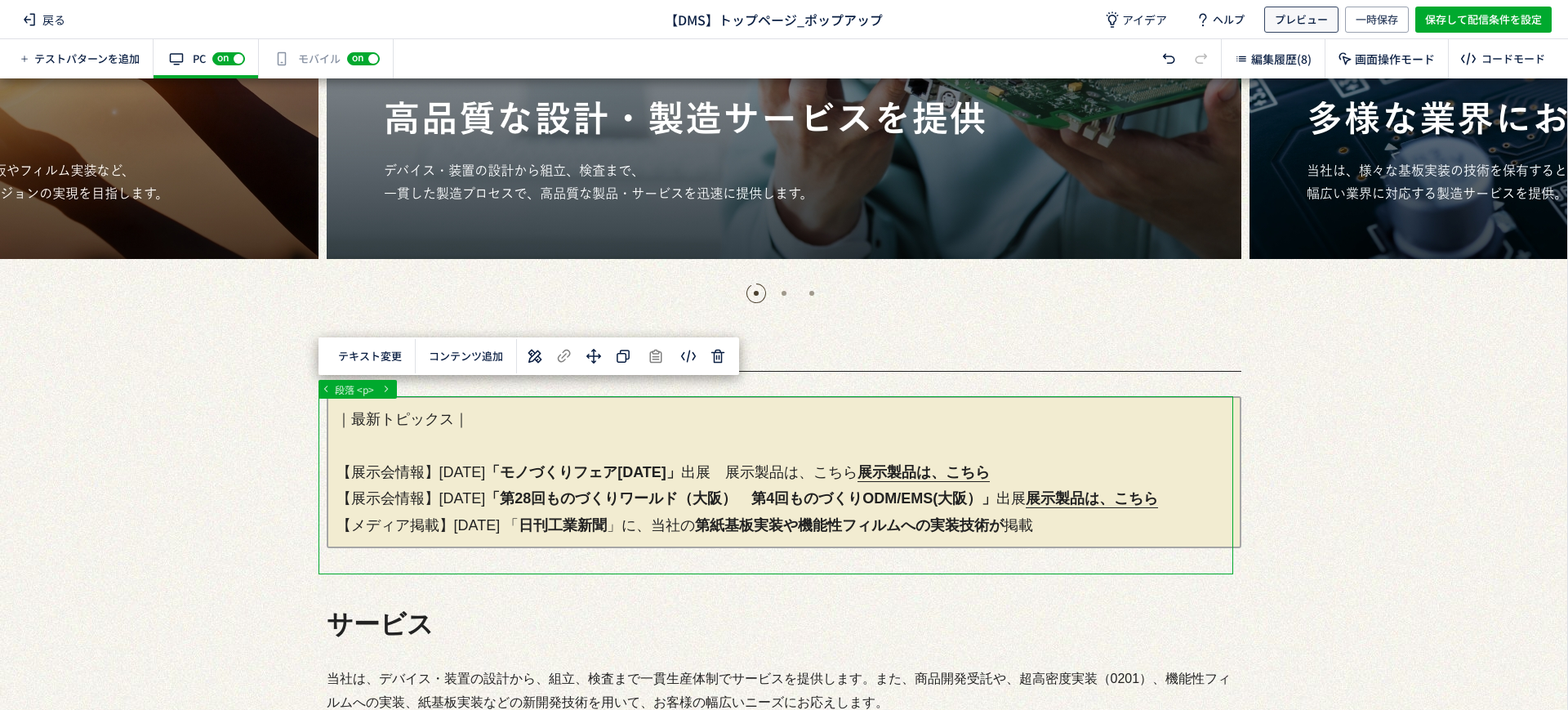
click at [1308, 29] on span "プレビュー" at bounding box center [1301, 19] width 53 height 26
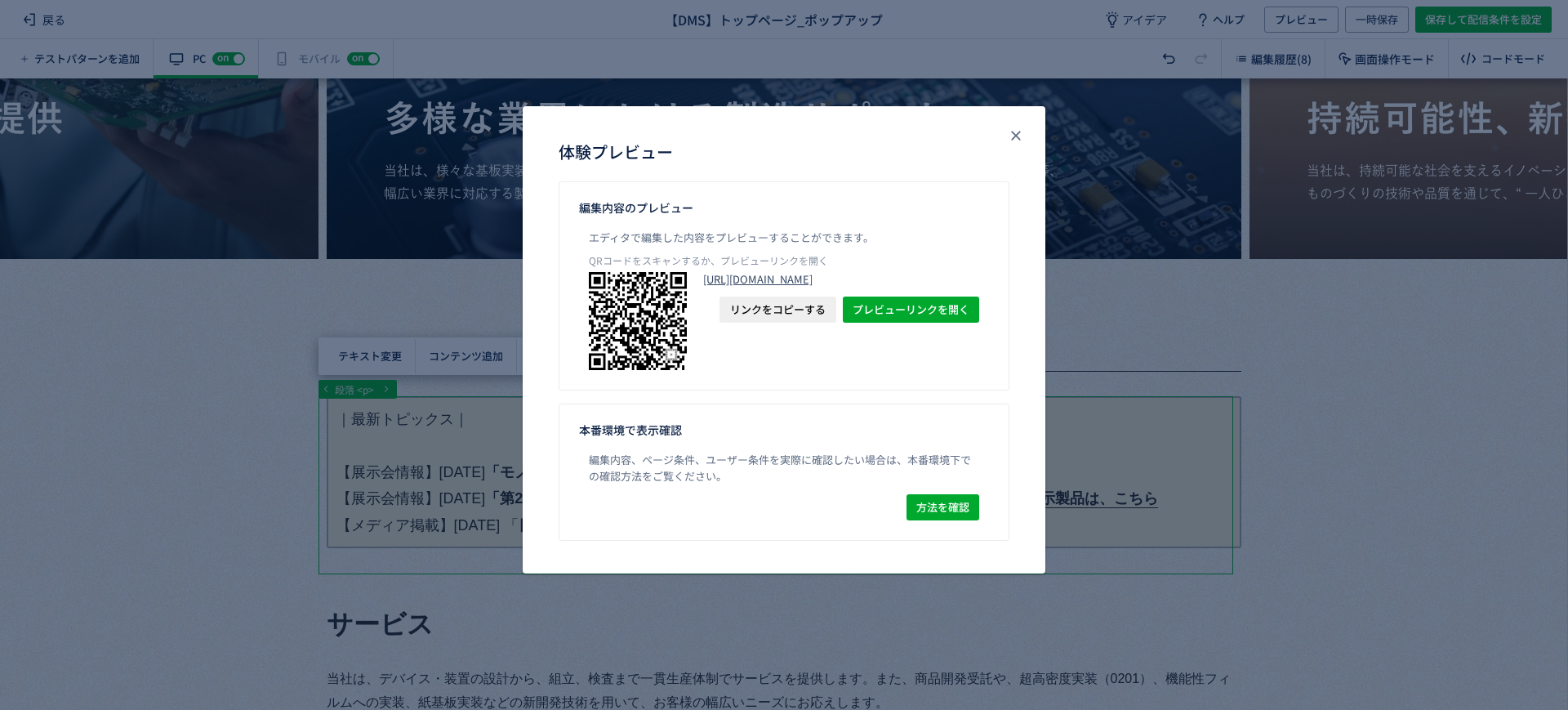
click at [892, 287] on link "[URL][DOMAIN_NAME]" at bounding box center [842, 279] width 276 height 15
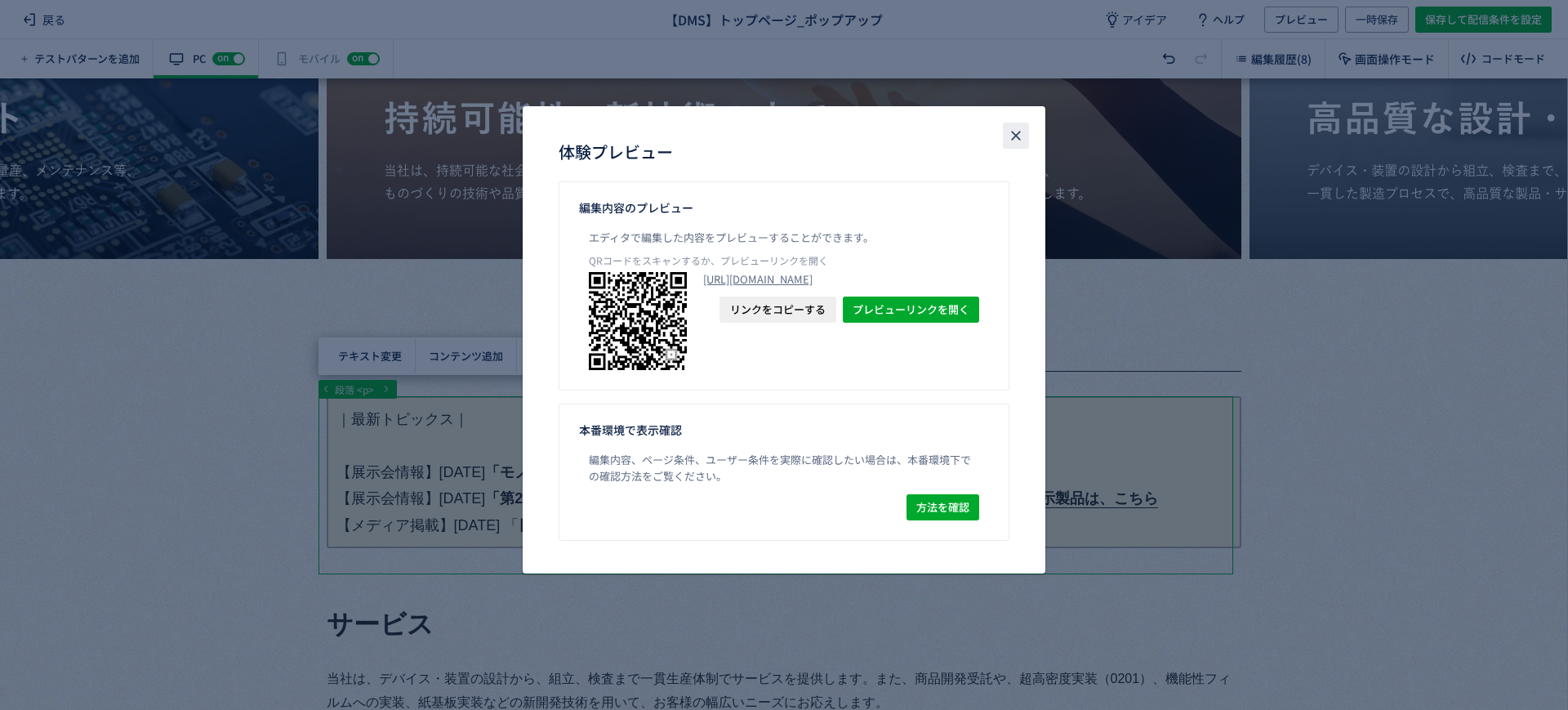
click at [1014, 136] on icon "close" at bounding box center [1016, 136] width 17 height 17
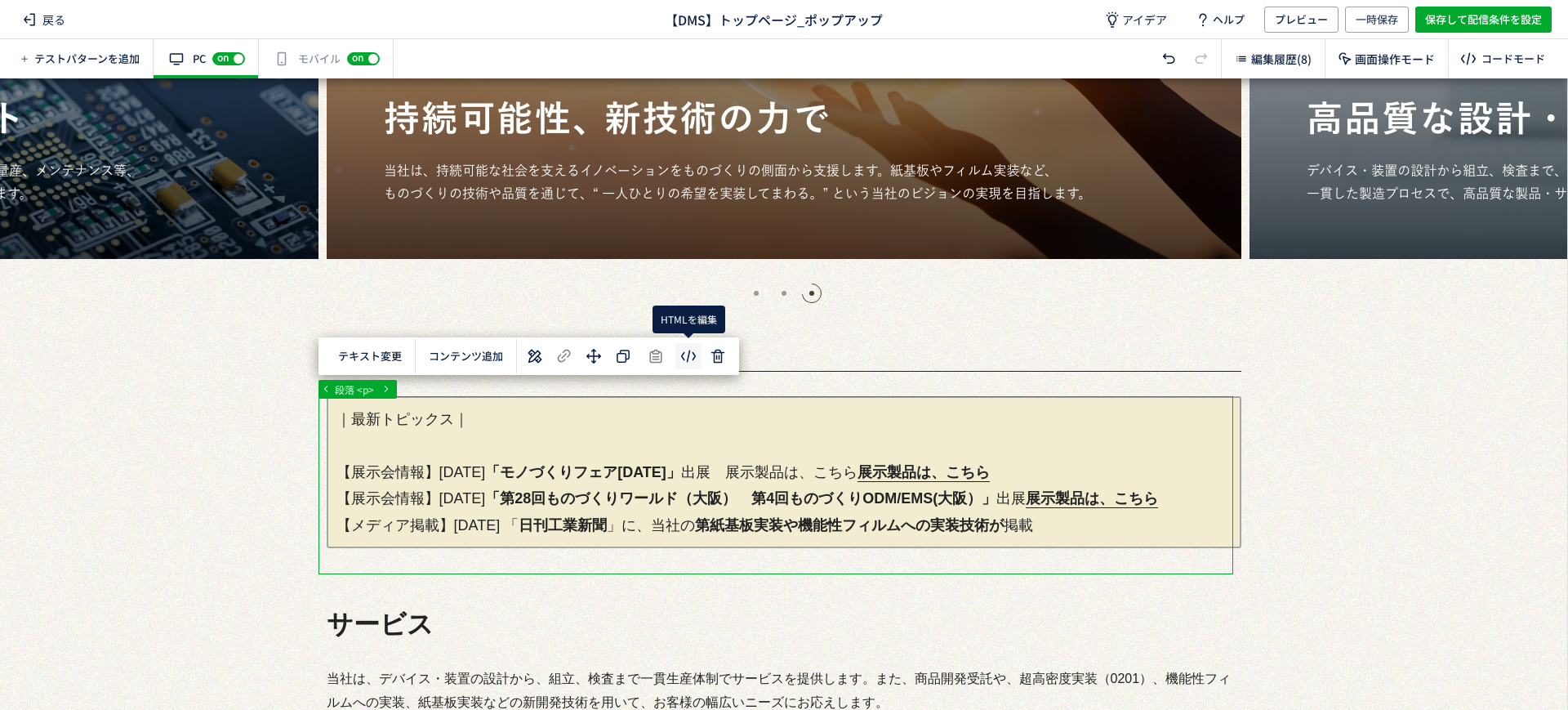
click at [690, 348] on body "戻る 【DMS】トップページ_ポップアップ アイデア ヘルプ プレビュー 一時保存 保存して配信条件を設定 テストパターンを追加 有効な編集箇所が確認されませ…" at bounding box center [784, 355] width 1568 height 710
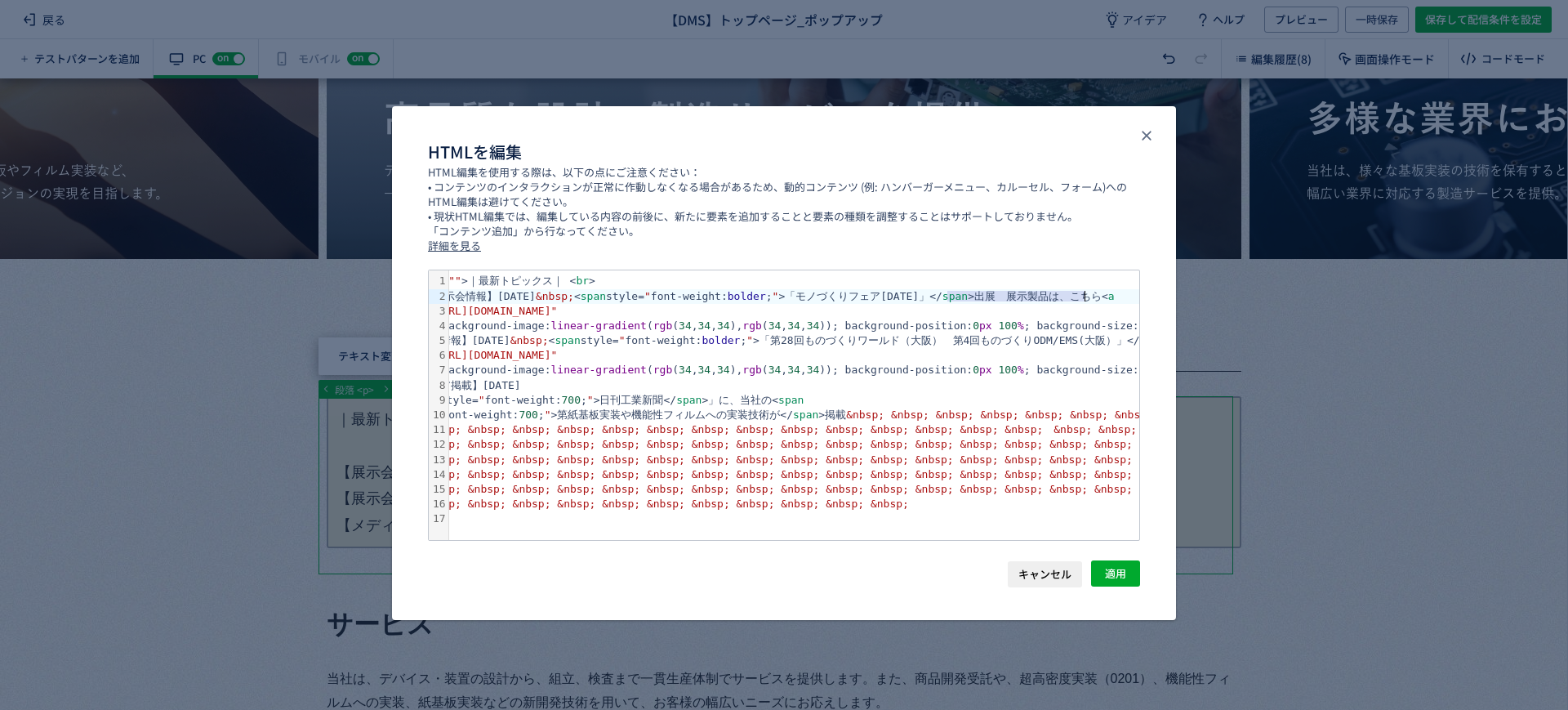
scroll to position [0, 63]
drag, startPoint x: 1006, startPoint y: 290, endPoint x: 1070, endPoint y: 303, distance: 65.3
click at [1070, 303] on div "< br >【展示会情報】[DATE] &nbsp; < span style= " font-weight: bolder ; " >「モノづくりフェア[D…" at bounding box center [1322, 297] width 1872 height 15
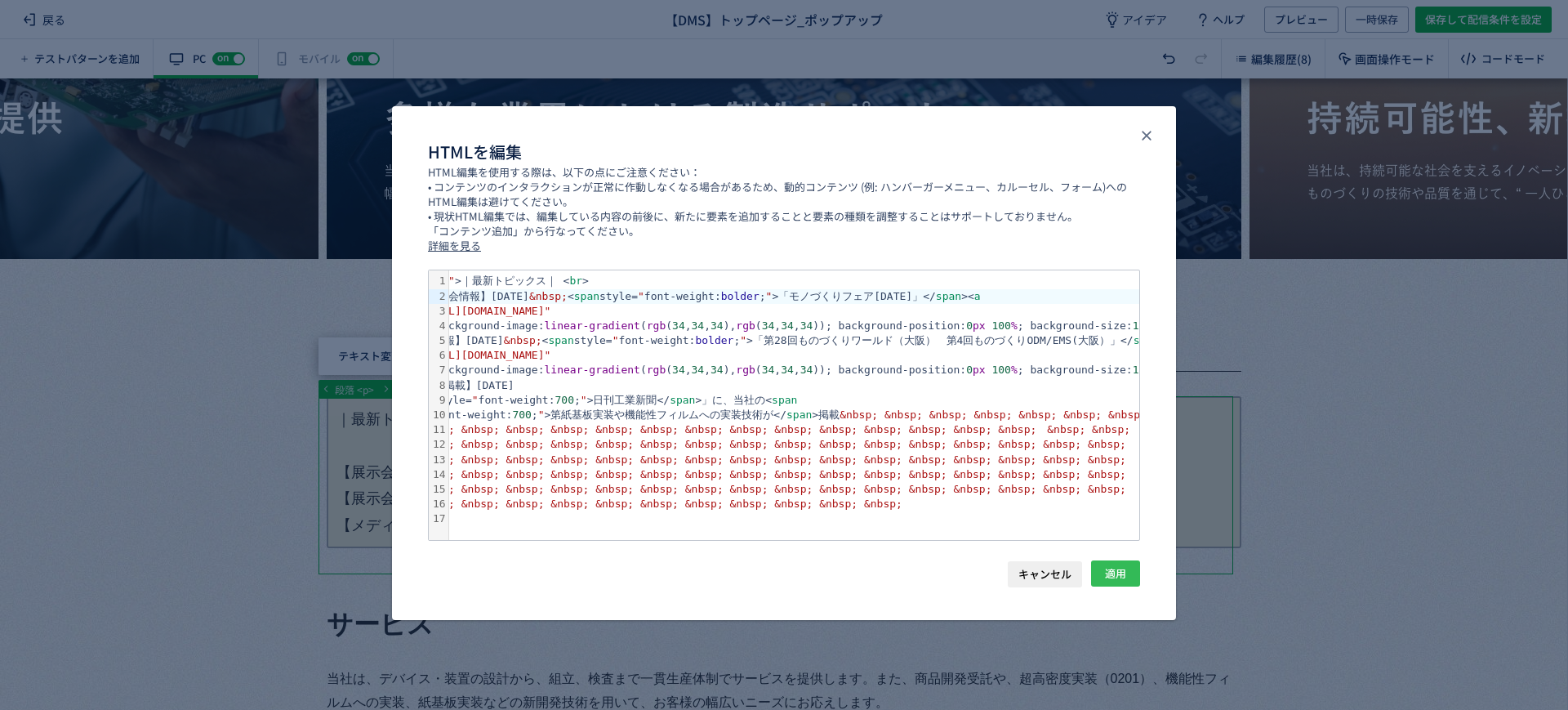
click at [1109, 581] on span "適用" at bounding box center [1115, 574] width 21 height 26
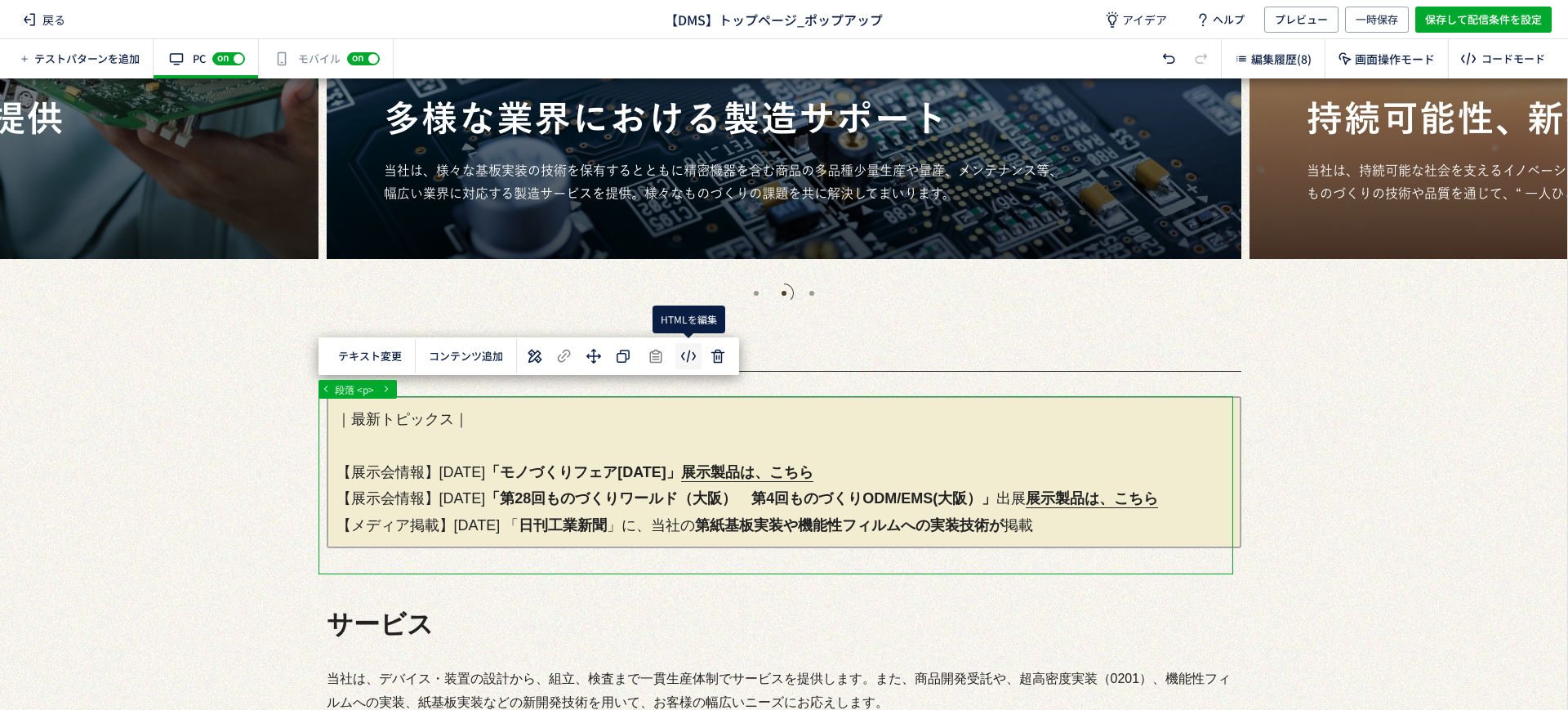
click at [686, 352] on body "戻る 【DMS】トップページ_ポップアップ アイデア ヘルプ プレビュー 一時保存 保存して配信条件を設定 テストパターンを追加 有効な編集箇所が確認されませ…" at bounding box center [784, 355] width 1568 height 710
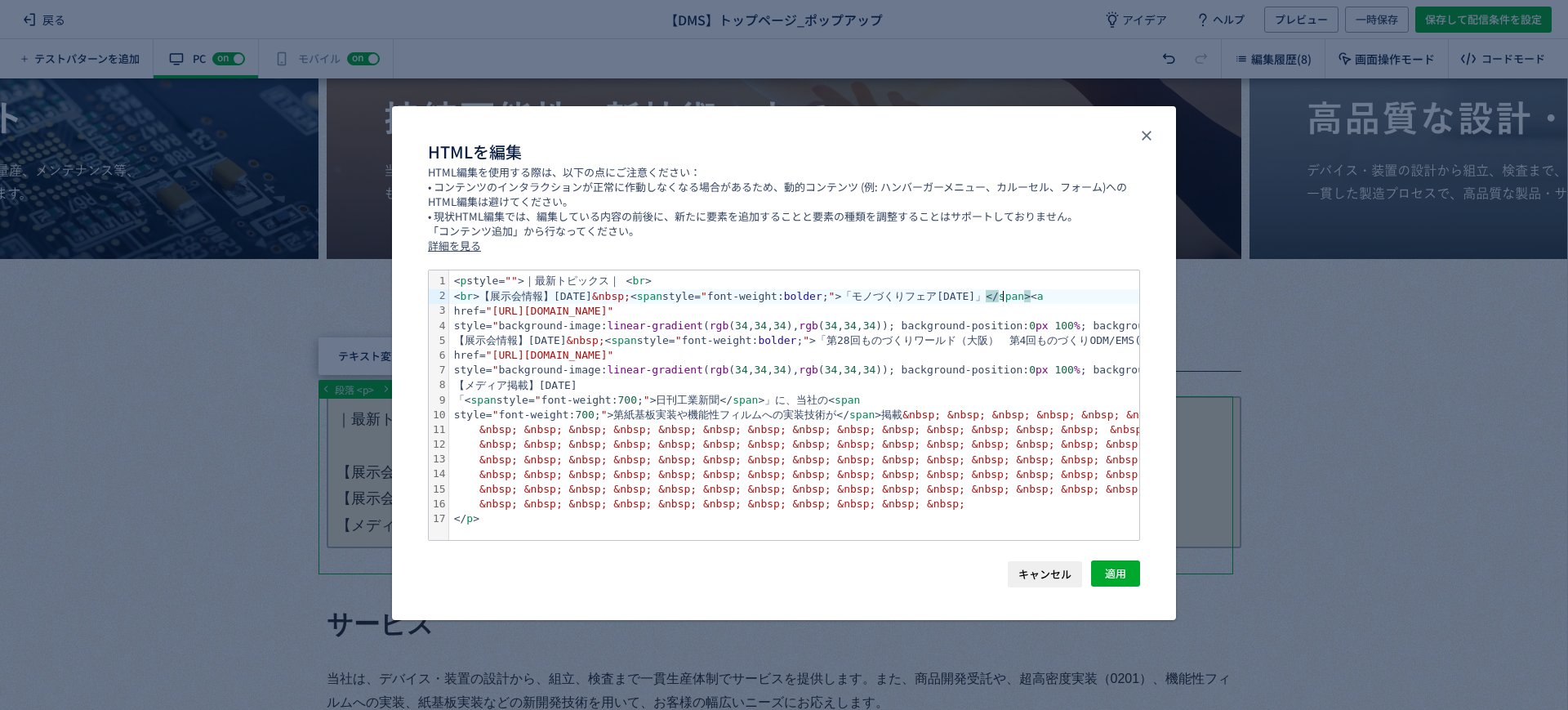
click at [1005, 298] on div "< br >【展示会情報】[DATE] &nbsp; < span style= " font-weight: bolder ; " >「モノづくりフェア[D…" at bounding box center [1385, 297] width 1872 height 15
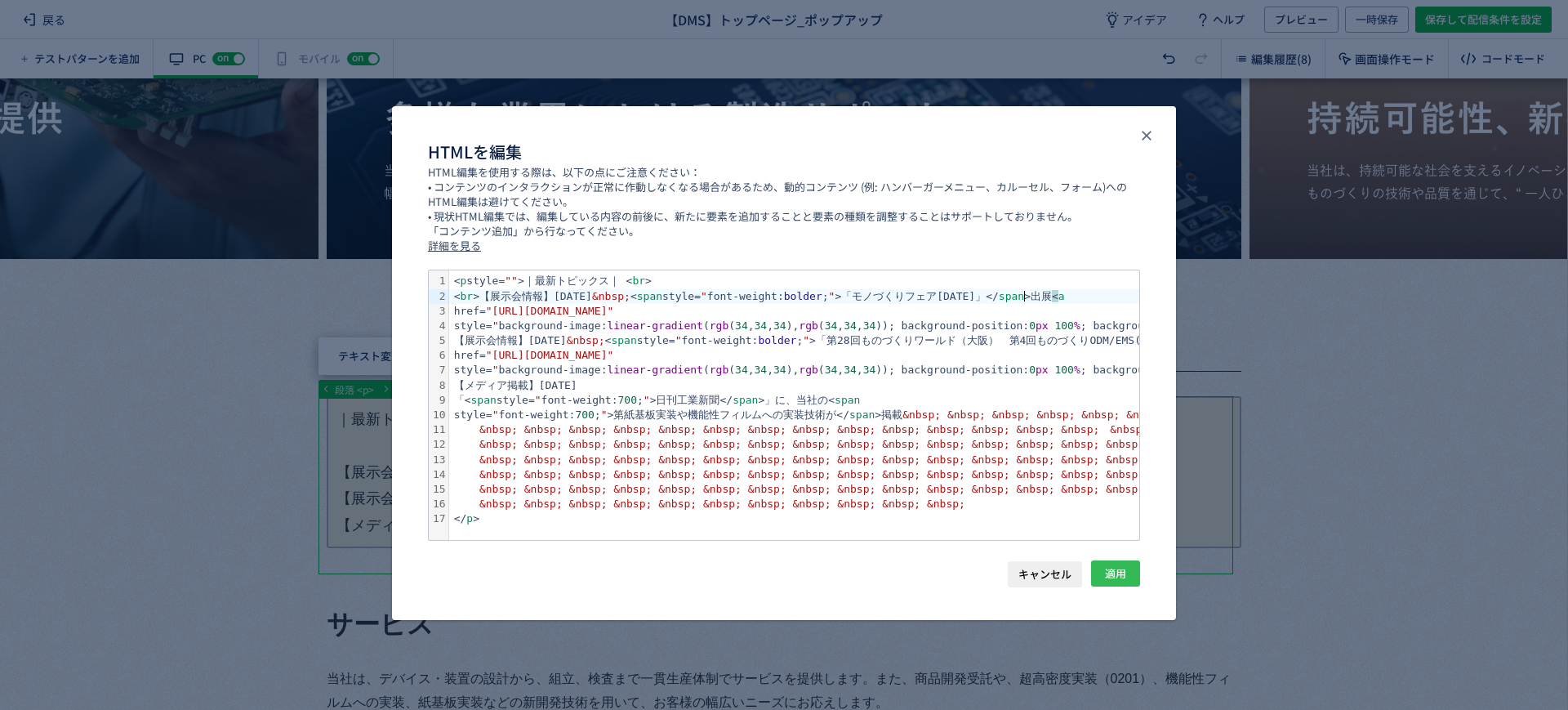
click at [1117, 563] on span "適用" at bounding box center [1115, 574] width 21 height 26
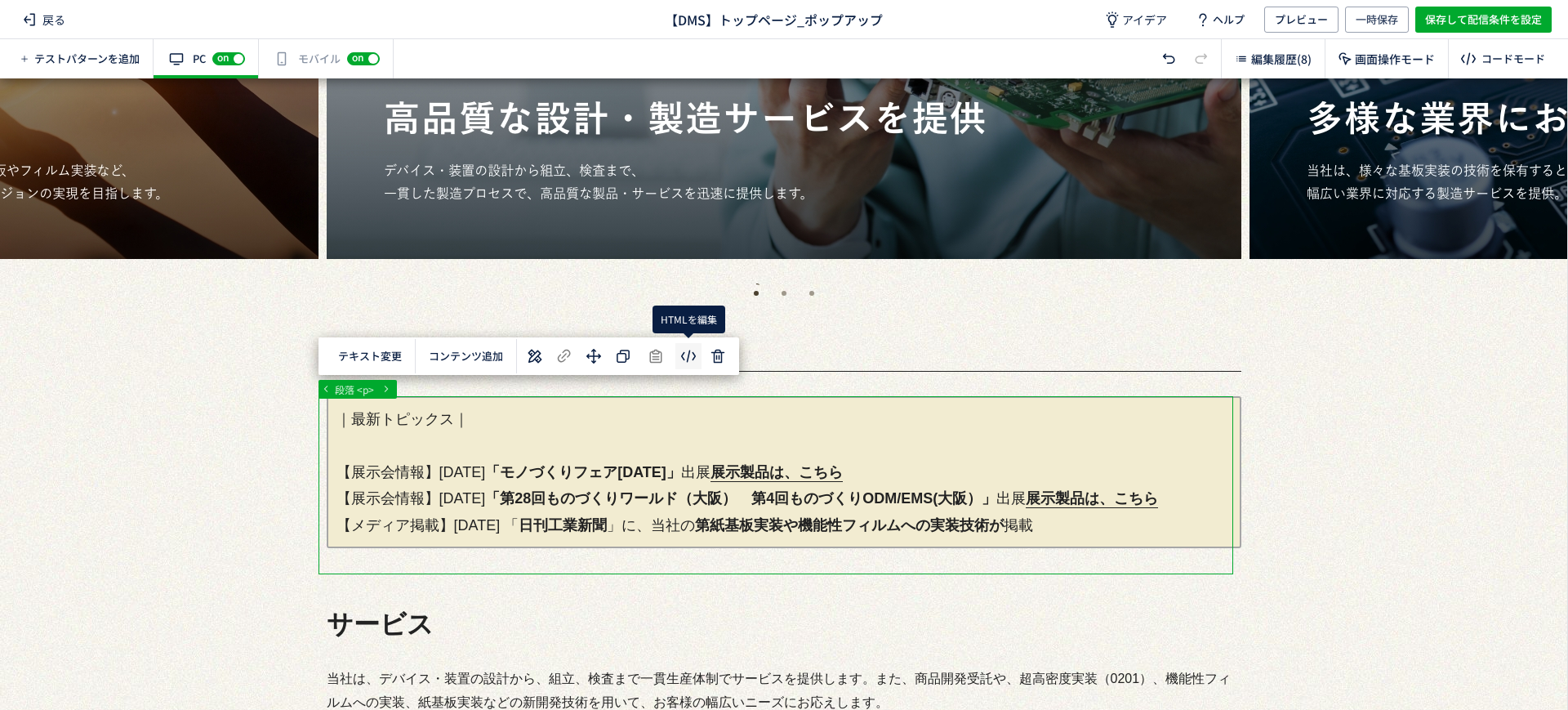
click at [681, 345] on body "戻る 【DMS】トップページ_ポップアップ アイデア ヘルプ プレビュー 一時保存 保存して配信条件を設定 テストパターンを追加 有効な編集箇所が確認されませ…" at bounding box center [784, 355] width 1568 height 710
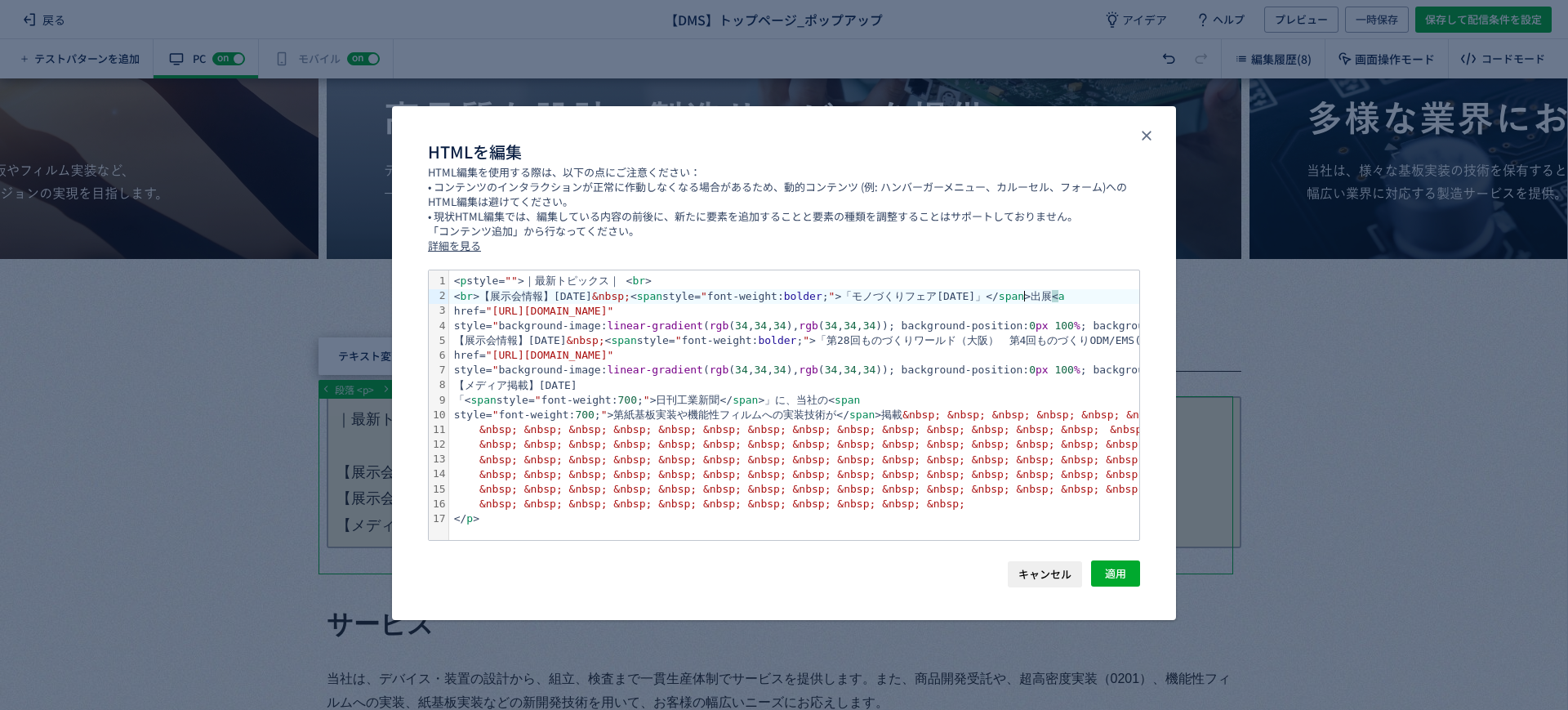
click at [1025, 297] on div "< br >【展示会情報】[DATE] &nbsp; < span style= " font-weight: bolder ; " >「モノづくりフェア[D…" at bounding box center [1385, 297] width 1872 height 15
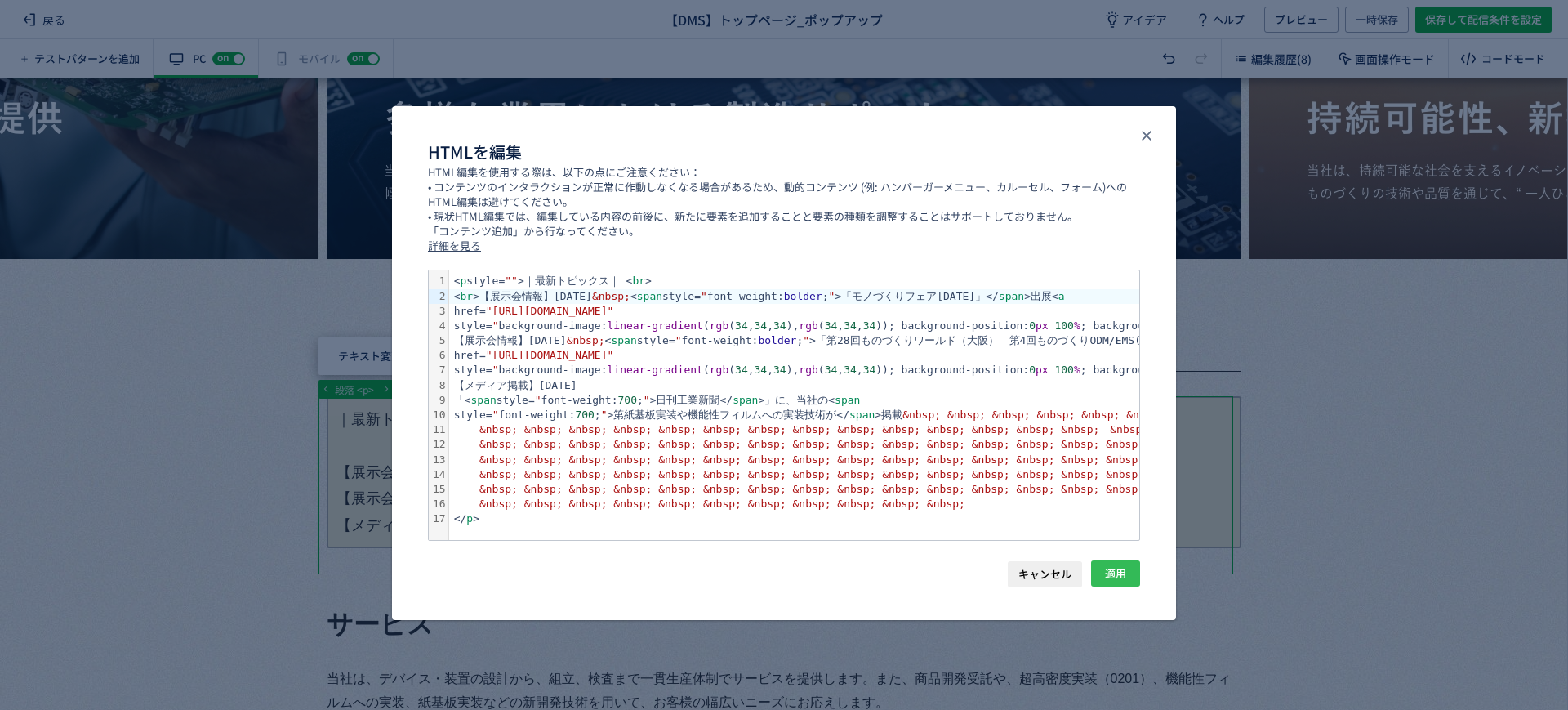
click at [1118, 564] on span "適用" at bounding box center [1115, 574] width 21 height 26
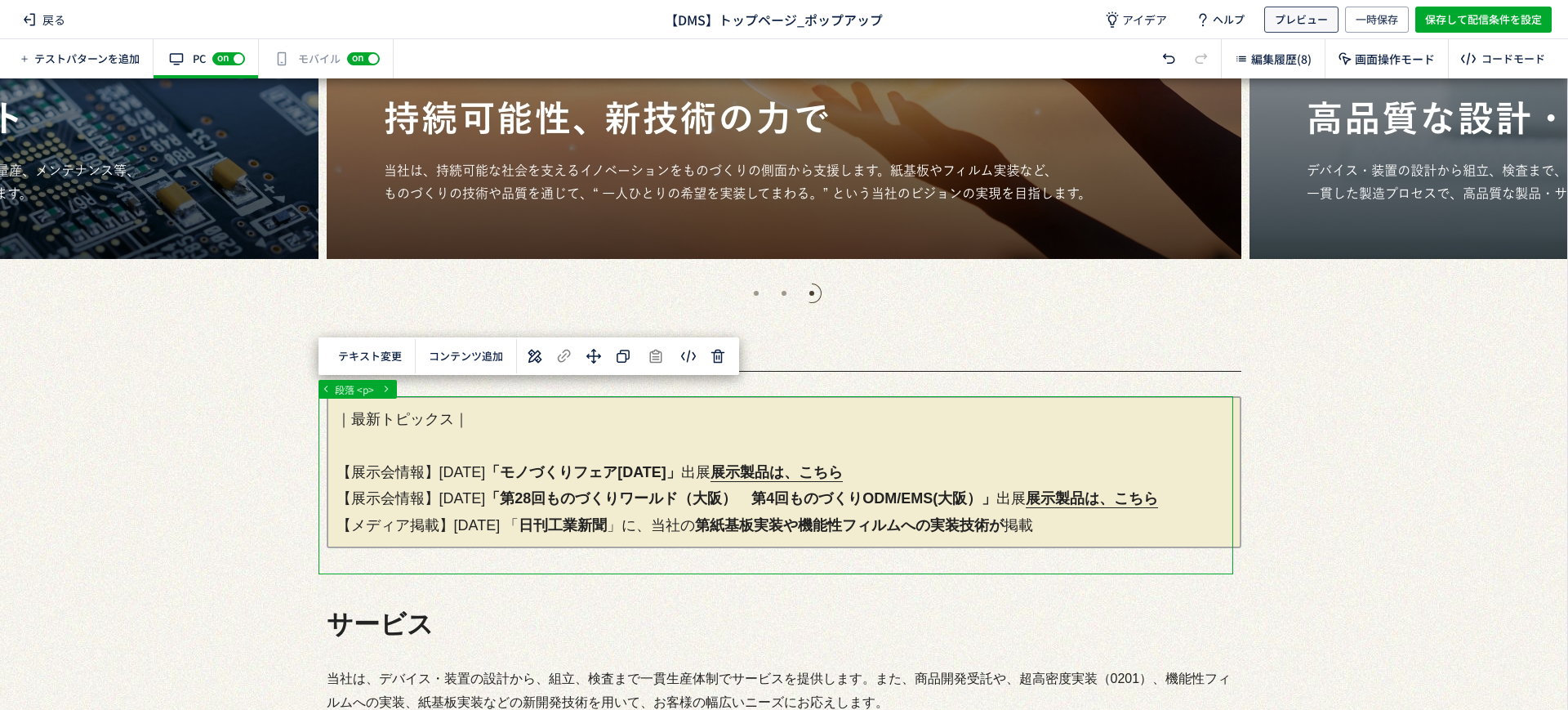
click at [1306, 19] on span "プレビュー" at bounding box center [1301, 19] width 53 height 26
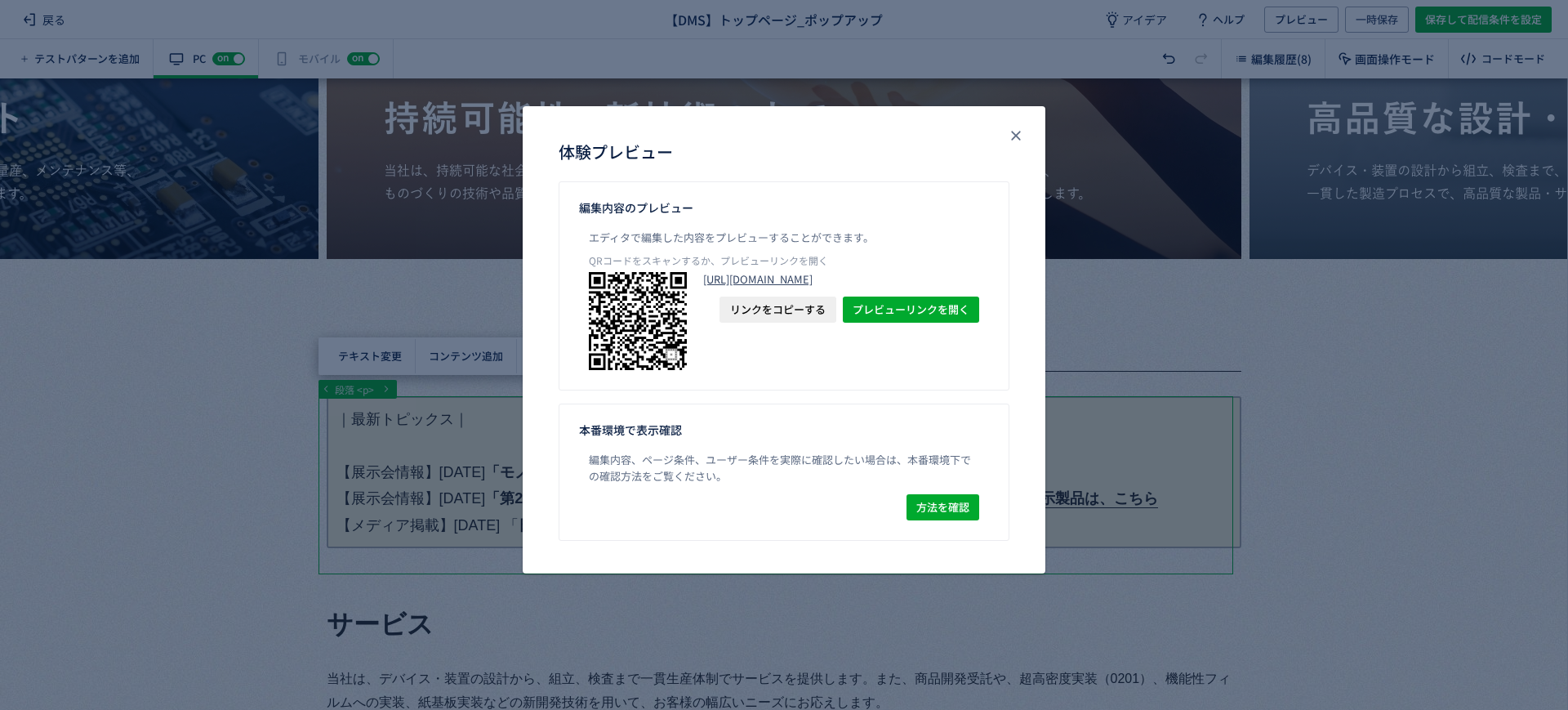
click at [809, 287] on link "[URL][DOMAIN_NAME]" at bounding box center [842, 279] width 276 height 15
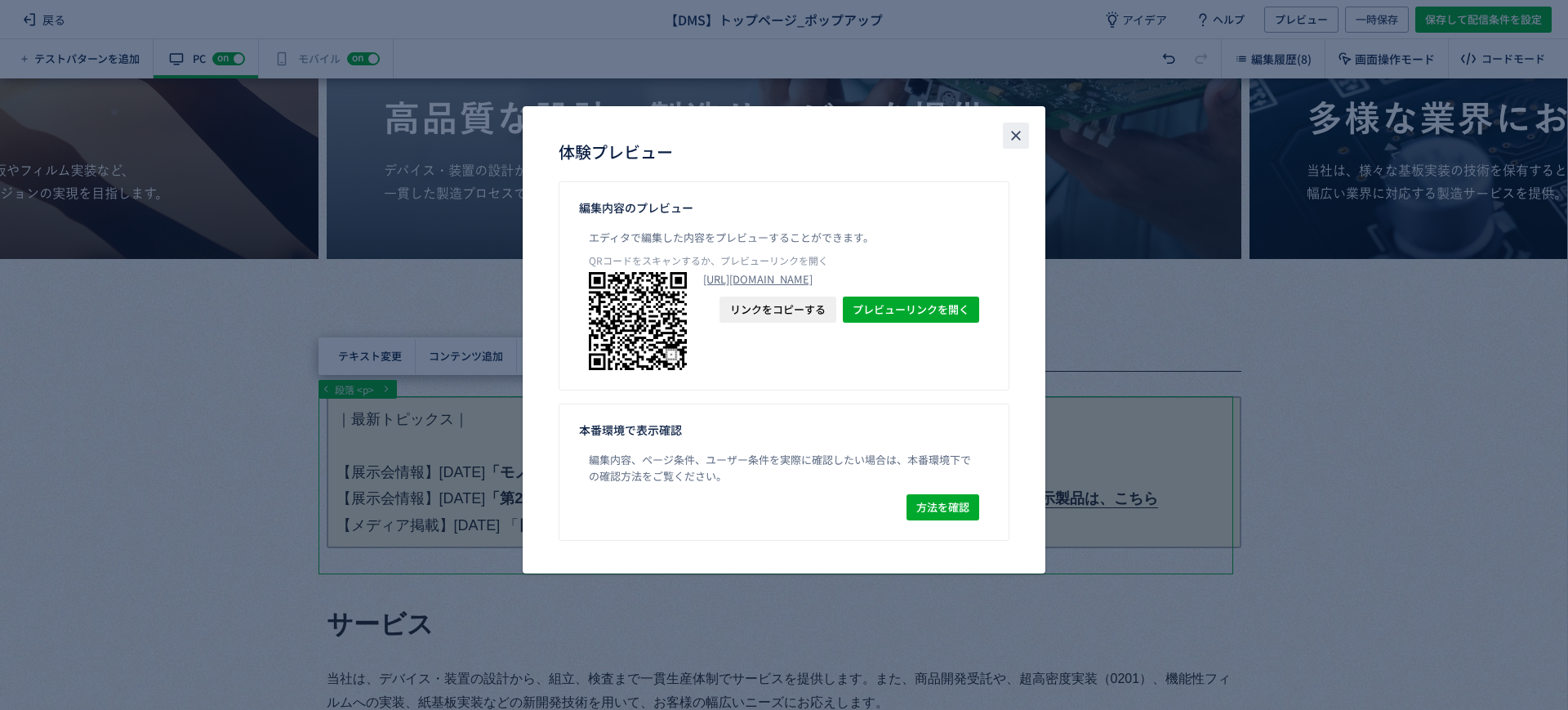
click at [1020, 137] on icon "close" at bounding box center [1016, 136] width 17 height 17
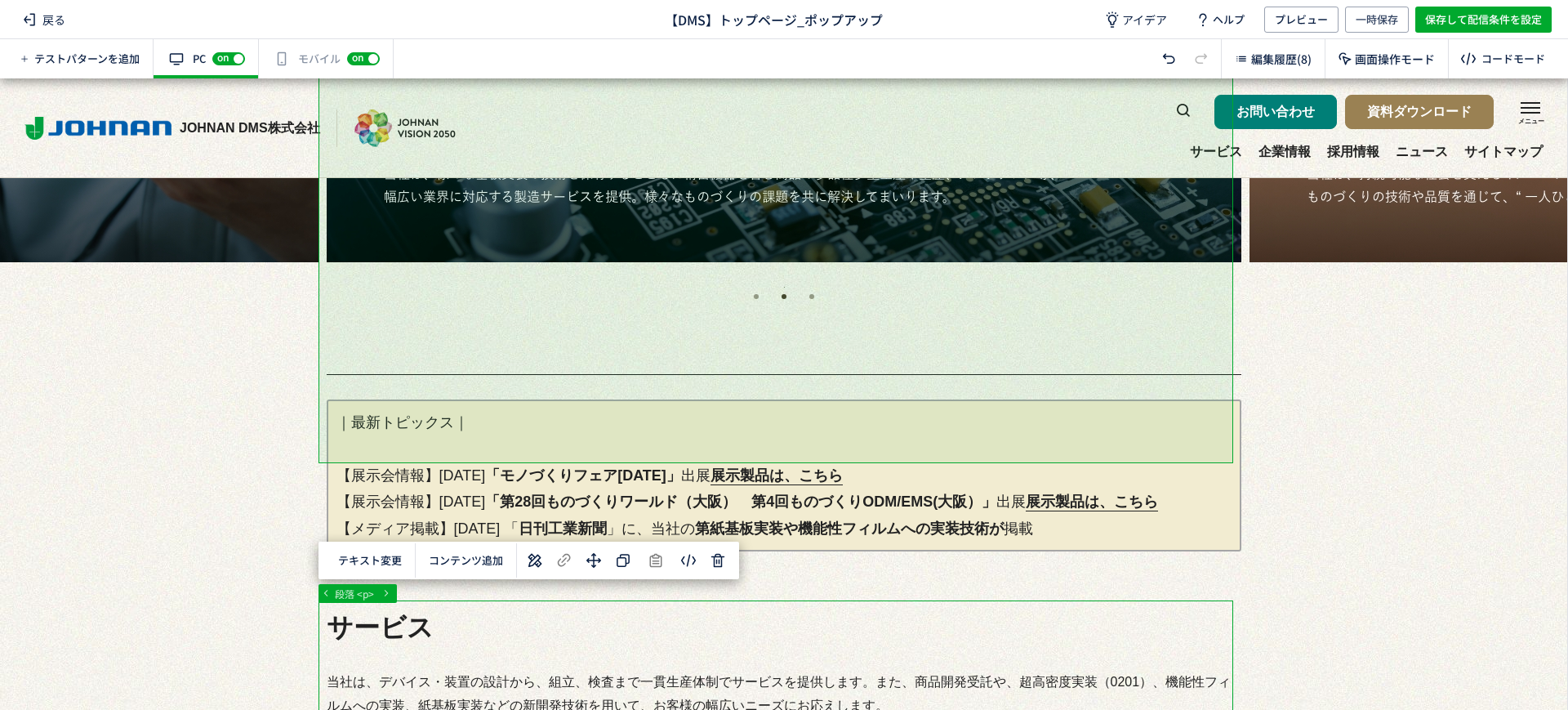
scroll to position [408, 0]
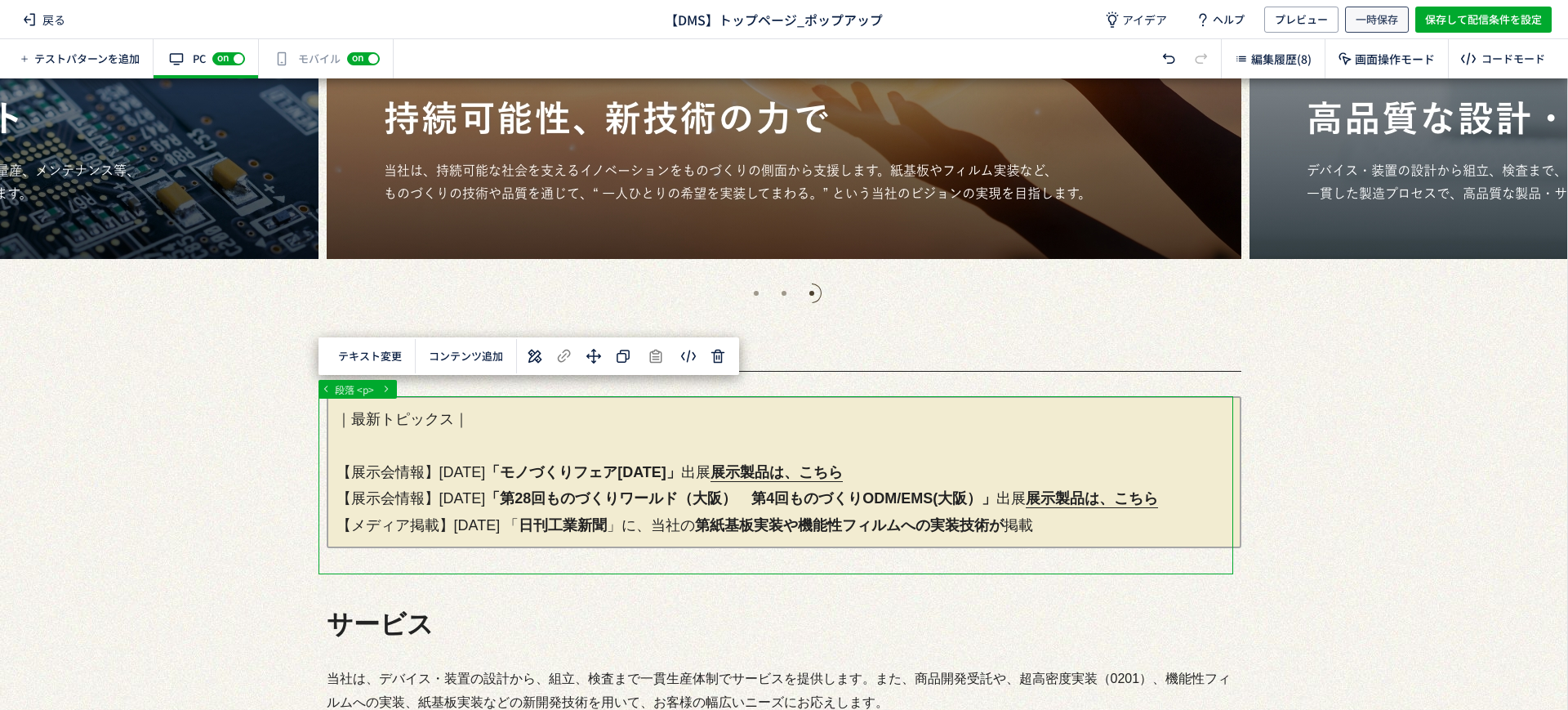
click at [1394, 21] on span "一時保存" at bounding box center [1377, 19] width 43 height 26
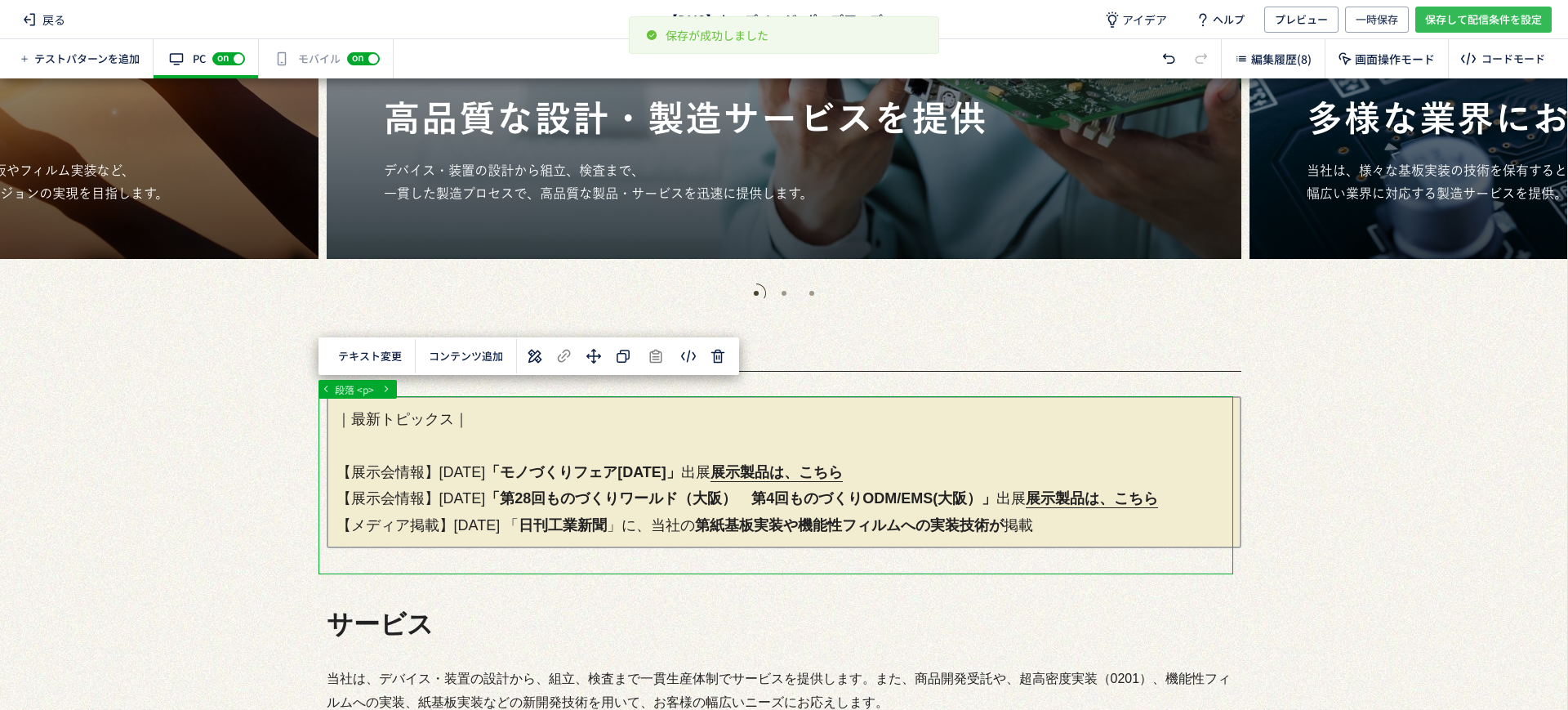
click at [1459, 19] on span "保存して配信条件を設定" at bounding box center [1484, 19] width 117 height 26
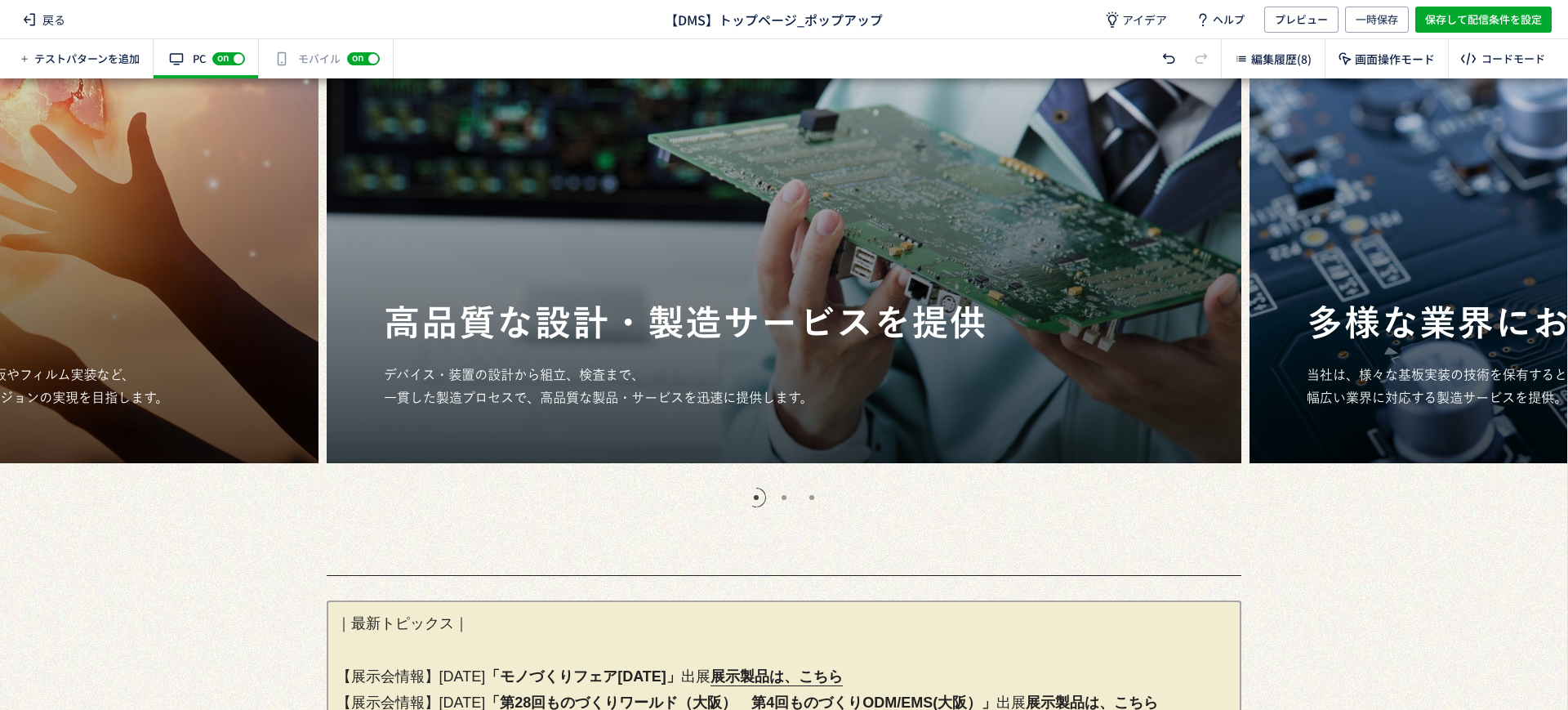
scroll to position [306, 0]
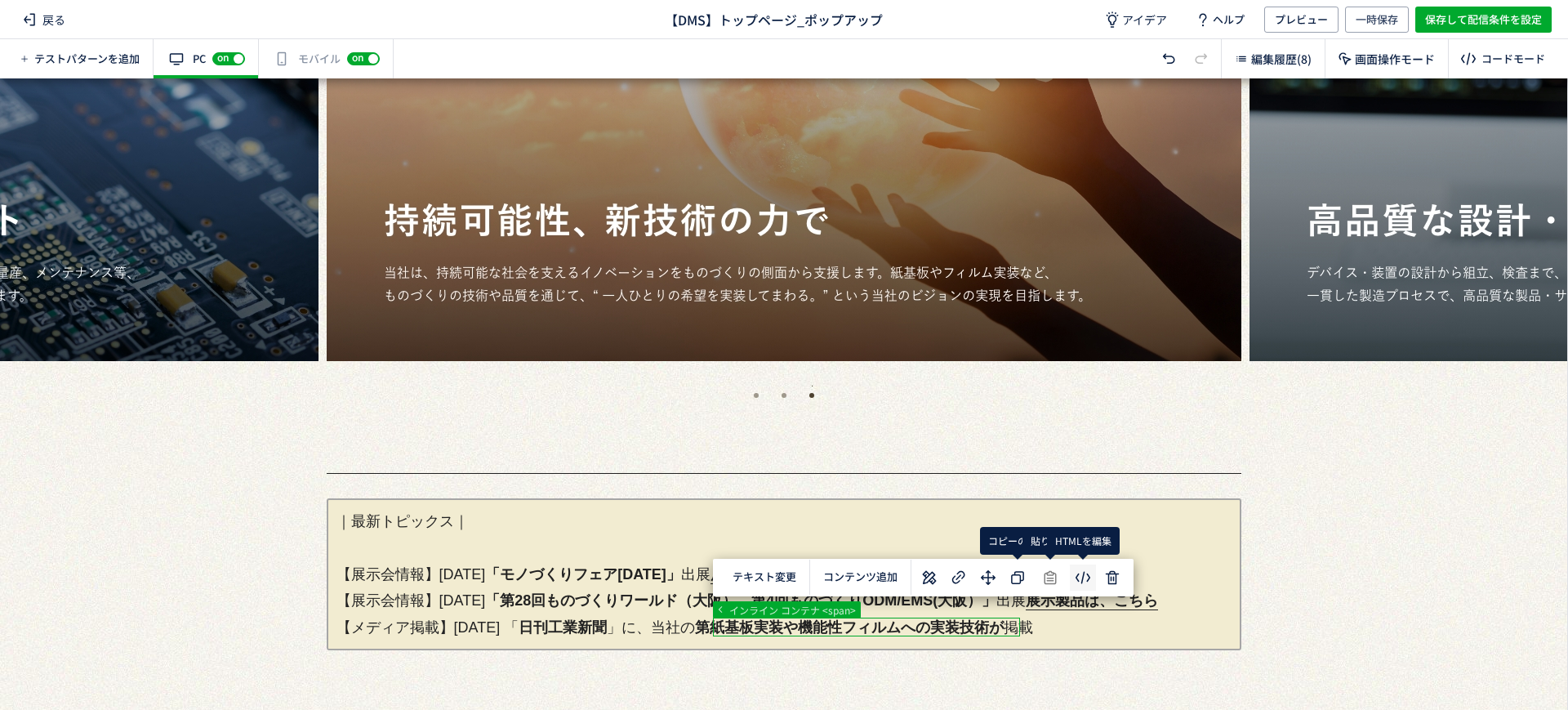
scroll to position [0, 0]
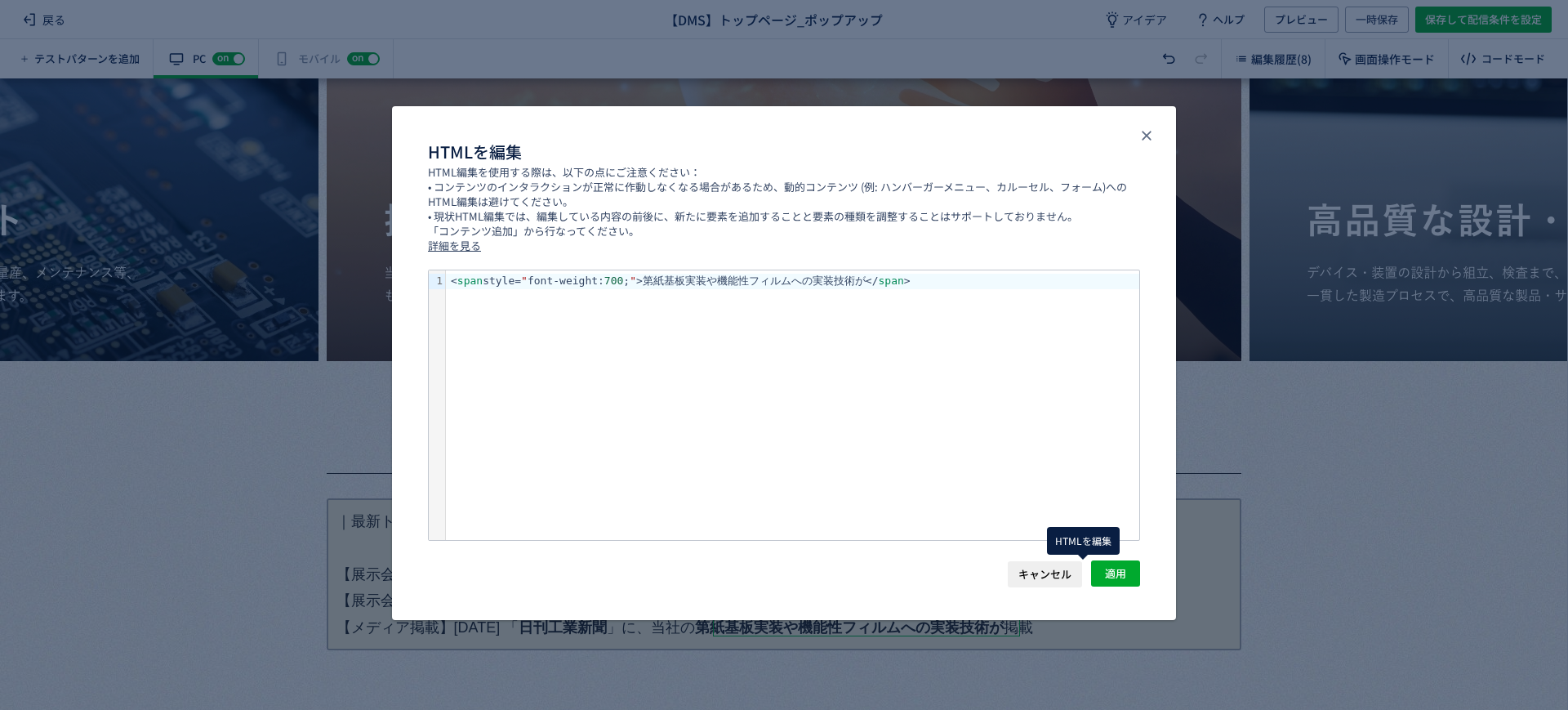
click at [1077, 573] on body "戻る 【DMS】トップページ_ポップアップ アイデア ヘルプ プレビュー 一時保存 保存して配信条件を設定 テストパターンを追加 有効な編集箇所が確認されませ…" at bounding box center [784, 355] width 1568 height 710
click at [630, 282] on div "< span style= " font-weight: 700 ; " >第紙基板実装や機能性フィルムへの実装技術が</ span >" at bounding box center [792, 281] width 693 height 15
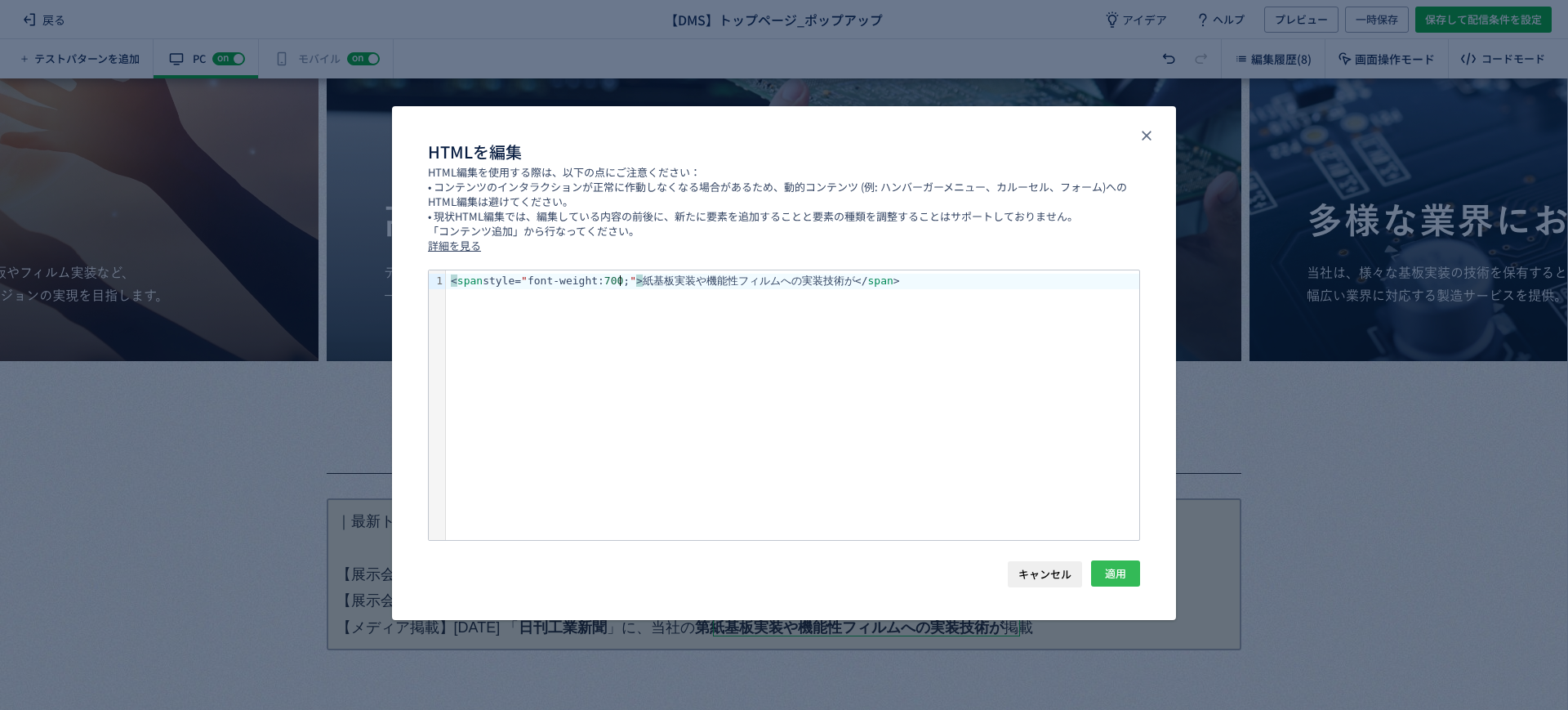
click at [1125, 583] on span "適用" at bounding box center [1115, 574] width 21 height 26
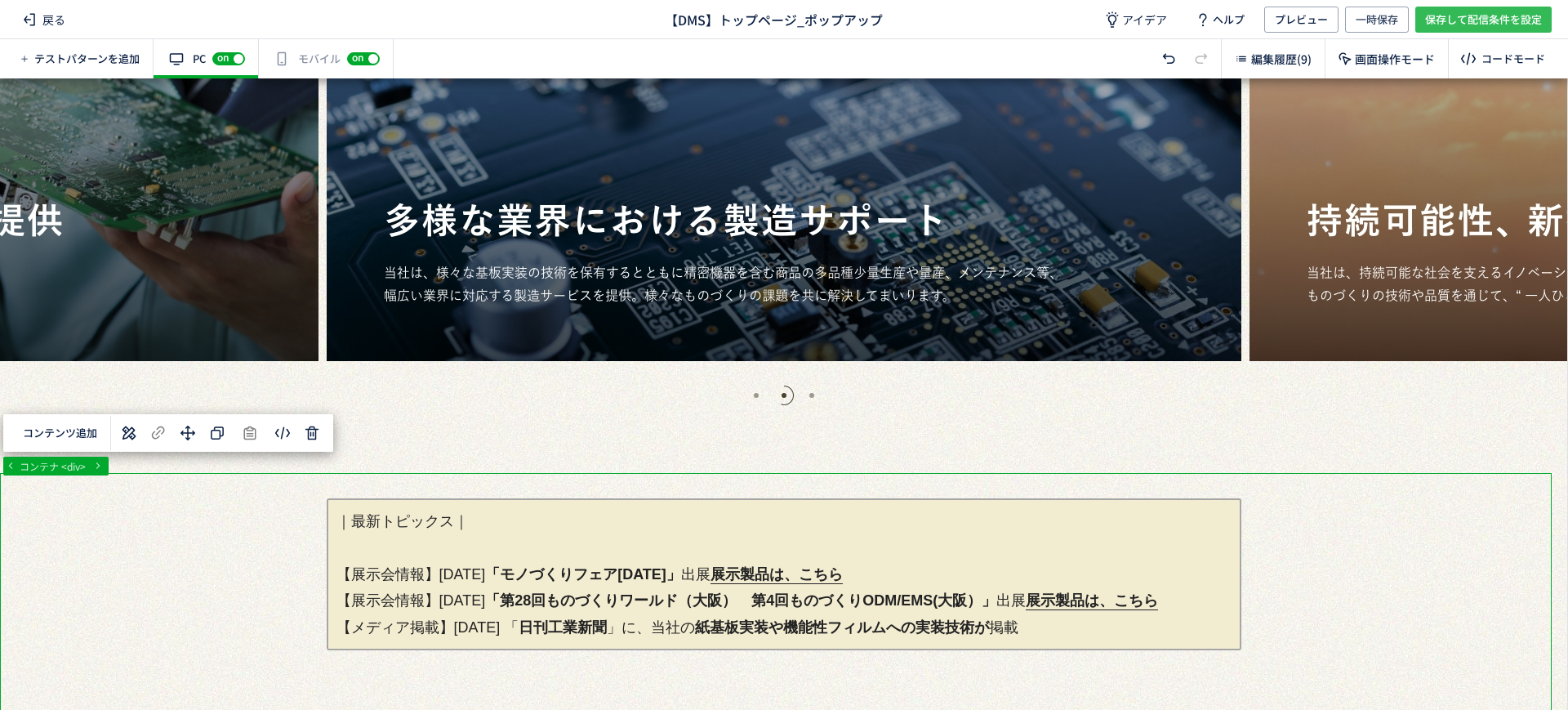
click at [1465, 26] on span "保存して配信条件を設定" at bounding box center [1484, 19] width 117 height 26
